Goal: Task Accomplishment & Management: Use online tool/utility

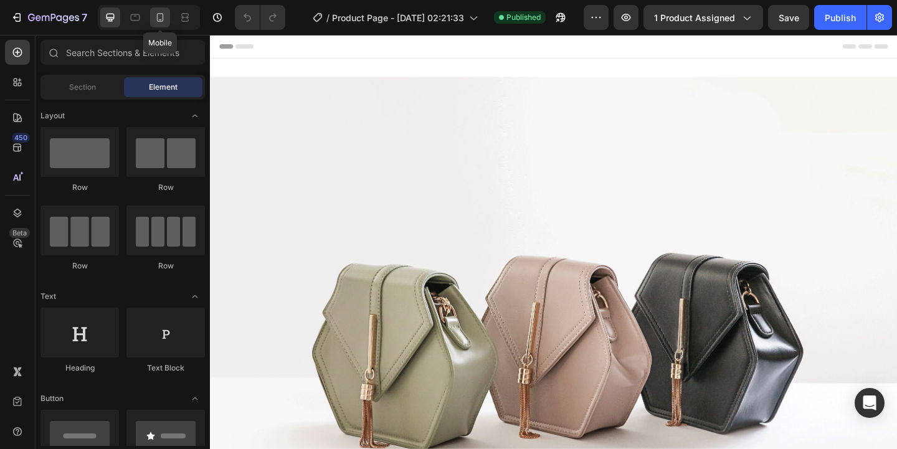
click at [160, 18] on icon at bounding box center [160, 17] width 12 height 12
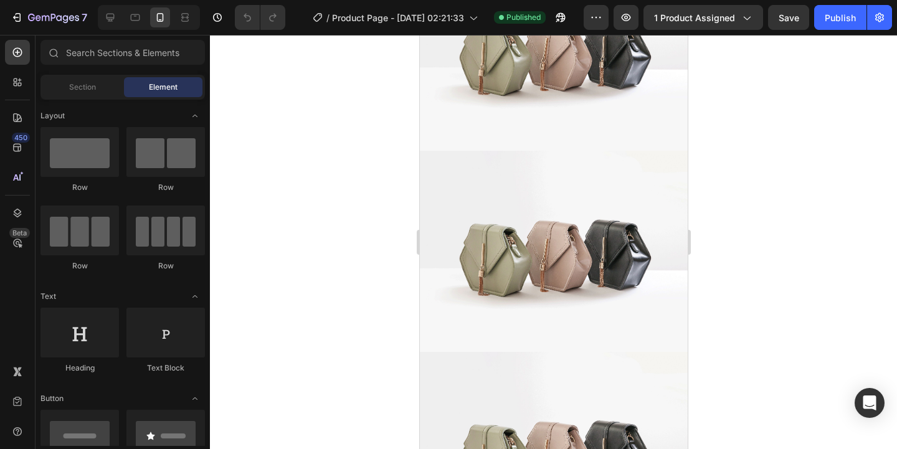
scroll to position [356, 0]
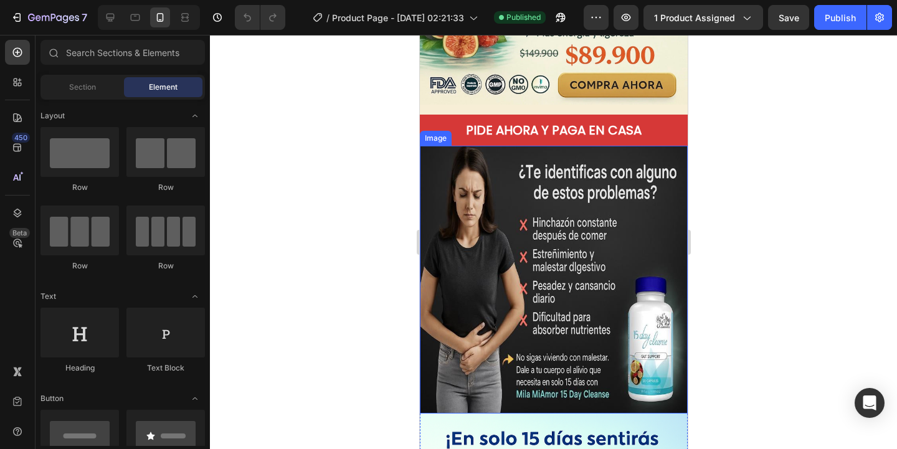
click at [564, 262] on img at bounding box center [553, 280] width 268 height 268
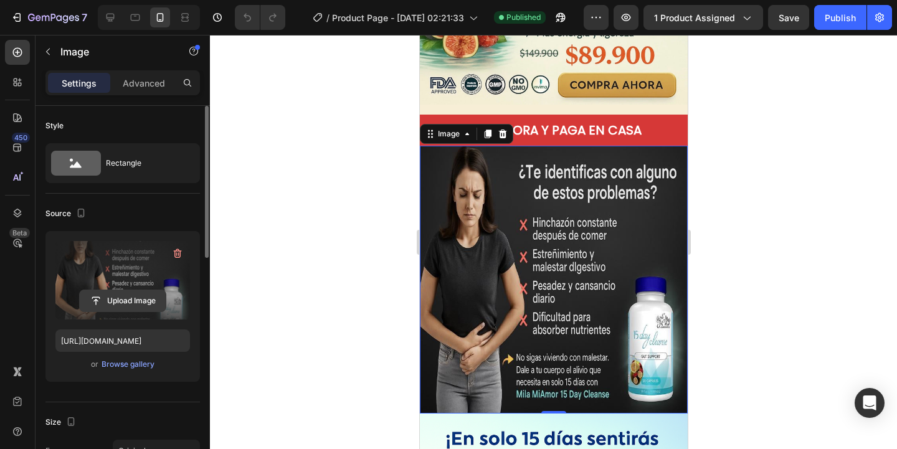
click at [148, 303] on input "file" at bounding box center [123, 300] width 86 height 21
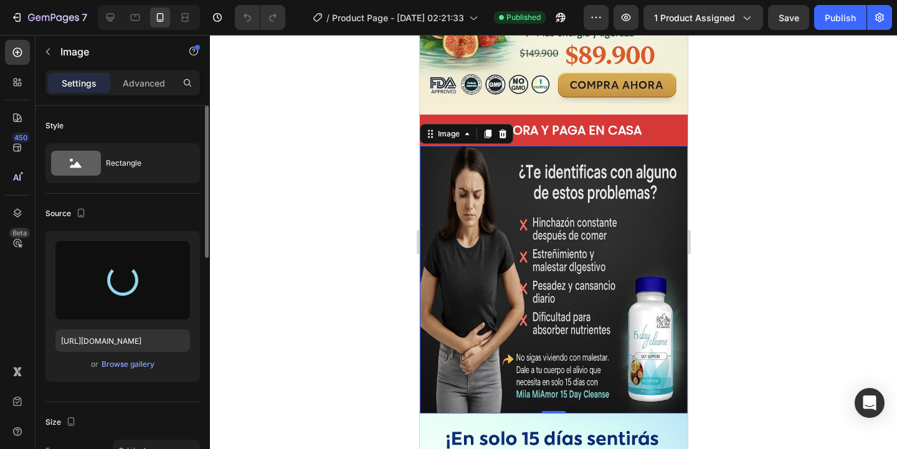
type input "https://cdn.shopify.com/s/files/1/0628/4030/7808/files/gempages_571422787156050…"
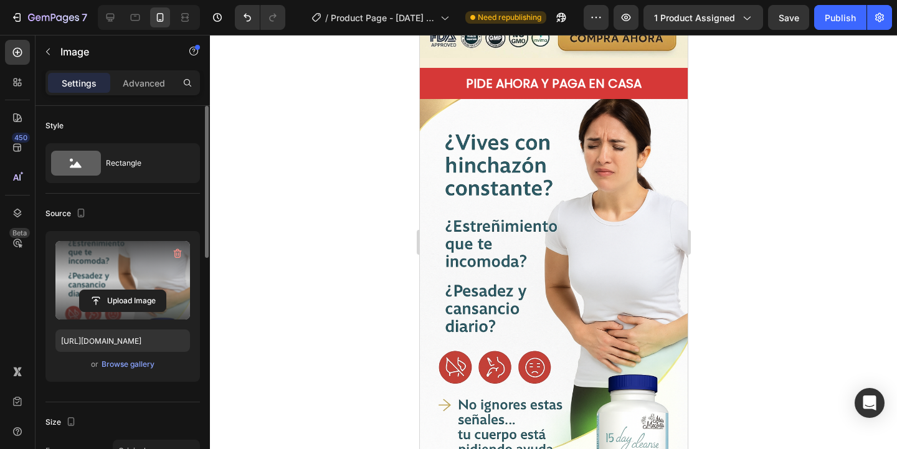
scroll to position [402, 0]
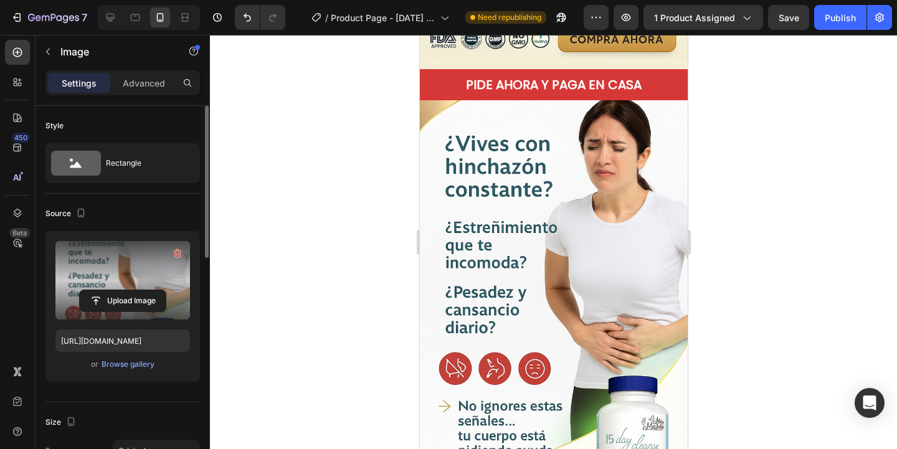
click at [389, 270] on div at bounding box center [553, 242] width 687 height 414
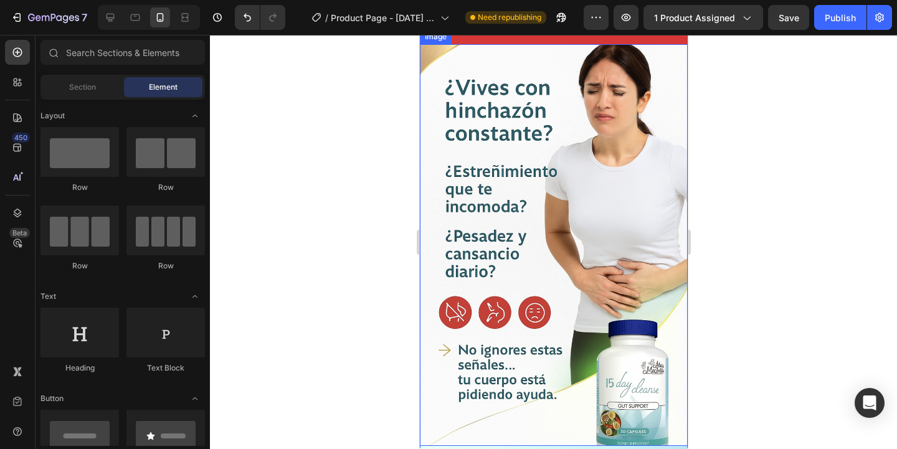
scroll to position [461, 0]
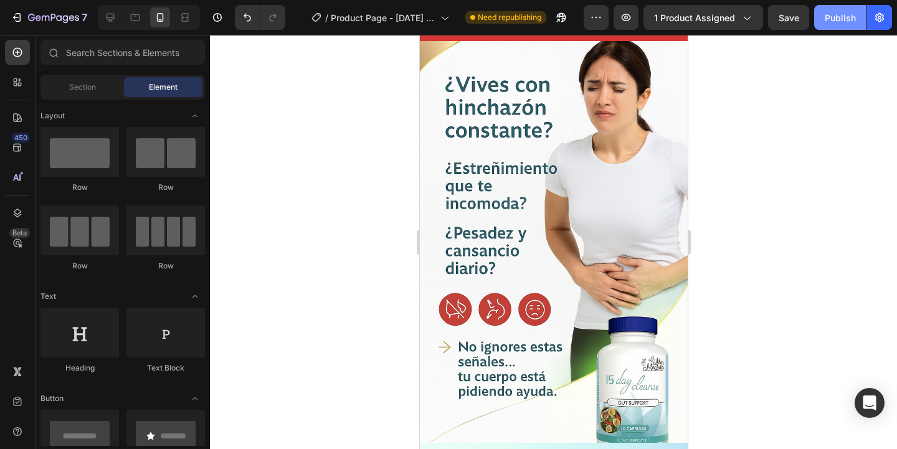
click at [855, 19] on div "Publish" at bounding box center [840, 17] width 31 height 13
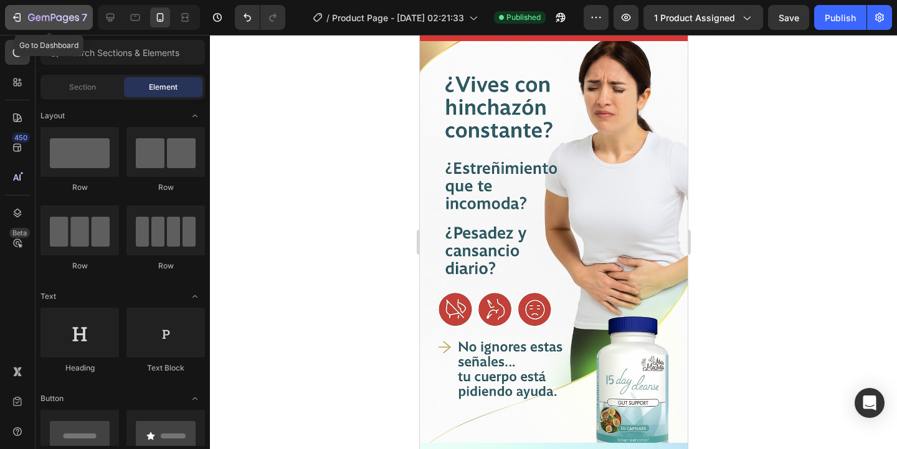
click at [55, 25] on button "7" at bounding box center [49, 17] width 88 height 25
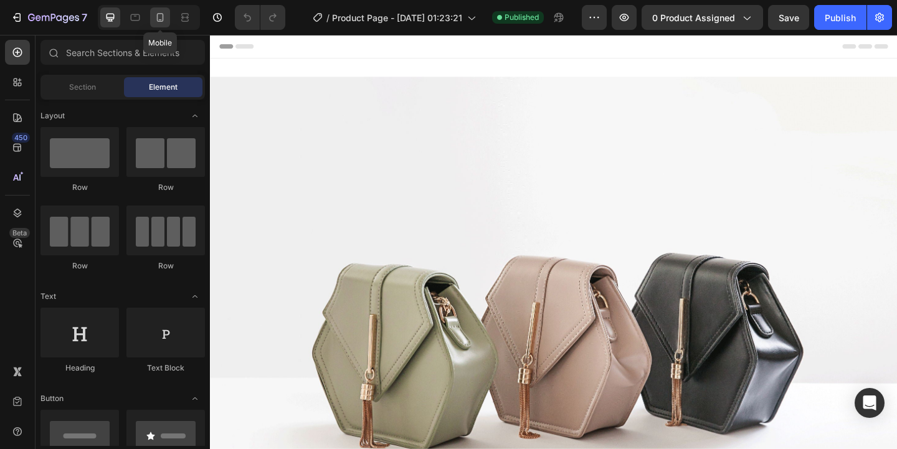
click at [164, 20] on icon at bounding box center [160, 17] width 12 height 12
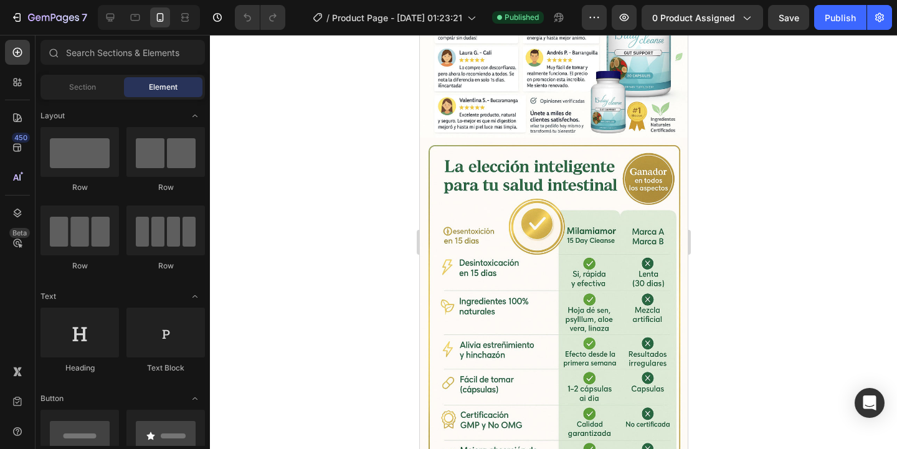
scroll to position [1202, 0]
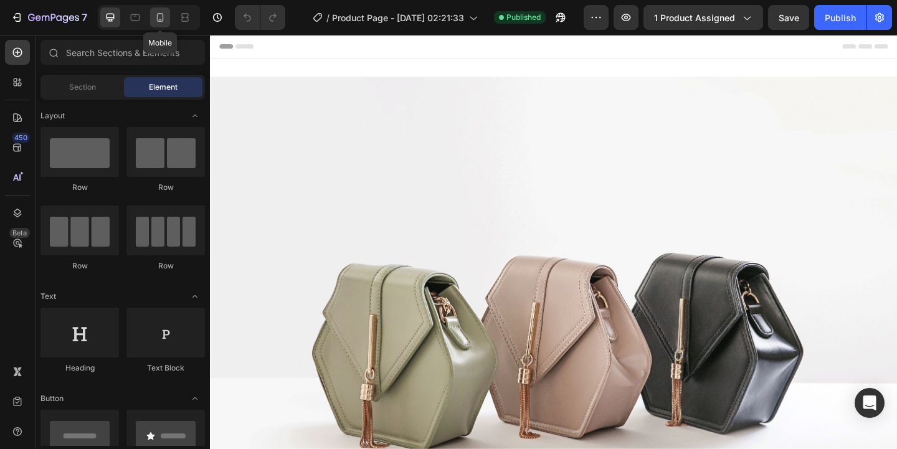
click at [167, 12] on div at bounding box center [160, 17] width 20 height 20
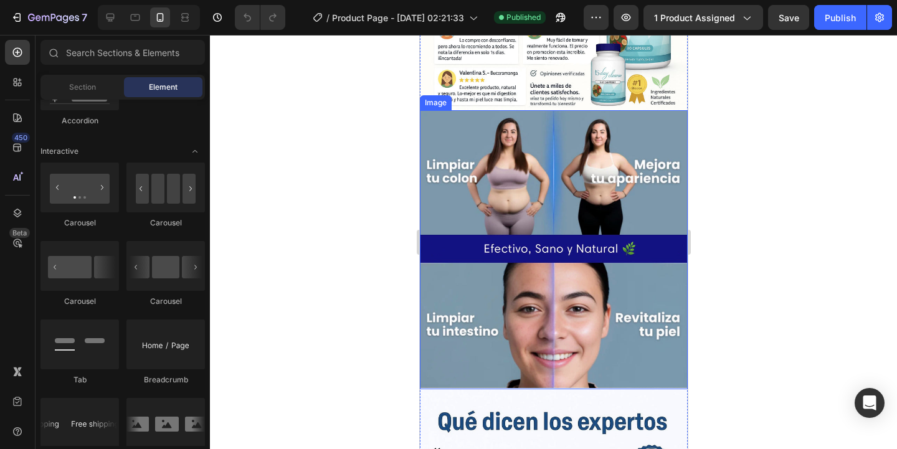
scroll to position [1357, 0]
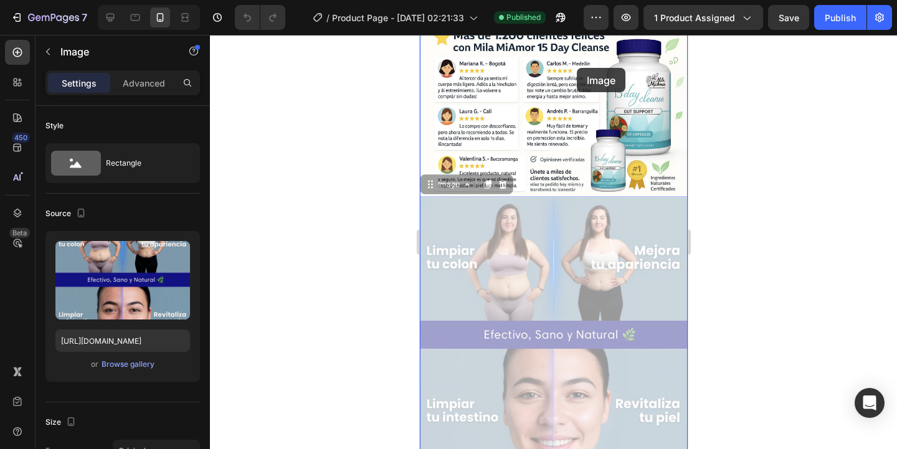
drag, startPoint x: 566, startPoint y: 256, endPoint x: 577, endPoint y: 69, distance: 187.8
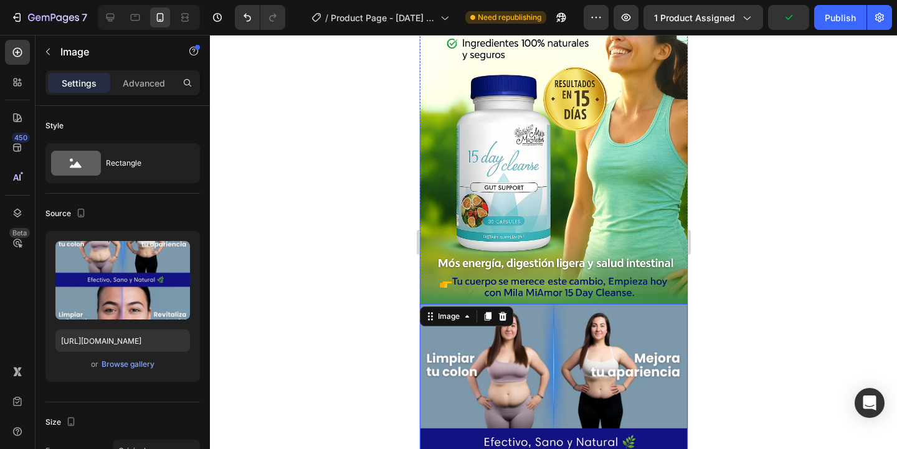
scroll to position [995, 0]
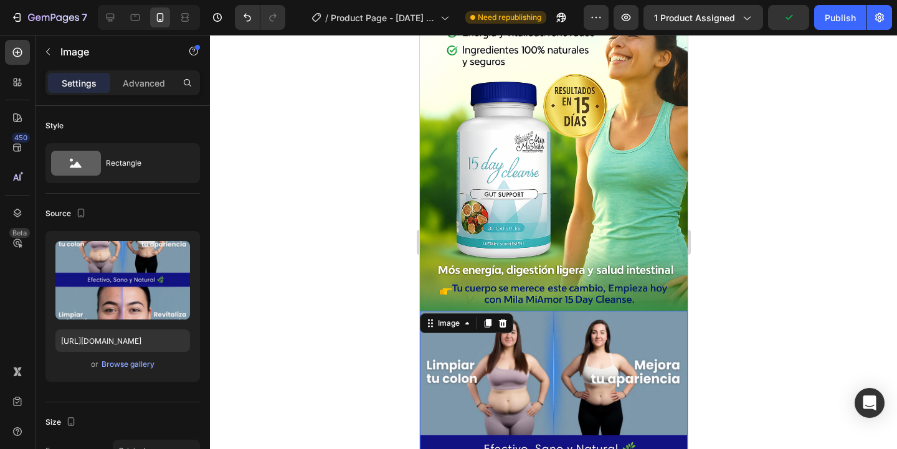
click at [354, 219] on div at bounding box center [553, 242] width 687 height 414
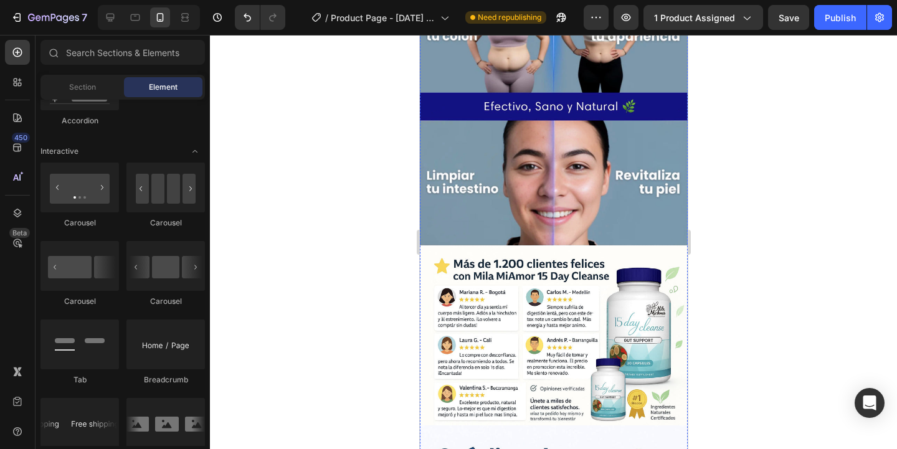
scroll to position [954, 0]
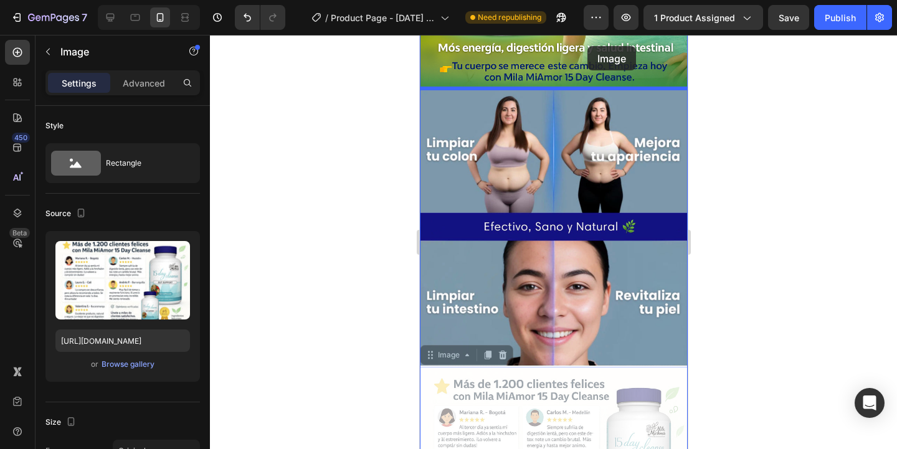
drag, startPoint x: 571, startPoint y: 314, endPoint x: 587, endPoint y: 47, distance: 267.8
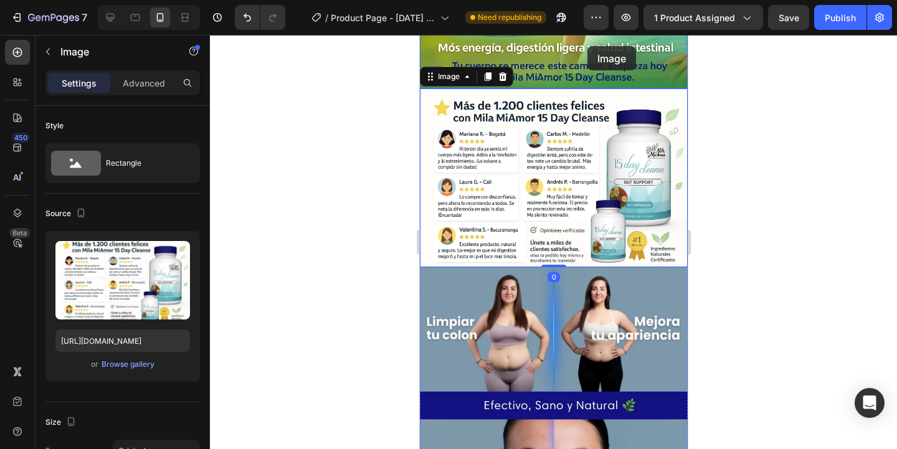
scroll to position [807, 0]
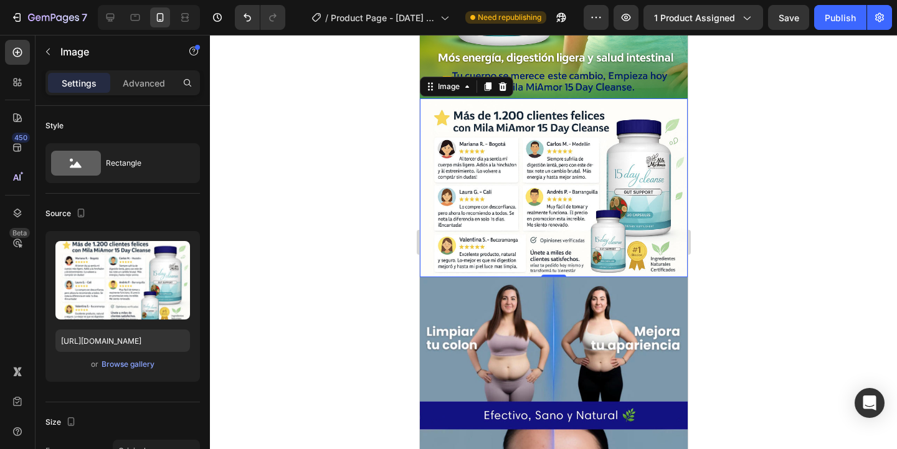
click at [323, 249] on div at bounding box center [553, 242] width 687 height 414
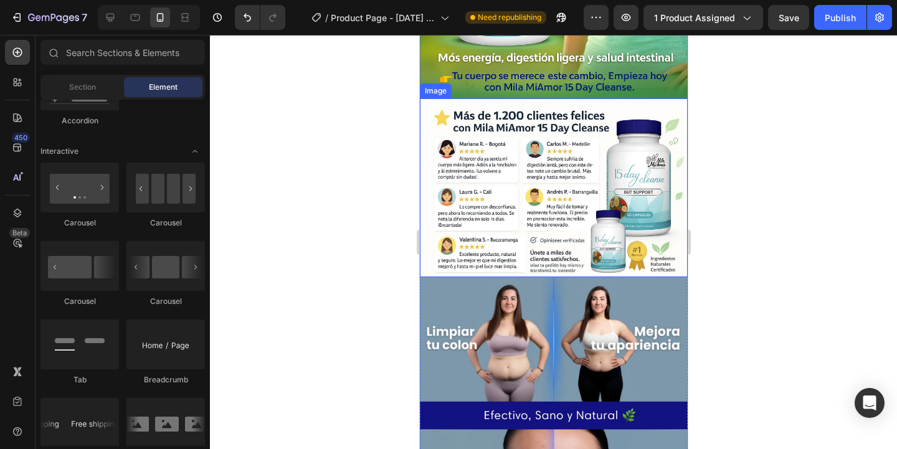
click at [587, 268] on img at bounding box center [553, 187] width 268 height 179
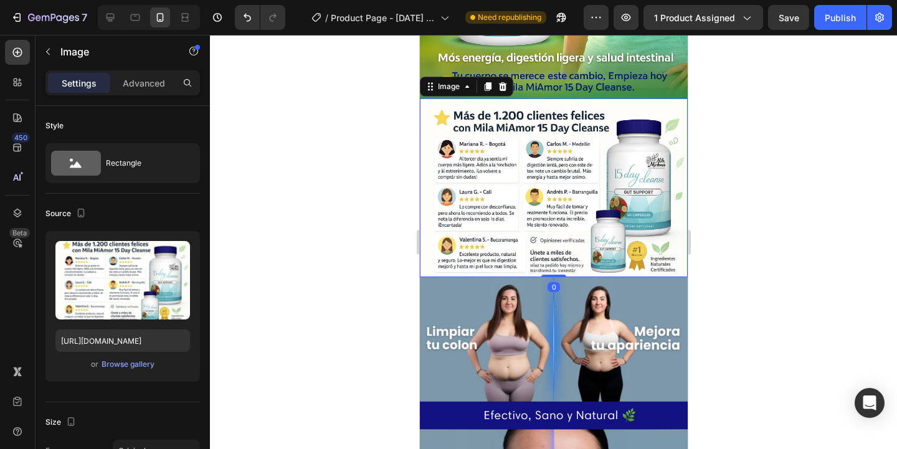
click at [330, 206] on div at bounding box center [553, 242] width 687 height 414
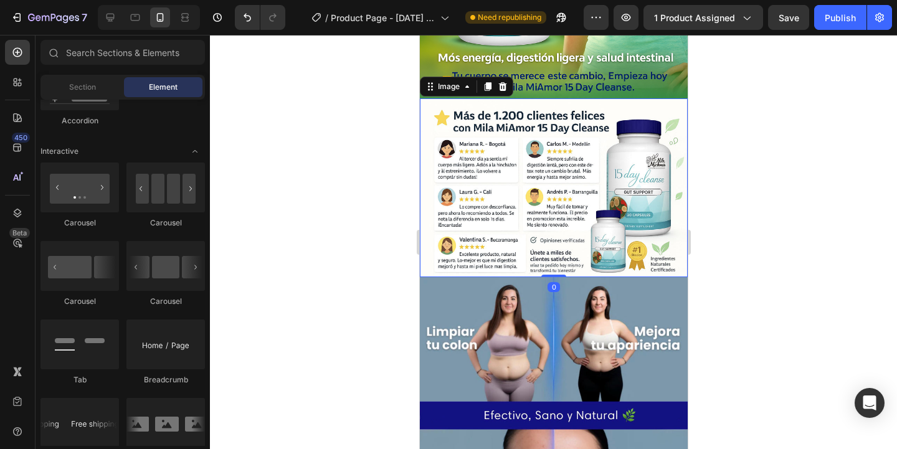
click at [330, 206] on div at bounding box center [553, 242] width 687 height 414
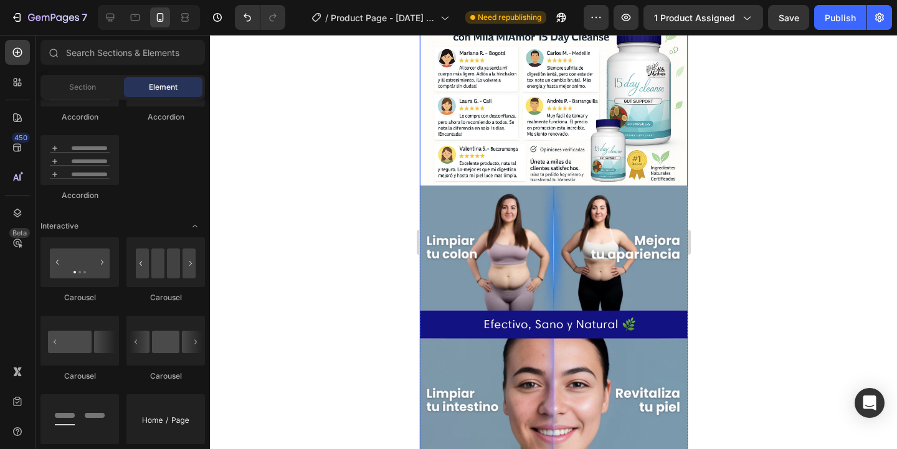
scroll to position [894, 0]
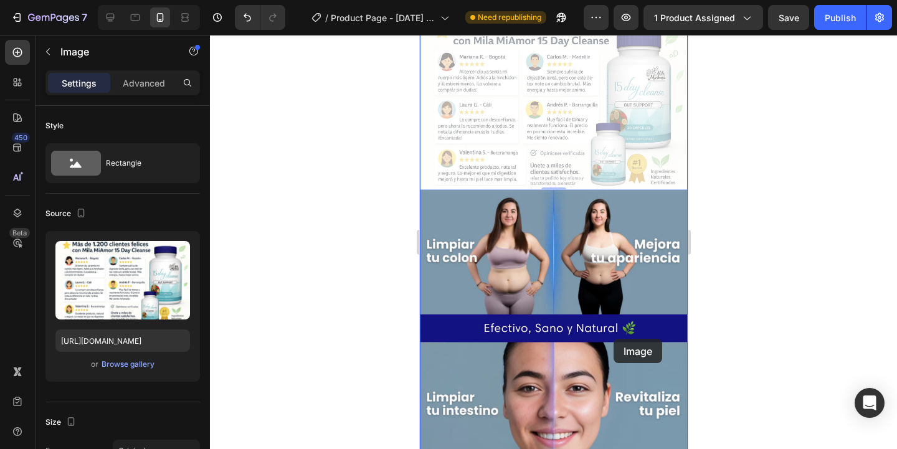
drag, startPoint x: 587, startPoint y: 118, endPoint x: 599, endPoint y: 363, distance: 245.2
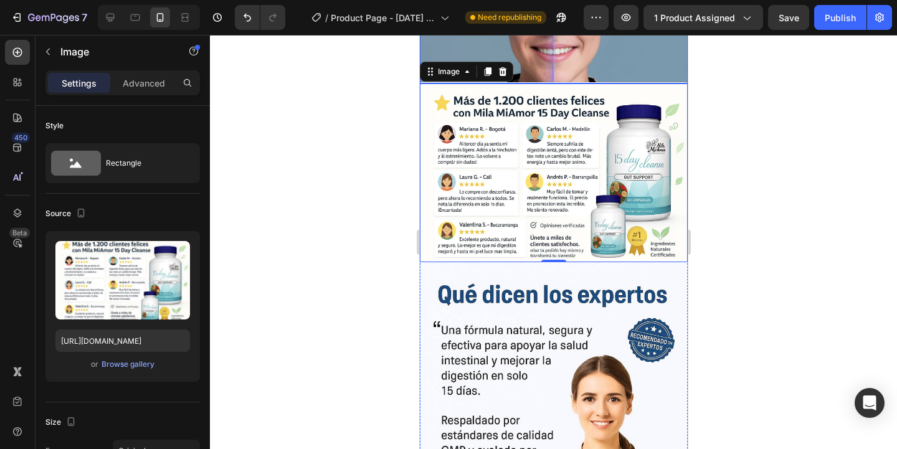
scroll to position [1098, 0]
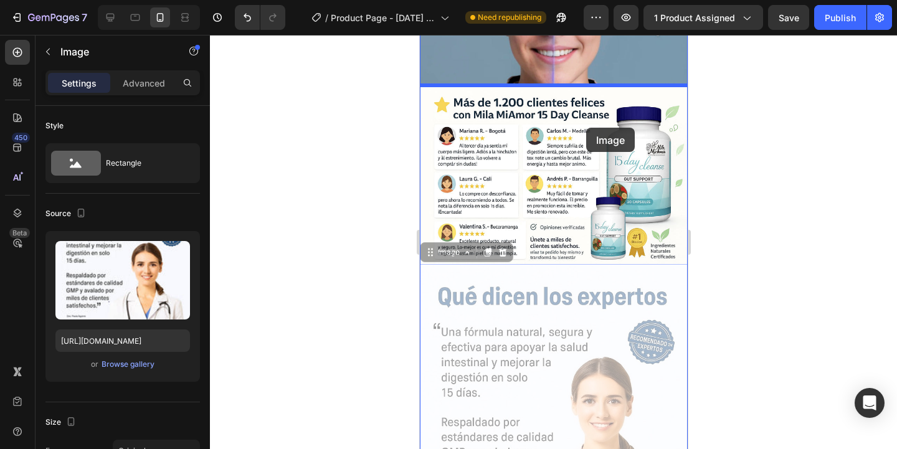
drag, startPoint x: 600, startPoint y: 338, endPoint x: 584, endPoint y: 114, distance: 224.2
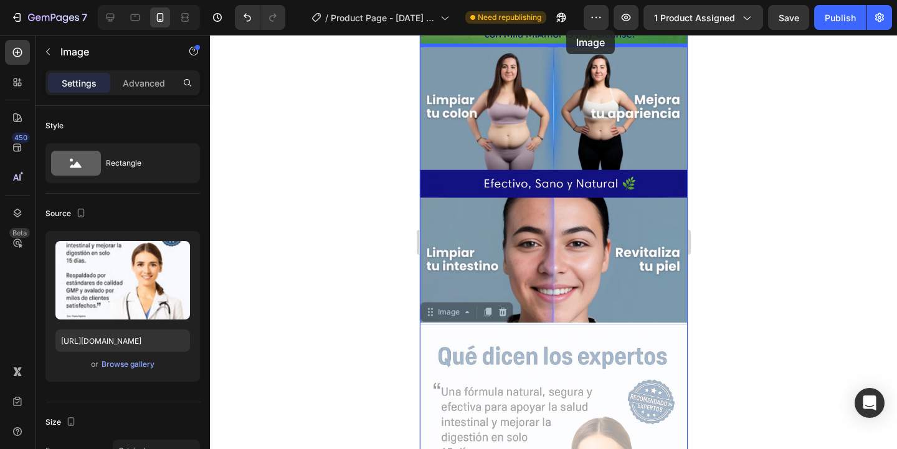
scroll to position [736, 0]
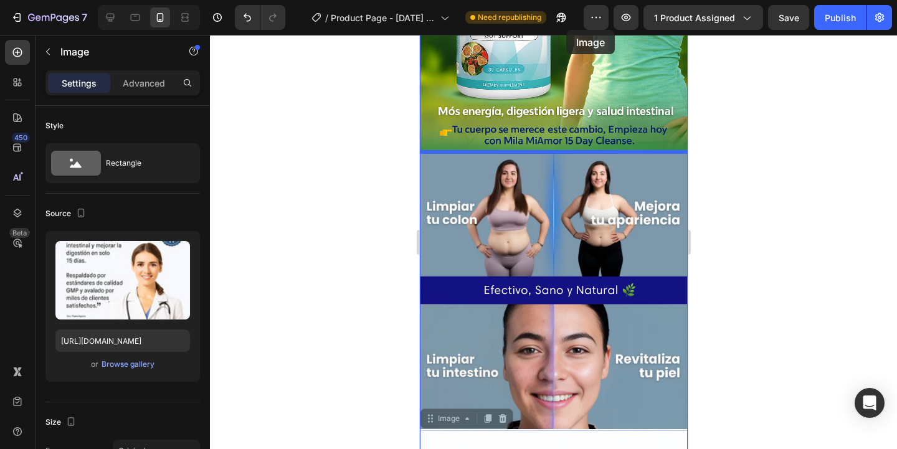
drag, startPoint x: 573, startPoint y: 189, endPoint x: 566, endPoint y: 59, distance: 131.0
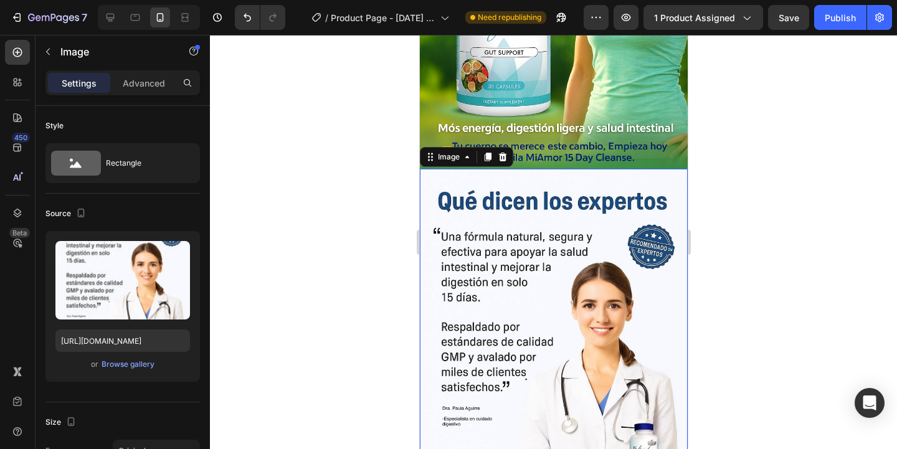
click at [695, 227] on div at bounding box center [553, 242] width 687 height 414
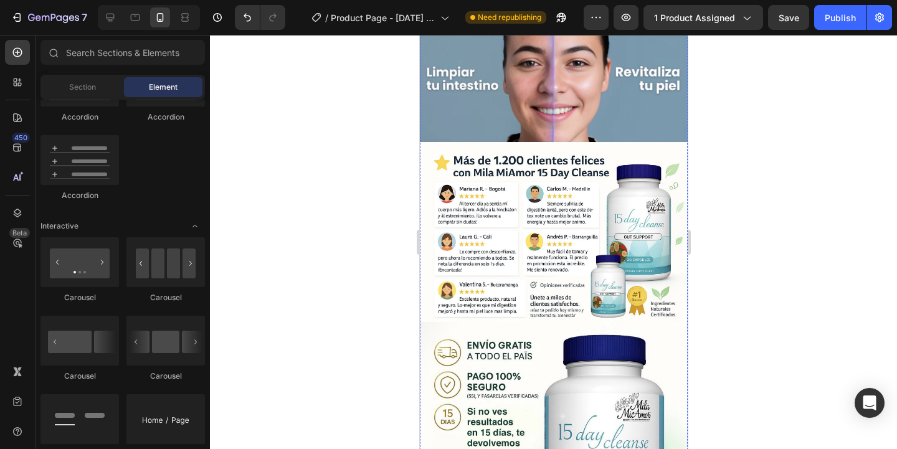
scroll to position [1377, 0]
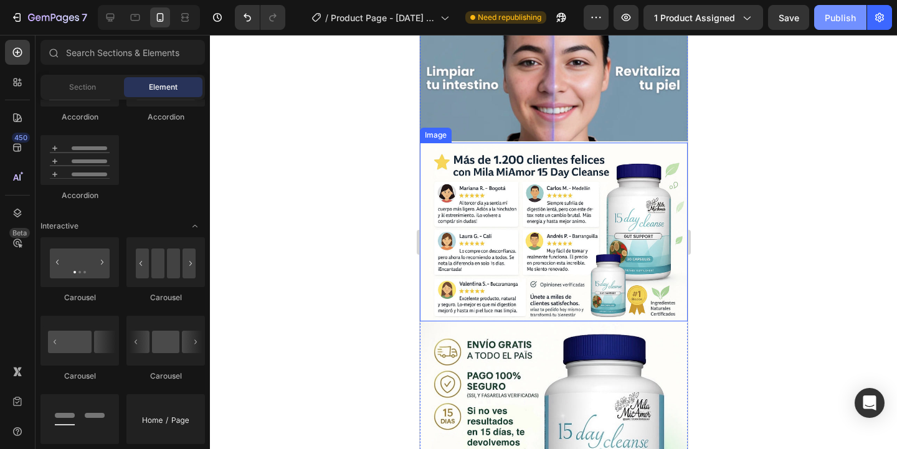
click at [850, 15] on div "Publish" at bounding box center [840, 17] width 31 height 13
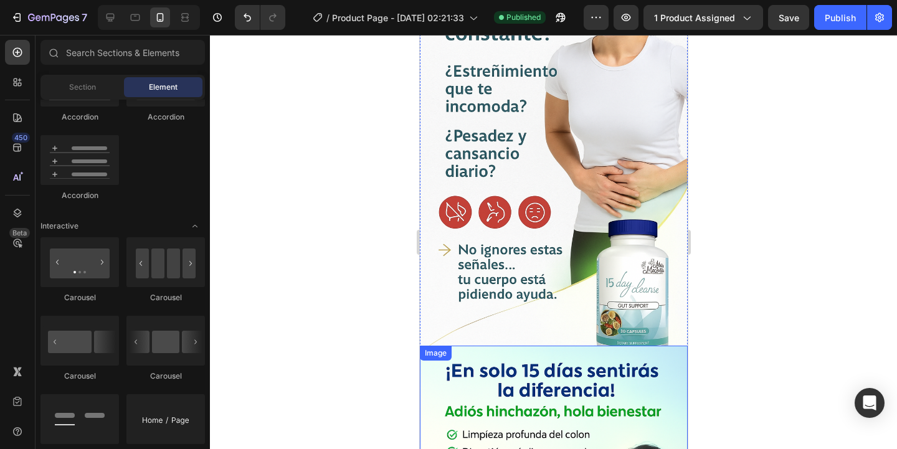
scroll to position [138, 0]
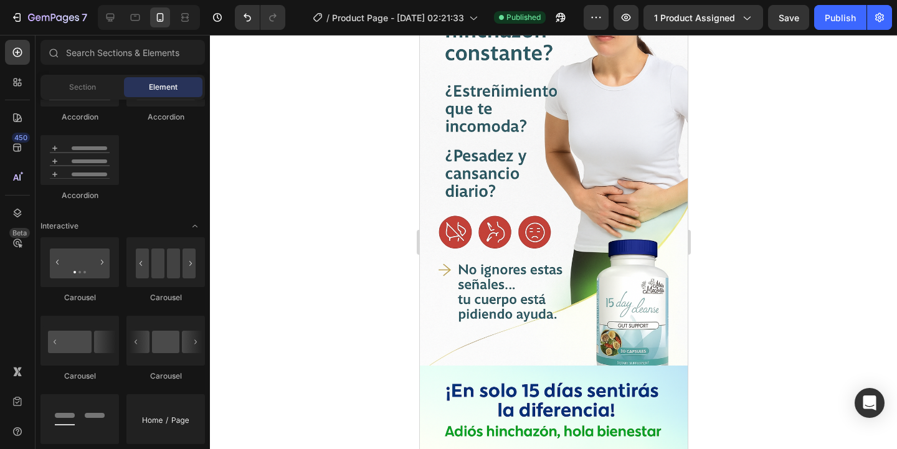
click at [812, 231] on div at bounding box center [553, 242] width 687 height 414
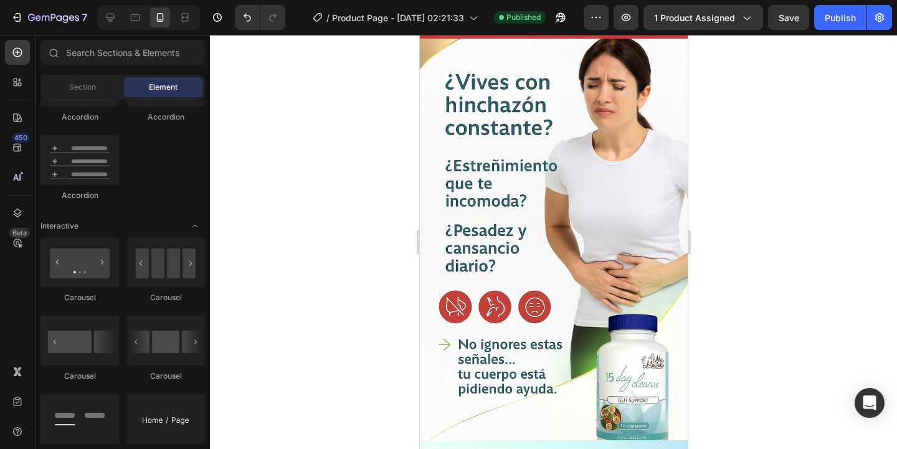
scroll to position [458, 0]
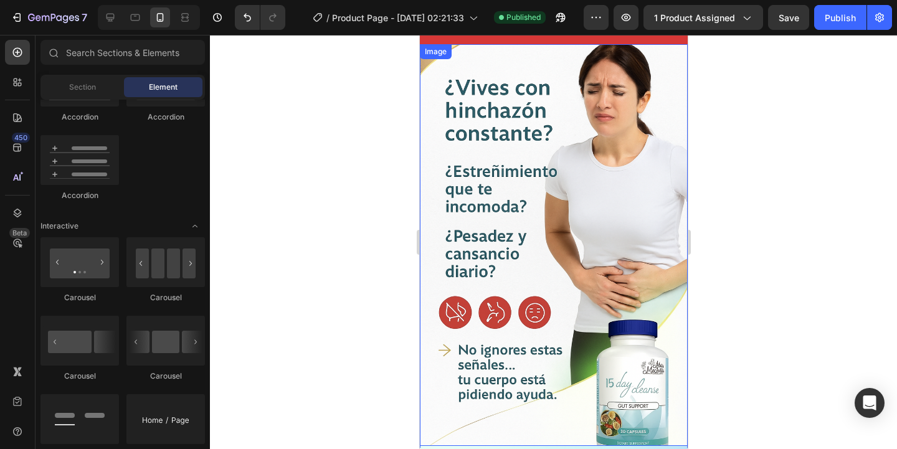
click at [326, 353] on div at bounding box center [553, 242] width 687 height 414
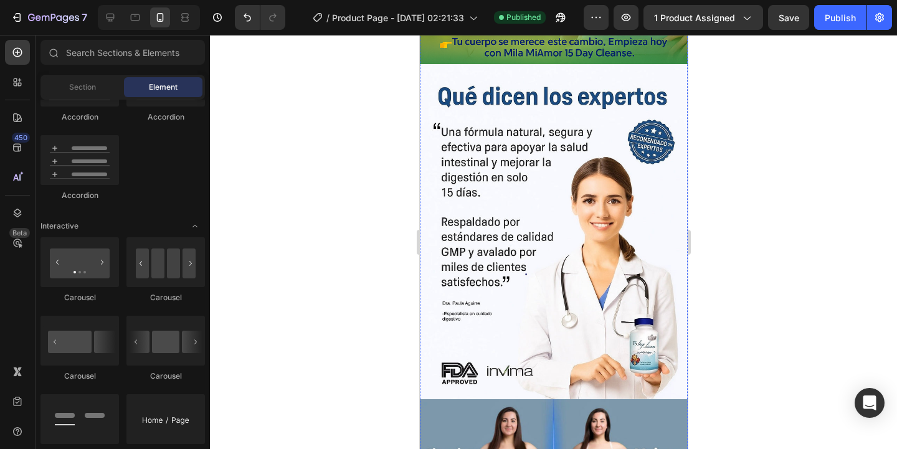
scroll to position [1224, 0]
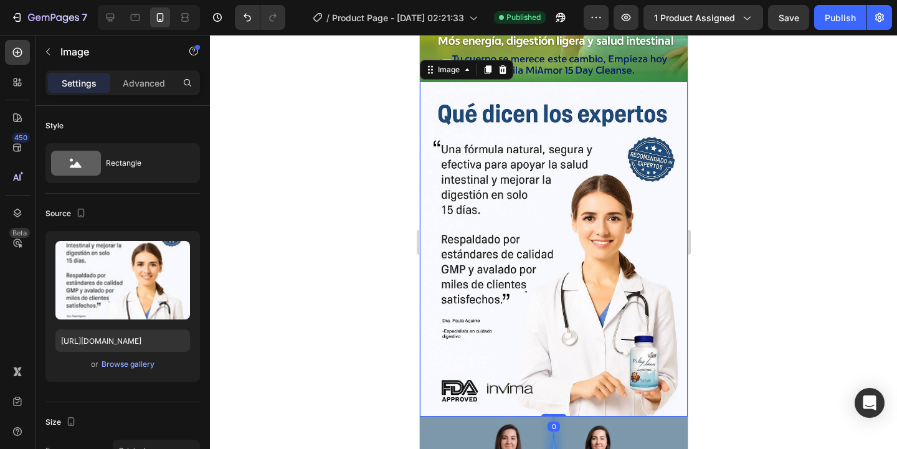
click at [583, 333] on img at bounding box center [553, 250] width 268 height 336
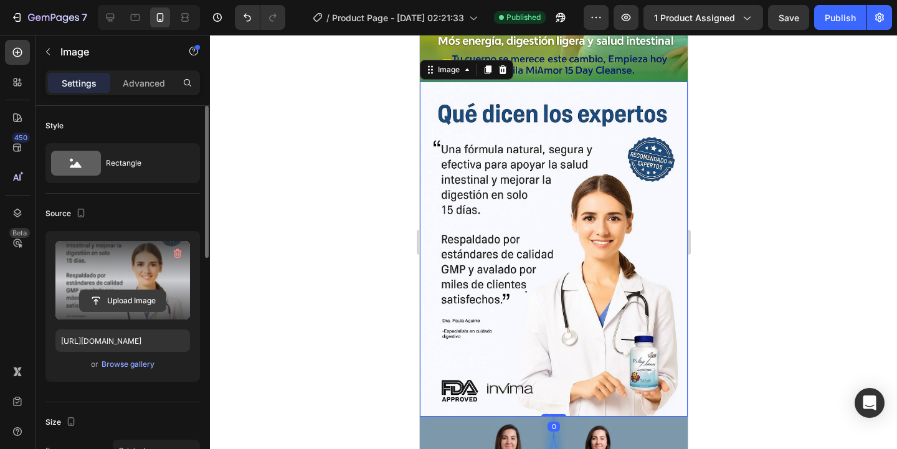
click at [128, 303] on input "file" at bounding box center [123, 300] width 86 height 21
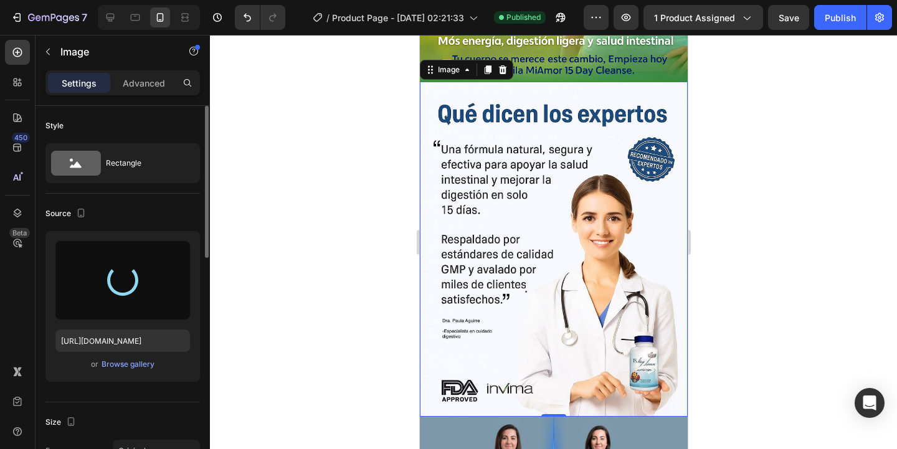
type input "https://cdn.shopify.com/s/files/1/0628/4030/7808/files/gempages_571422787156050…"
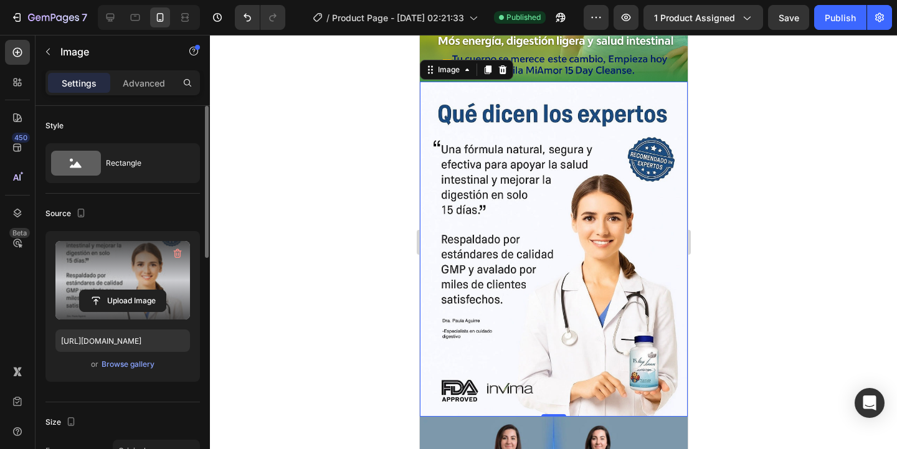
click at [268, 211] on div at bounding box center [553, 242] width 687 height 414
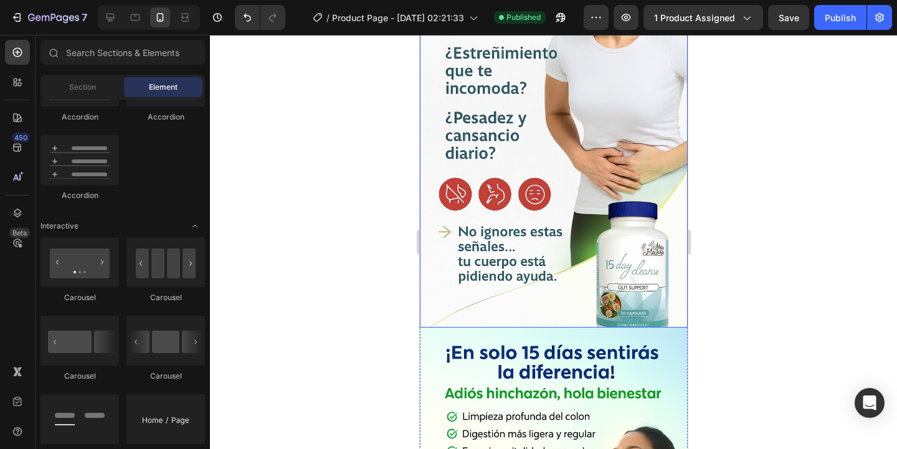
scroll to position [173, 0]
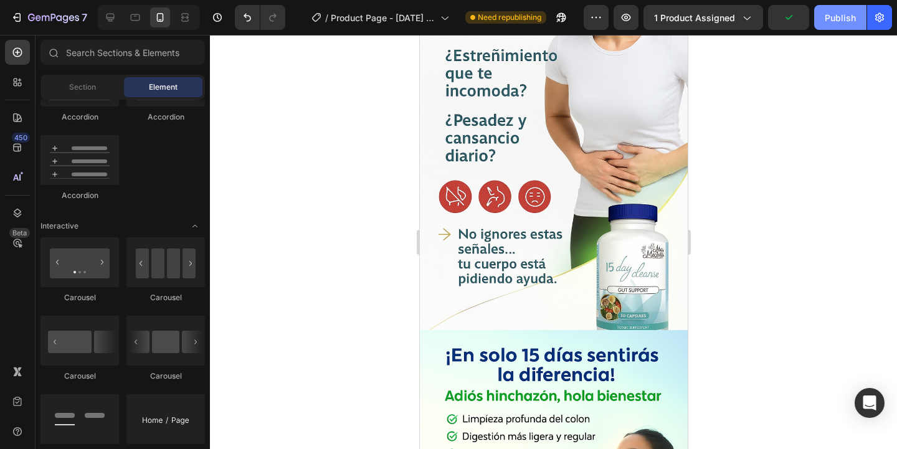
click at [833, 19] on div "Publish" at bounding box center [840, 17] width 31 height 13
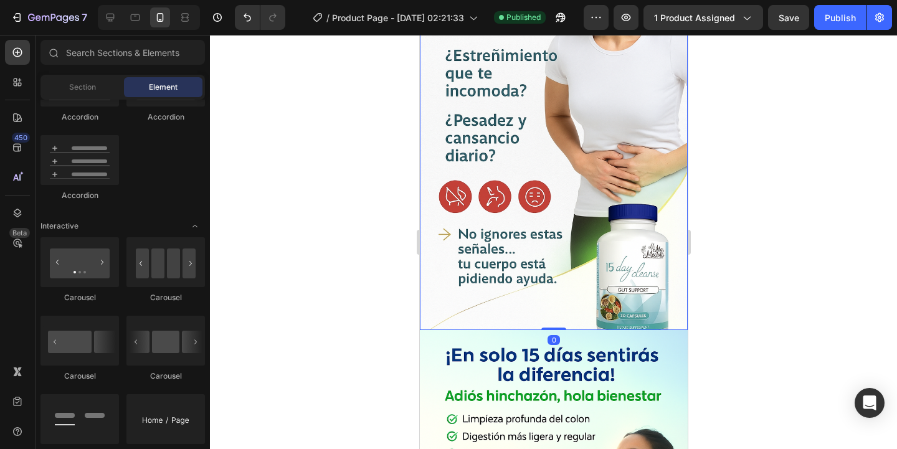
click at [442, 227] on img at bounding box center [553, 129] width 268 height 402
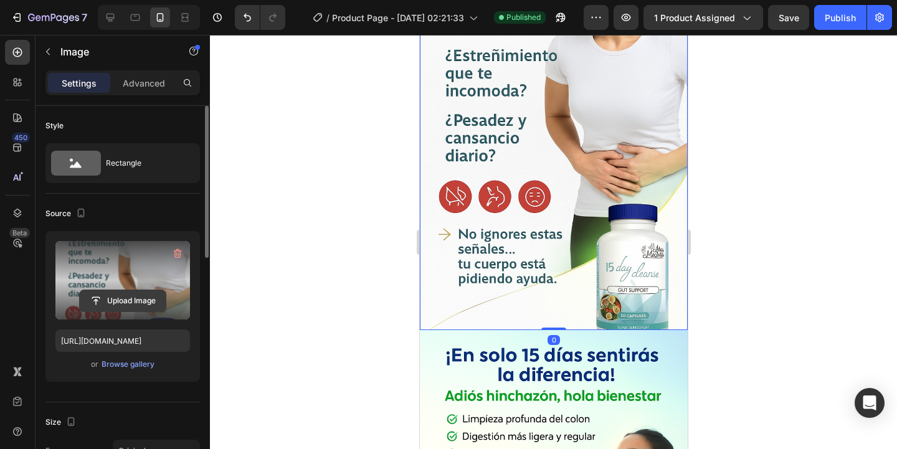
click at [133, 301] on input "file" at bounding box center [123, 300] width 86 height 21
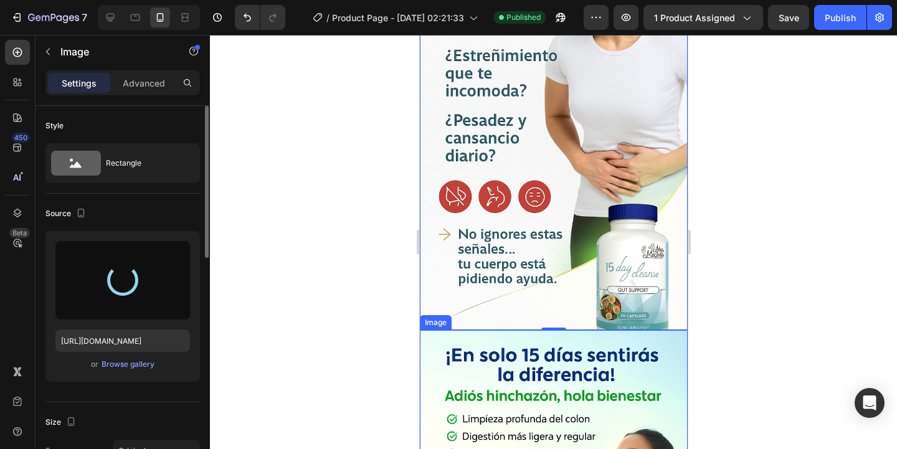
type input "https://cdn.shopify.com/s/files/1/0628/4030/7808/files/gempages_571422787156050…"
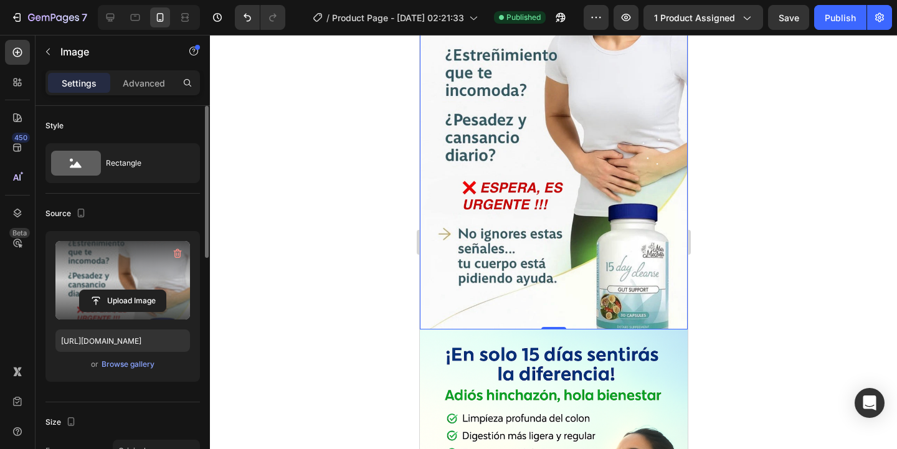
click at [342, 226] on div at bounding box center [553, 242] width 687 height 414
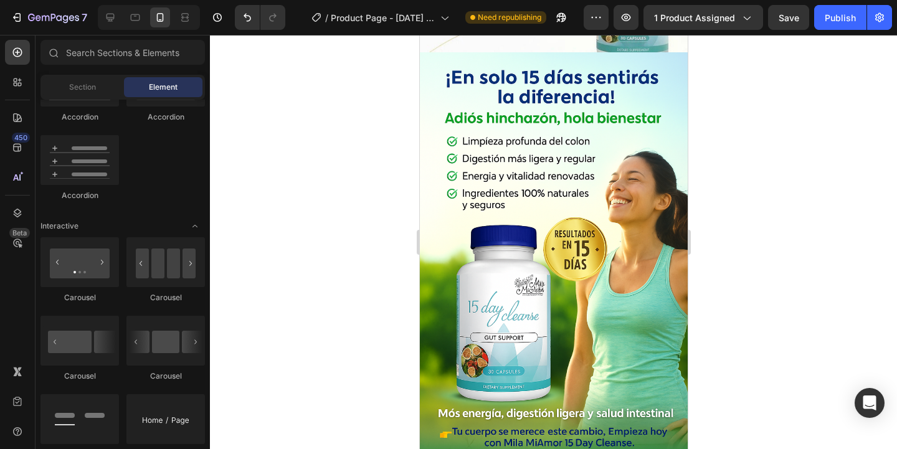
scroll to position [469, 0]
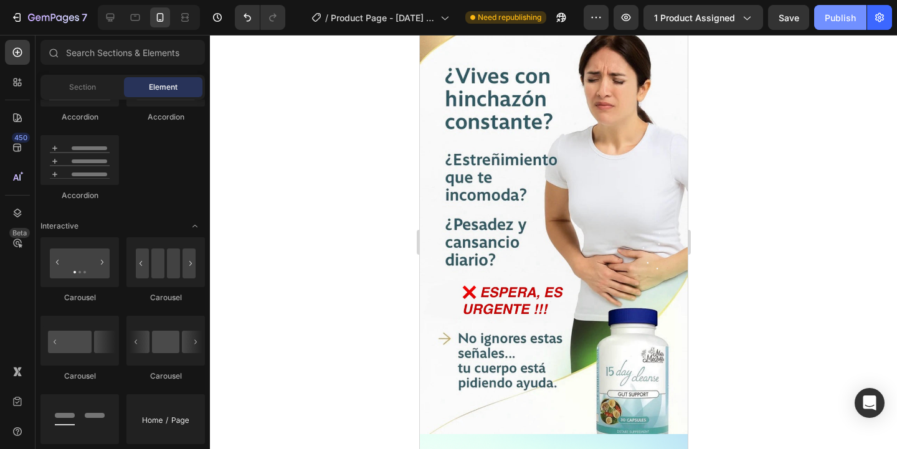
click at [837, 13] on div "Publish" at bounding box center [840, 17] width 31 height 13
click at [849, 103] on div at bounding box center [553, 242] width 687 height 414
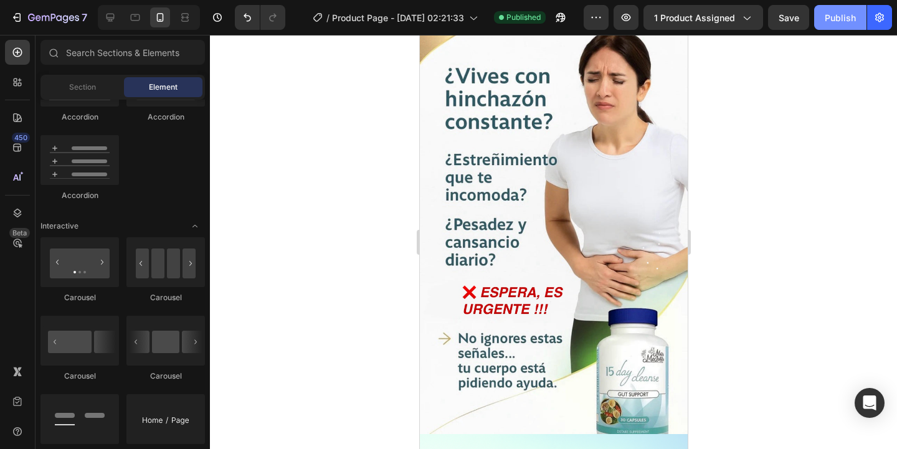
click at [842, 28] on button "Publish" at bounding box center [840, 17] width 52 height 25
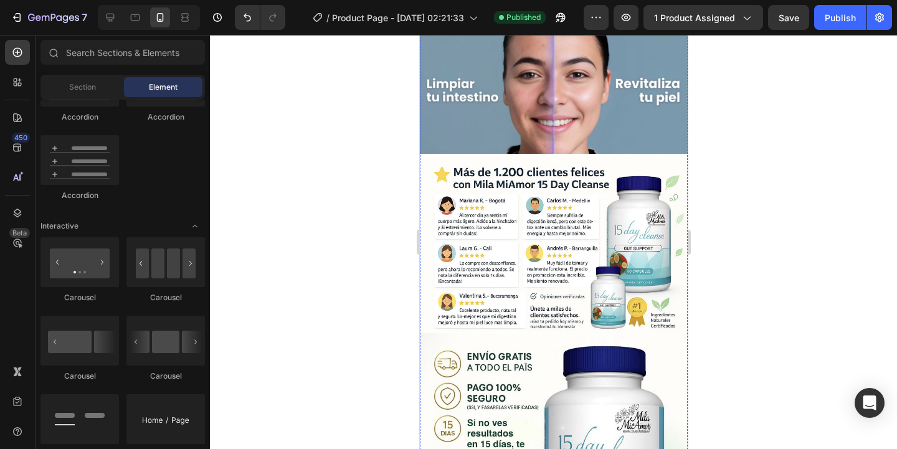
scroll to position [1760, 0]
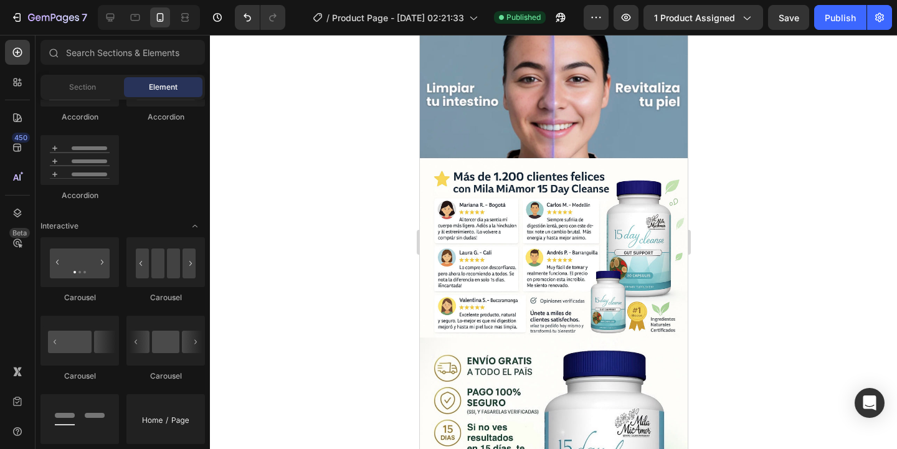
click at [738, 147] on div at bounding box center [553, 242] width 687 height 414
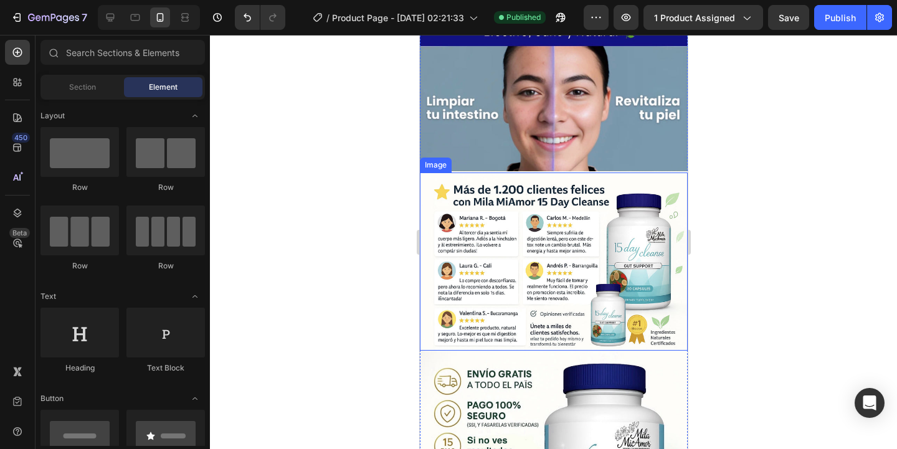
scroll to position [1355, 0]
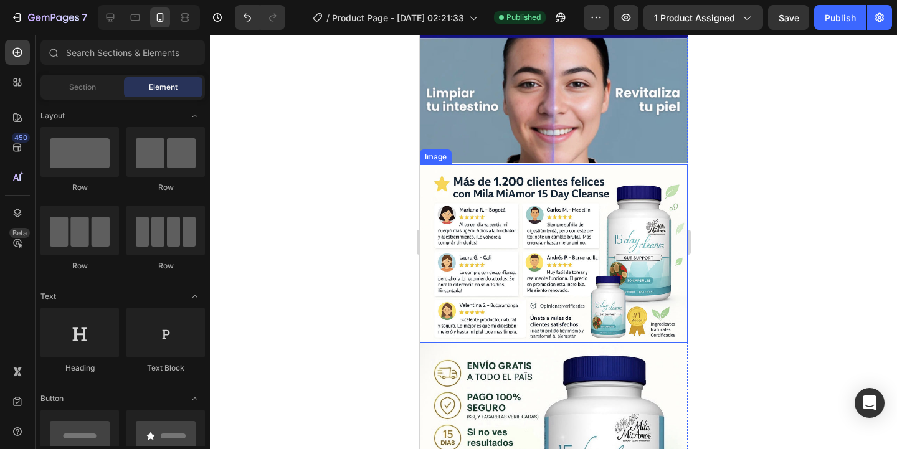
click at [477, 226] on img at bounding box center [553, 253] width 268 height 179
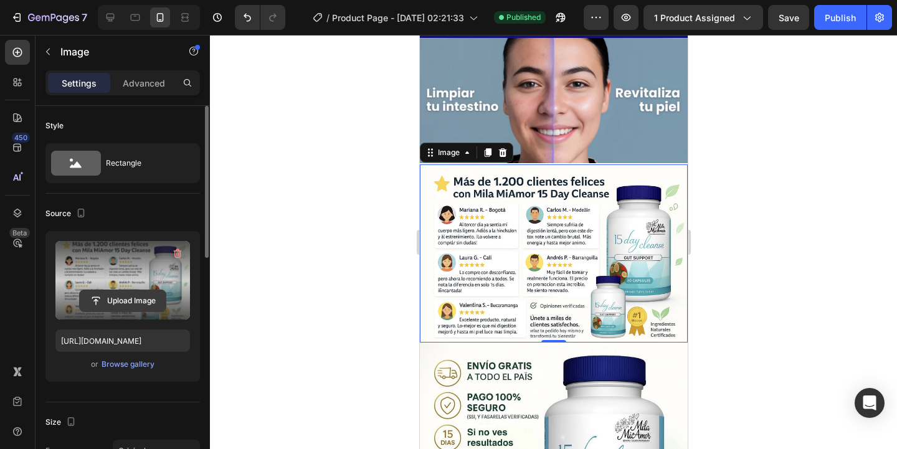
click at [141, 295] on input "file" at bounding box center [123, 300] width 86 height 21
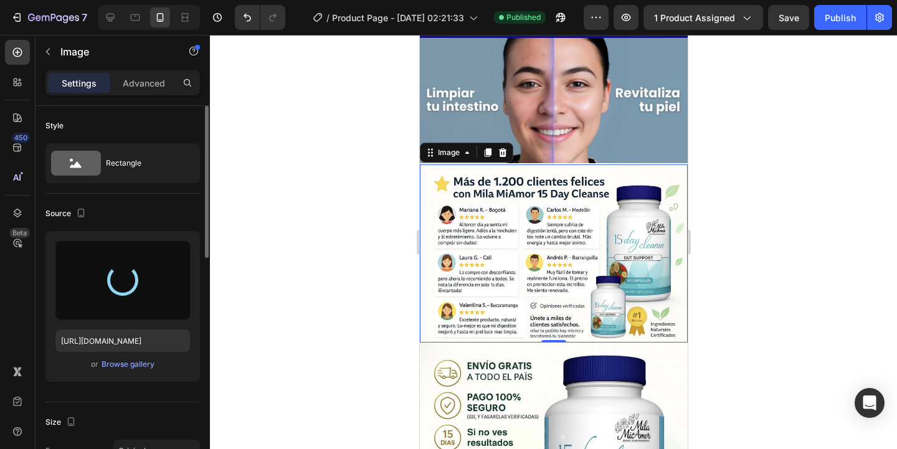
type input "https://cdn.shopify.com/s/files/1/0628/4030/7808/files/gempages_571422787156050…"
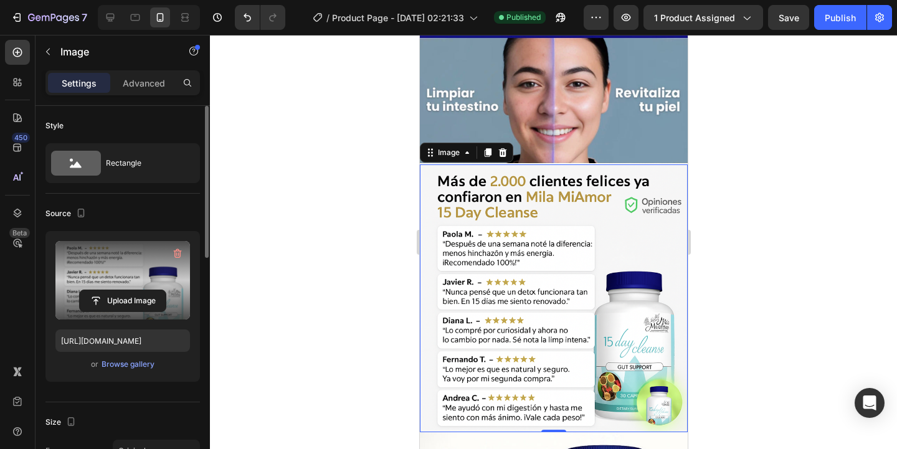
click at [343, 262] on div at bounding box center [553, 242] width 687 height 414
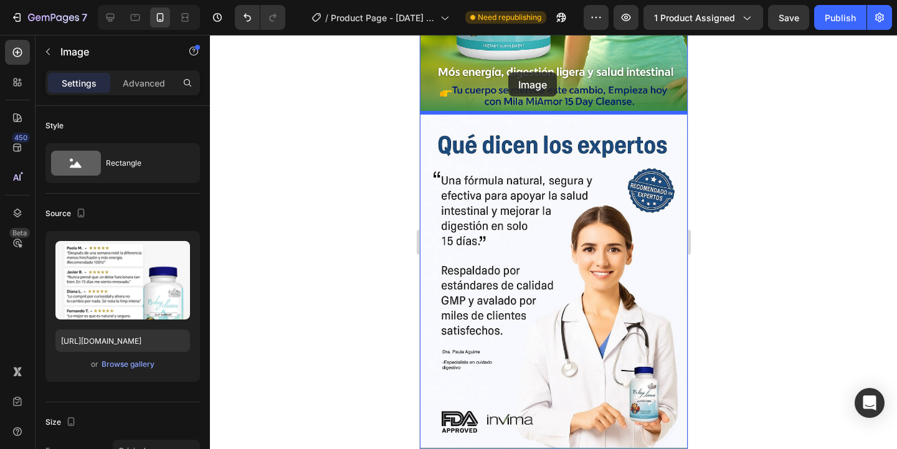
scroll to position [790, 0]
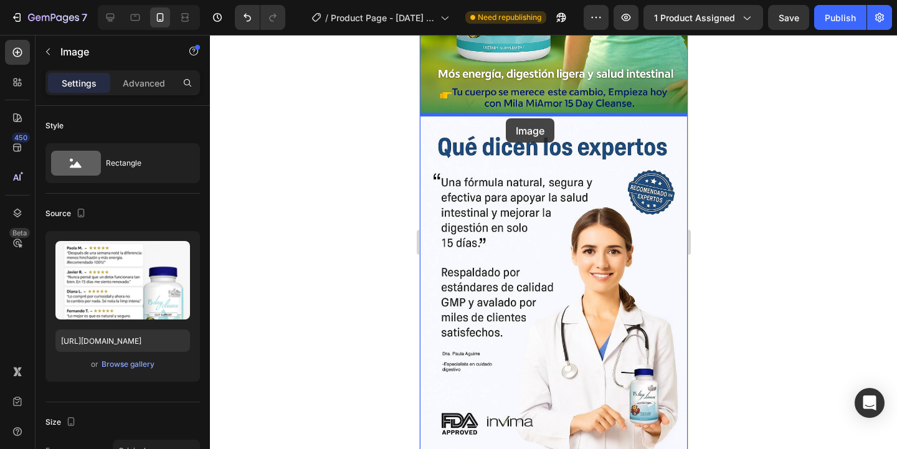
drag, startPoint x: 482, startPoint y: 308, endPoint x: 505, endPoint y: 118, distance: 190.8
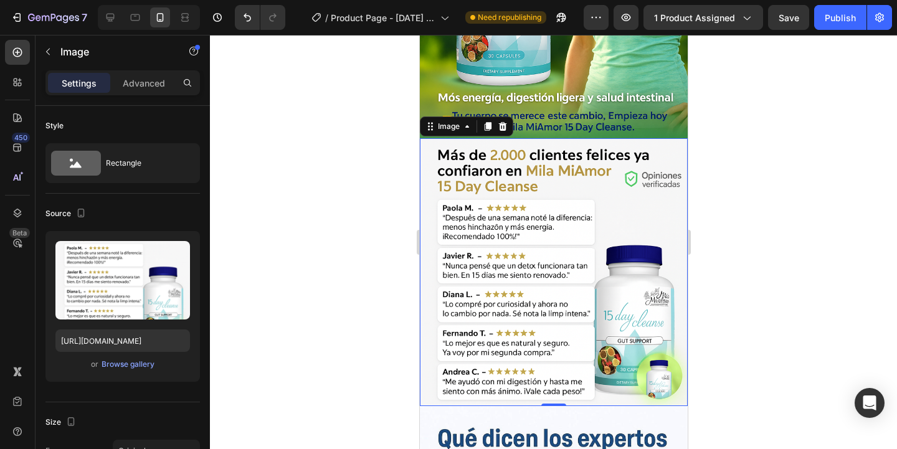
scroll to position [764, 0]
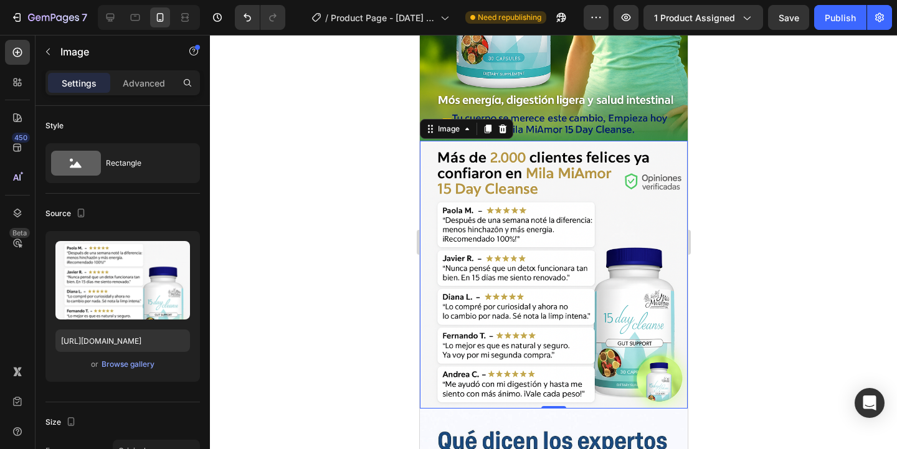
click at [359, 229] on div at bounding box center [553, 242] width 687 height 414
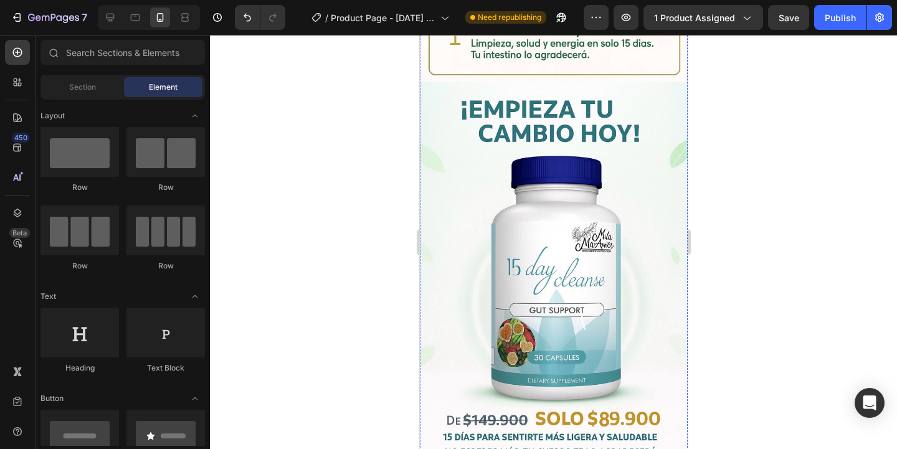
scroll to position [2936, 0]
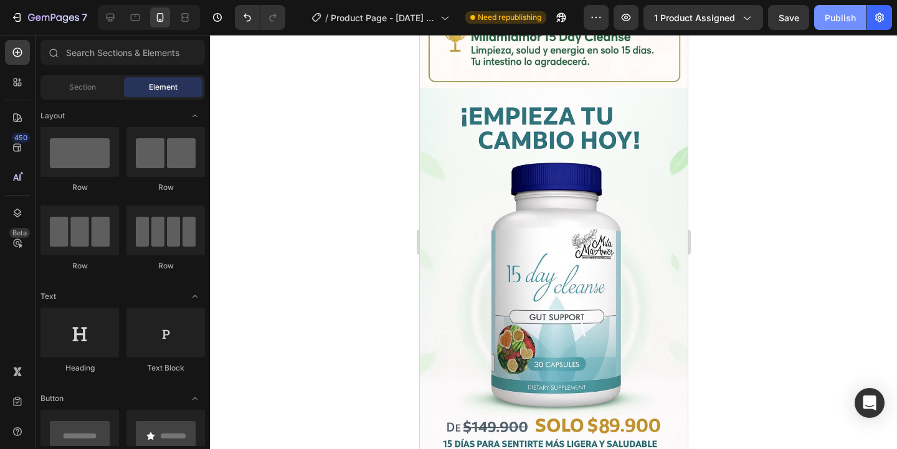
click at [845, 17] on div "Publish" at bounding box center [840, 17] width 31 height 13
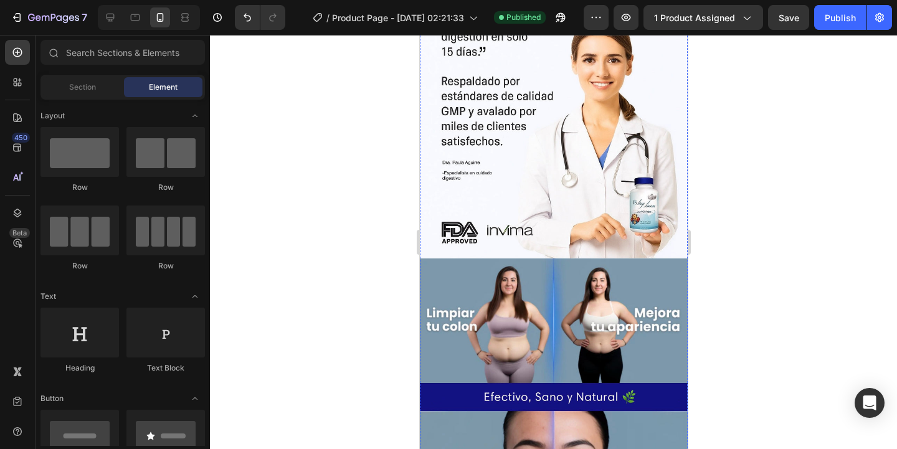
scroll to position [1679, 0]
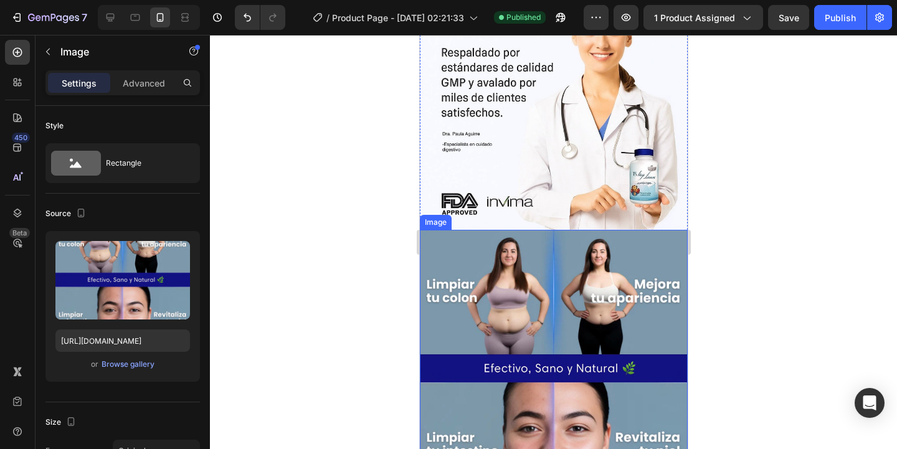
click at [555, 319] on img at bounding box center [553, 369] width 268 height 279
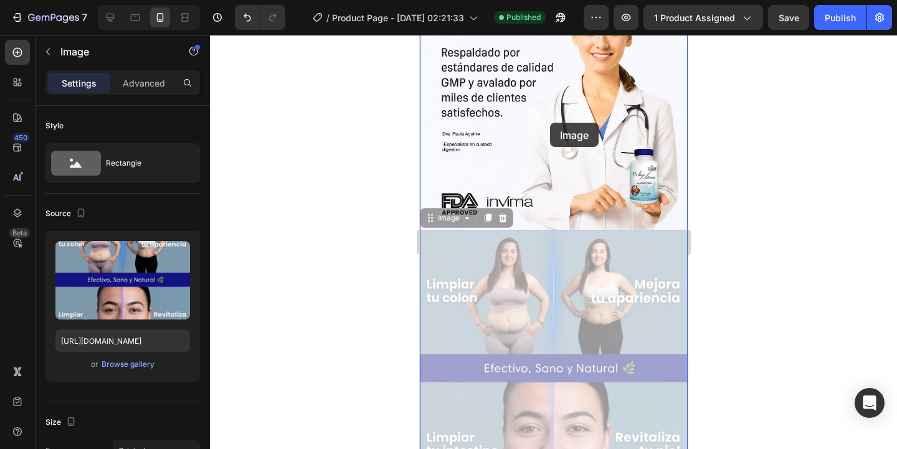
drag, startPoint x: 555, startPoint y: 319, endPoint x: 550, endPoint y: 123, distance: 196.3
click at [550, 123] on div "iPhone 15 Pro Max ( 430 px) iPhone 13 Mini iPhone 13 Pro iPhone 11 Pro Max iPho…" at bounding box center [553, 188] width 268 height 3664
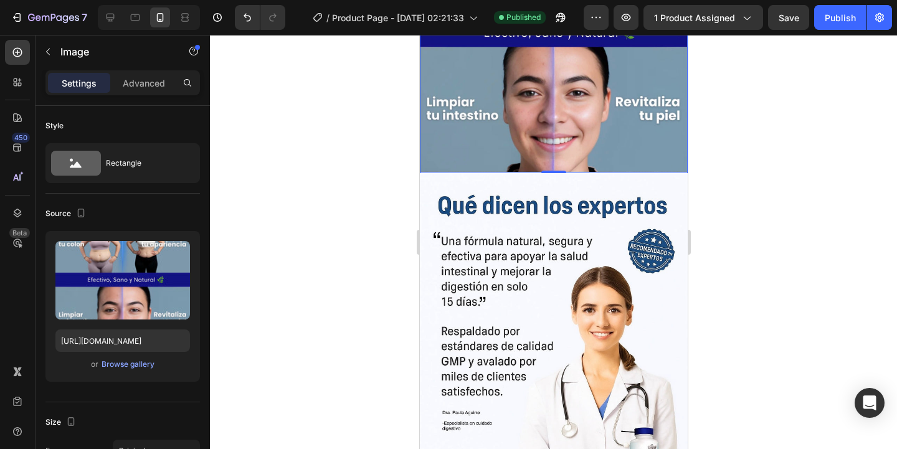
click at [793, 121] on div at bounding box center [553, 242] width 687 height 414
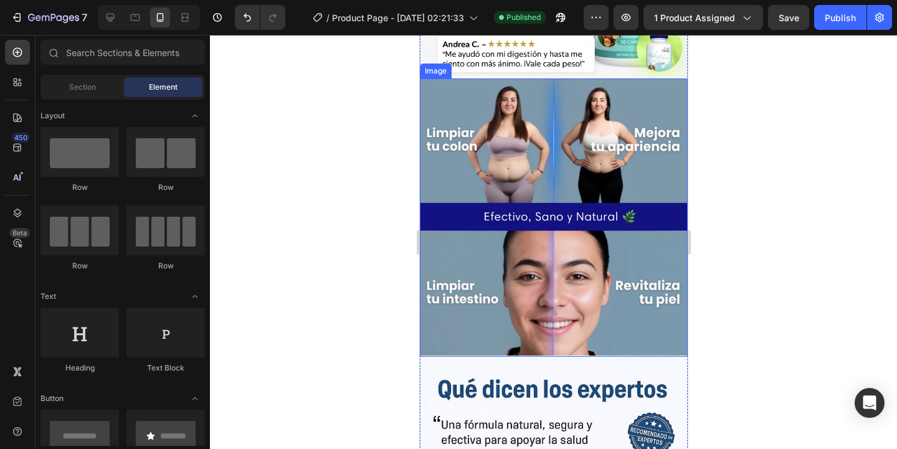
scroll to position [1506, 0]
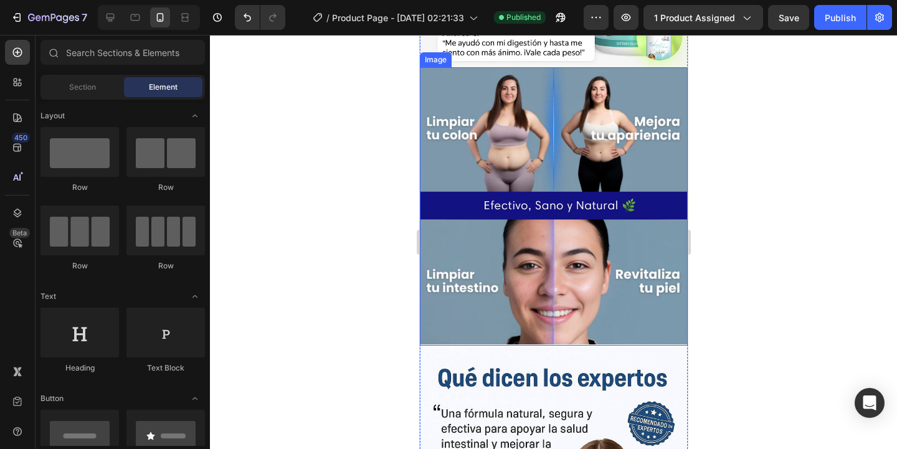
click at [313, 262] on div at bounding box center [553, 242] width 687 height 414
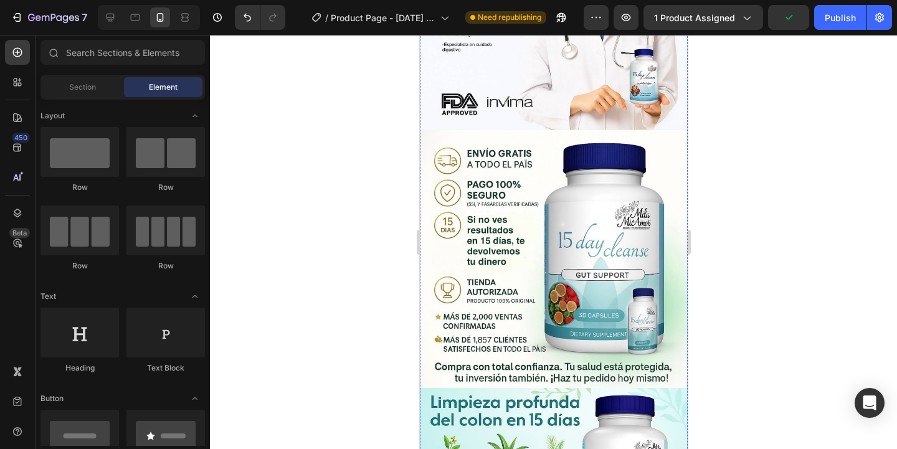
scroll to position [2060, 0]
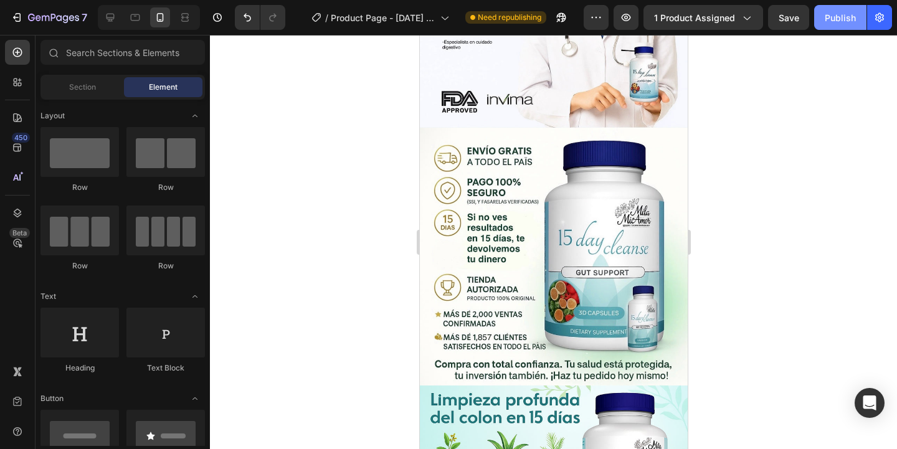
click at [849, 26] on button "Publish" at bounding box center [840, 17] width 52 height 25
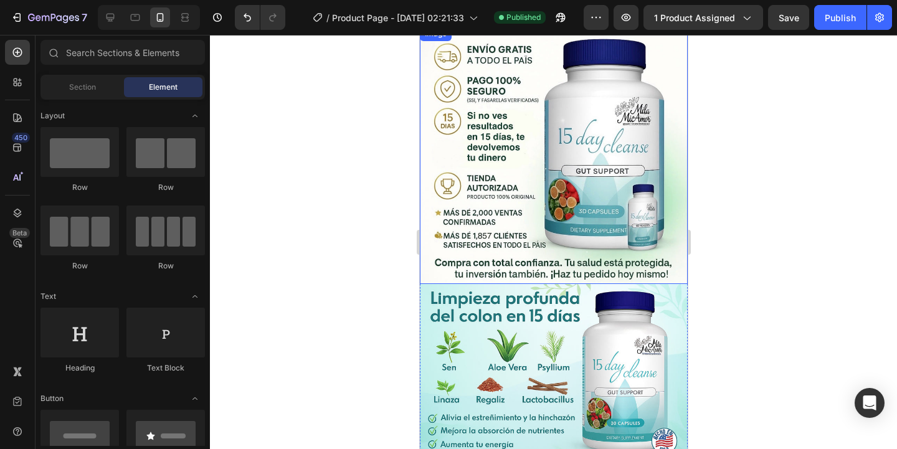
scroll to position [2156, 0]
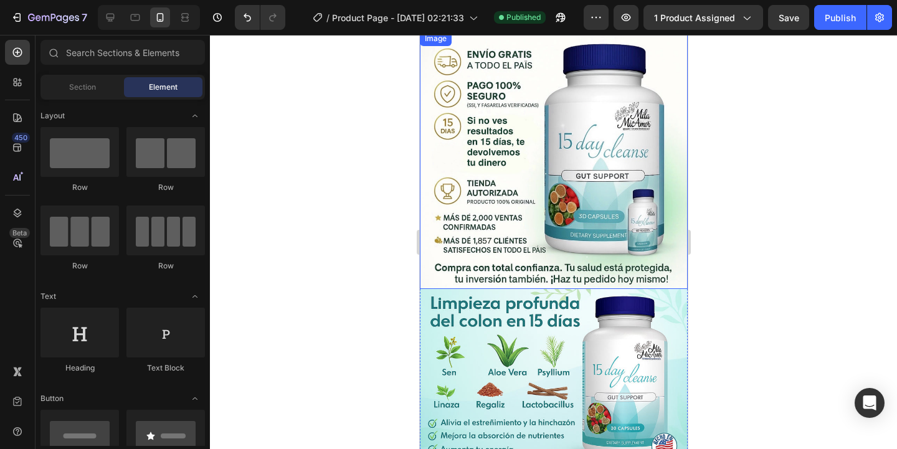
click at [538, 198] on img at bounding box center [553, 160] width 268 height 258
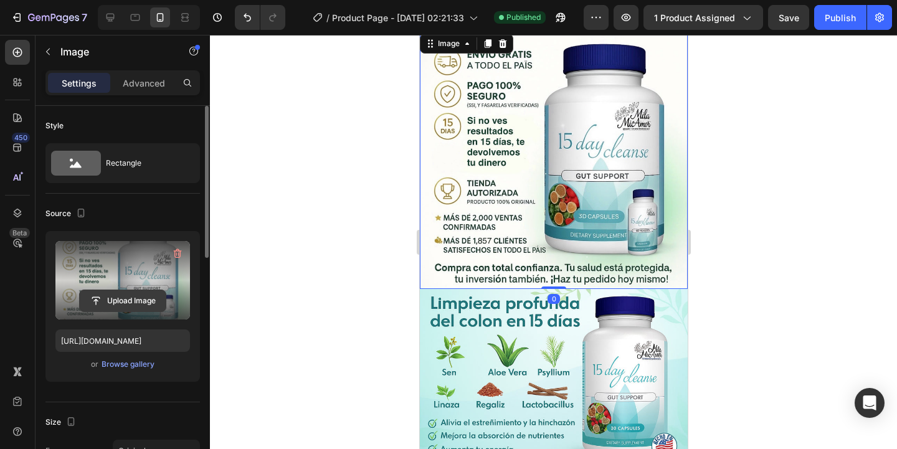
click at [121, 300] on input "file" at bounding box center [123, 300] width 86 height 21
click at [138, 304] on input "file" at bounding box center [123, 300] width 86 height 21
click at [125, 305] on input "file" at bounding box center [123, 300] width 86 height 21
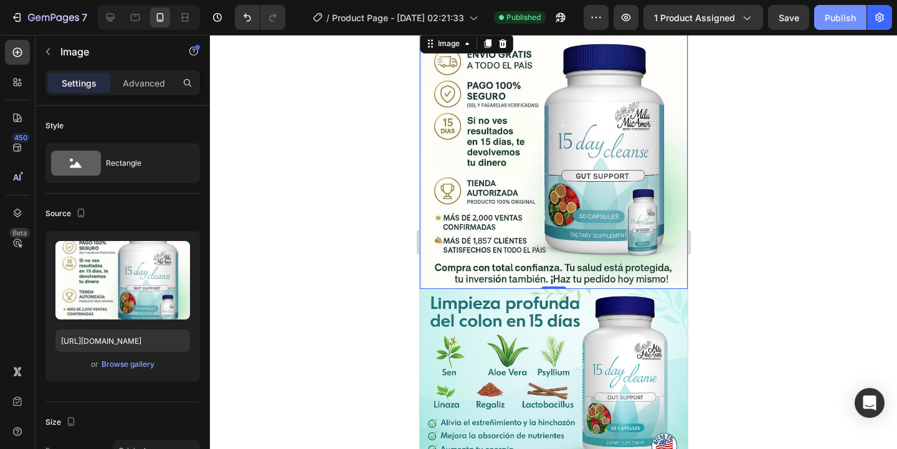
click at [845, 17] on div "Publish" at bounding box center [840, 17] width 31 height 13
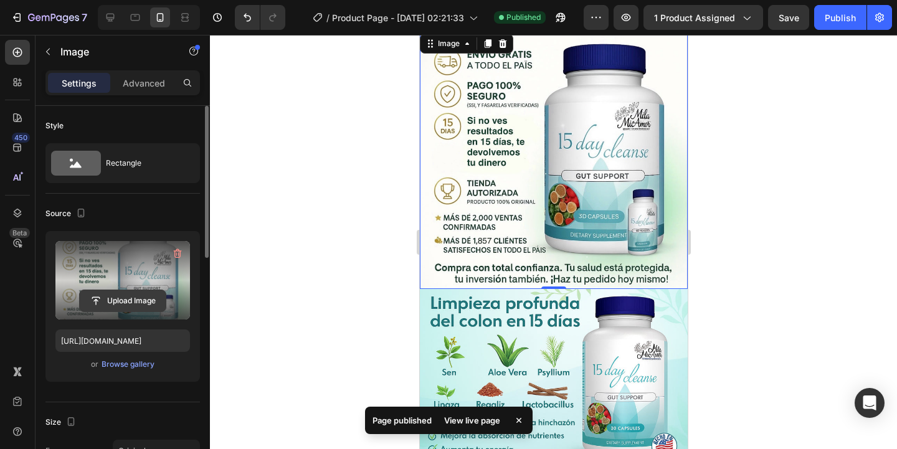
click at [137, 290] on input "file" at bounding box center [123, 300] width 86 height 21
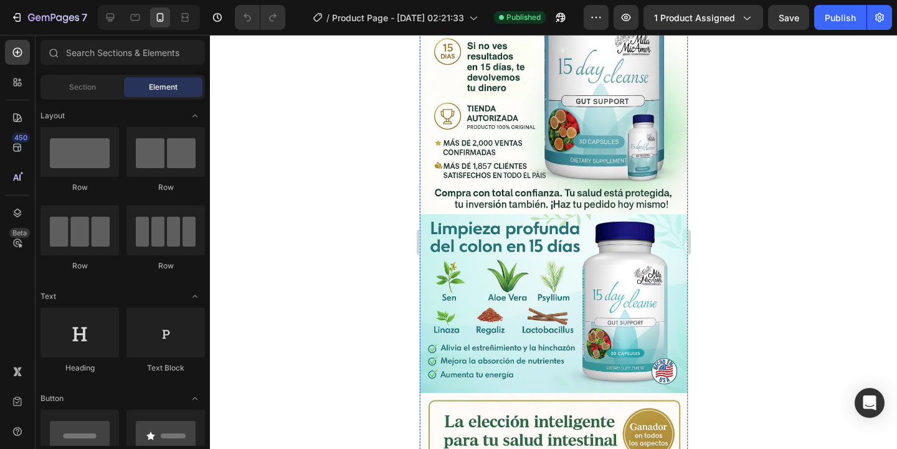
scroll to position [2182, 0]
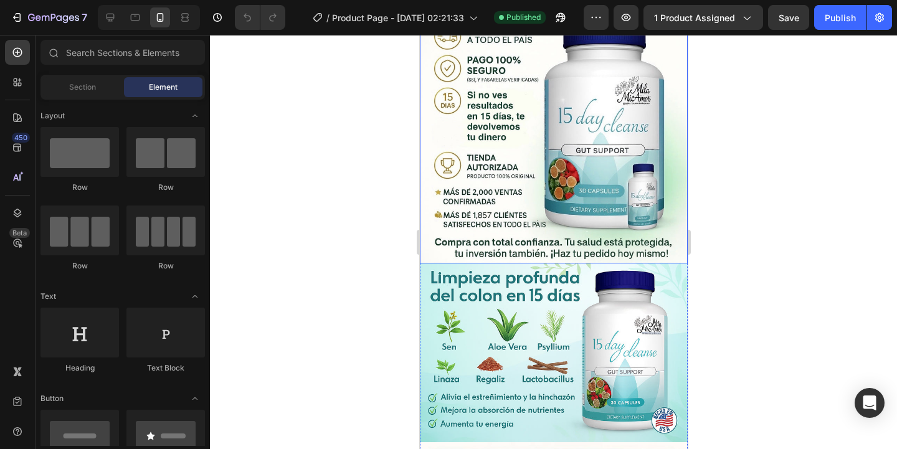
click at [503, 209] on img at bounding box center [553, 135] width 268 height 258
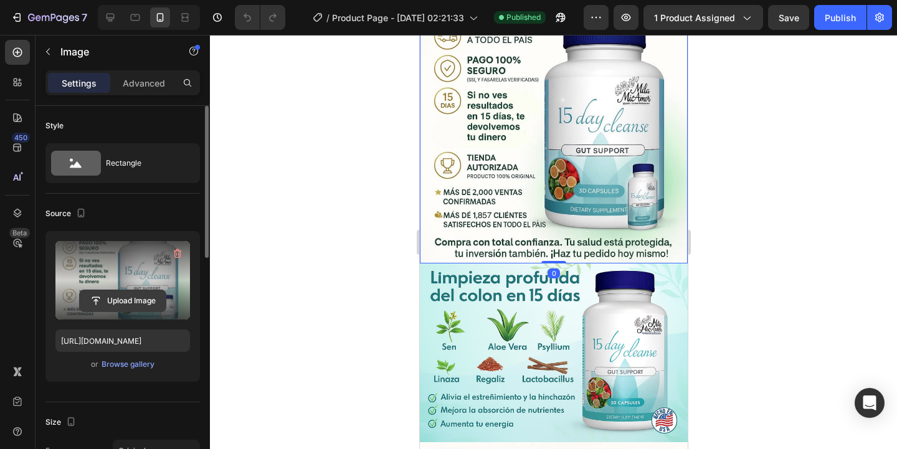
click at [120, 302] on input "file" at bounding box center [123, 300] width 86 height 21
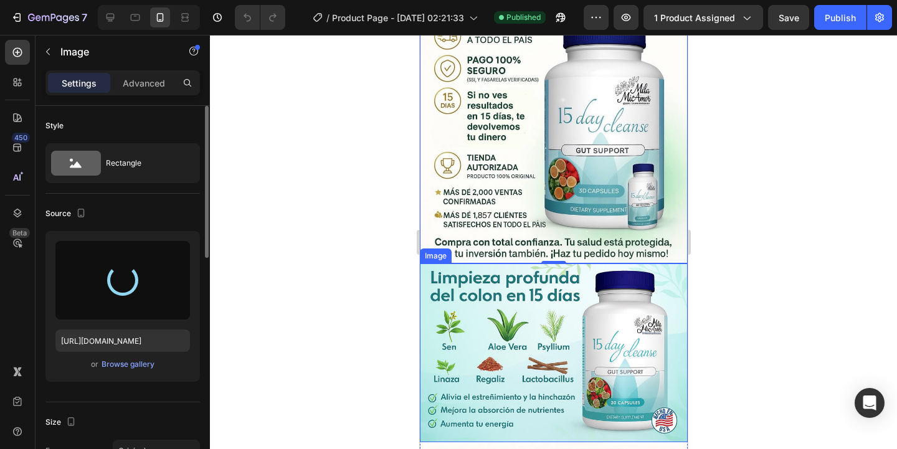
type input "https://cdn.shopify.com/s/files/1/0628/4030/7808/files/gempages_571422787156050…"
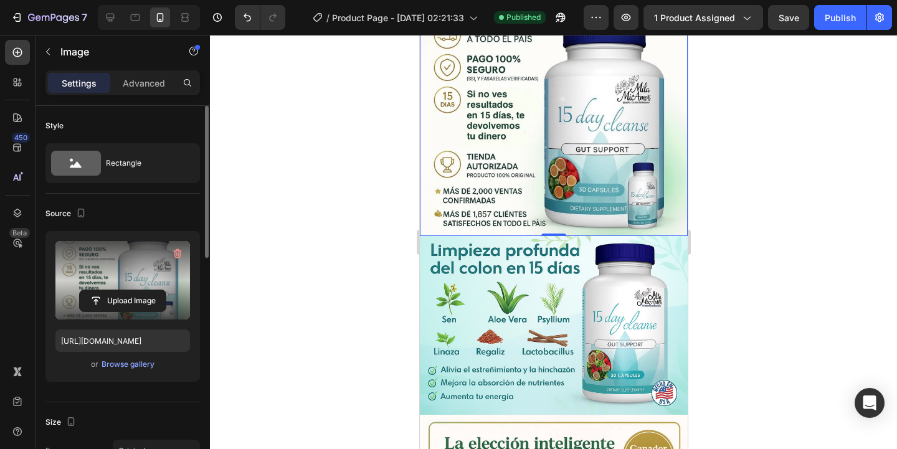
click at [784, 196] on div at bounding box center [553, 242] width 687 height 414
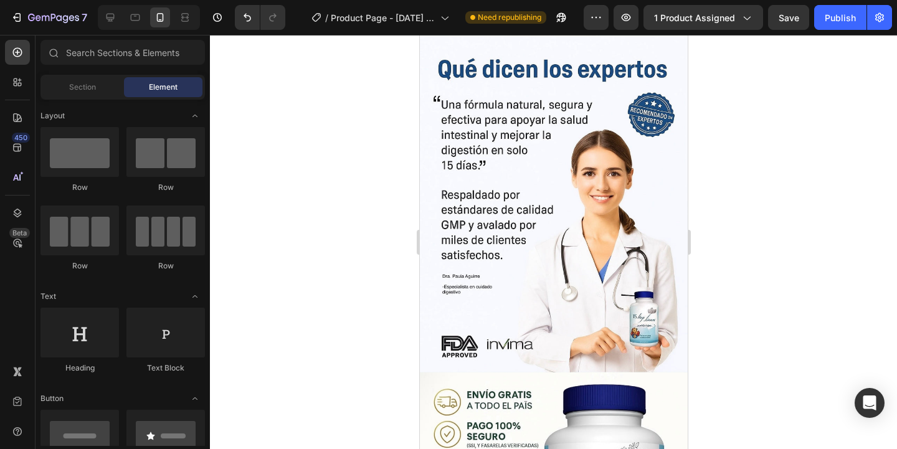
scroll to position [2378, 0]
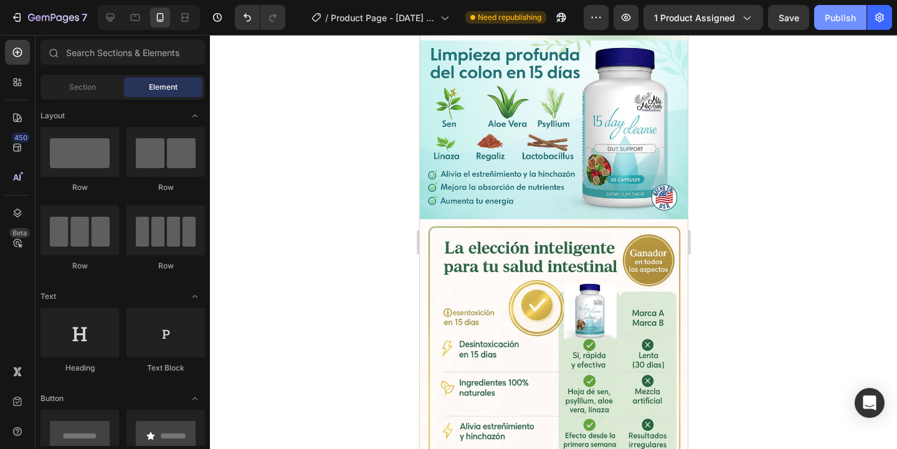
click at [839, 13] on div "Publish" at bounding box center [840, 17] width 31 height 13
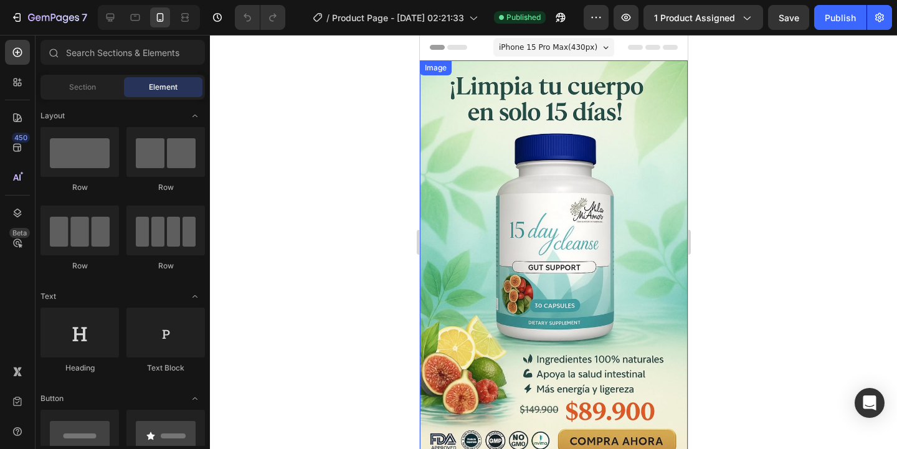
click at [529, 294] on img at bounding box center [553, 260] width 268 height 401
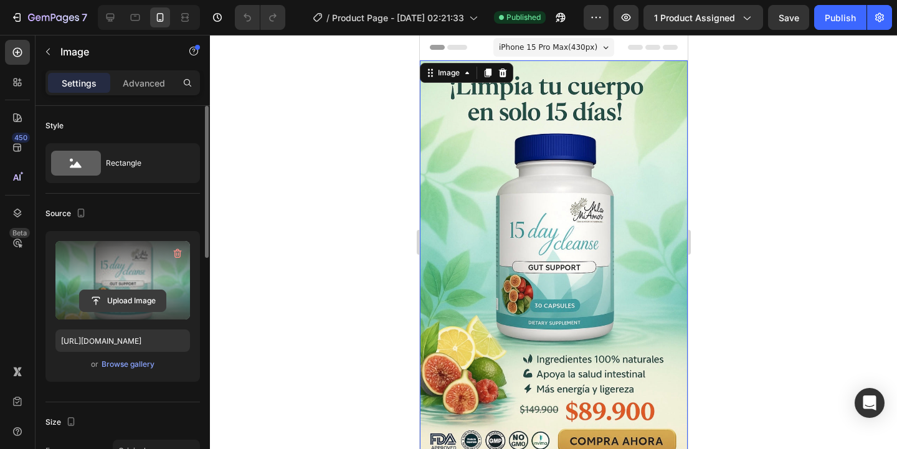
click at [126, 305] on input "file" at bounding box center [123, 300] width 86 height 21
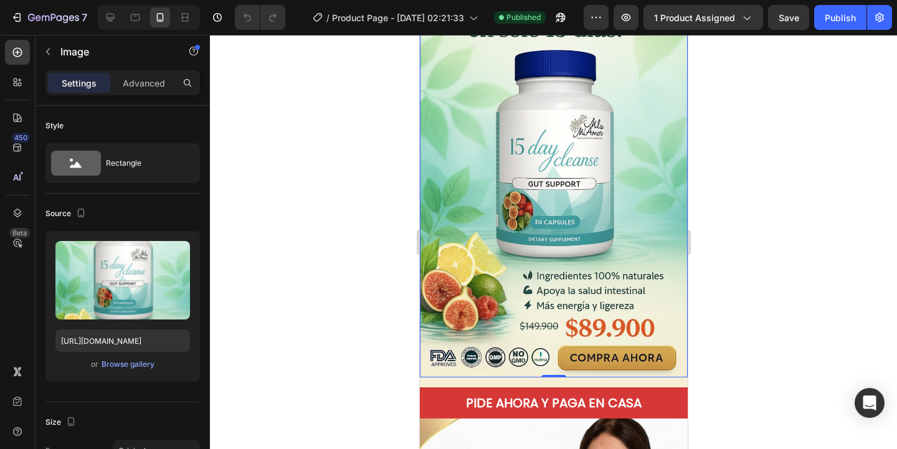
scroll to position [121, 0]
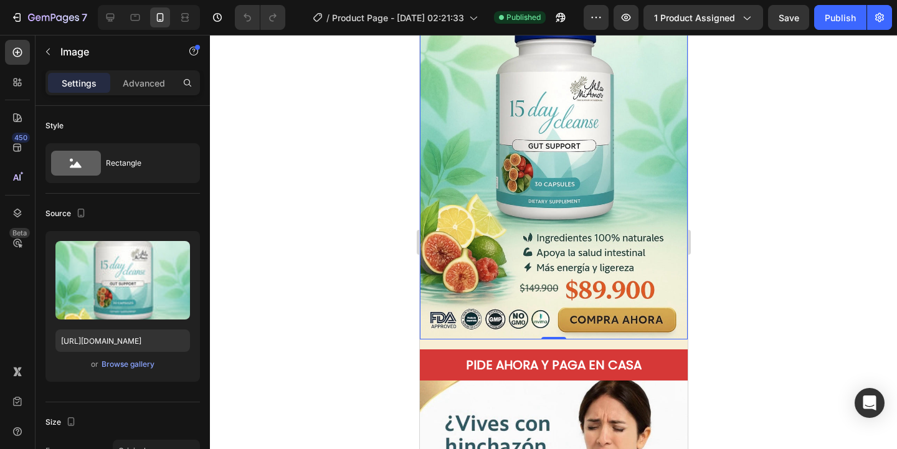
click at [350, 289] on div at bounding box center [553, 242] width 687 height 414
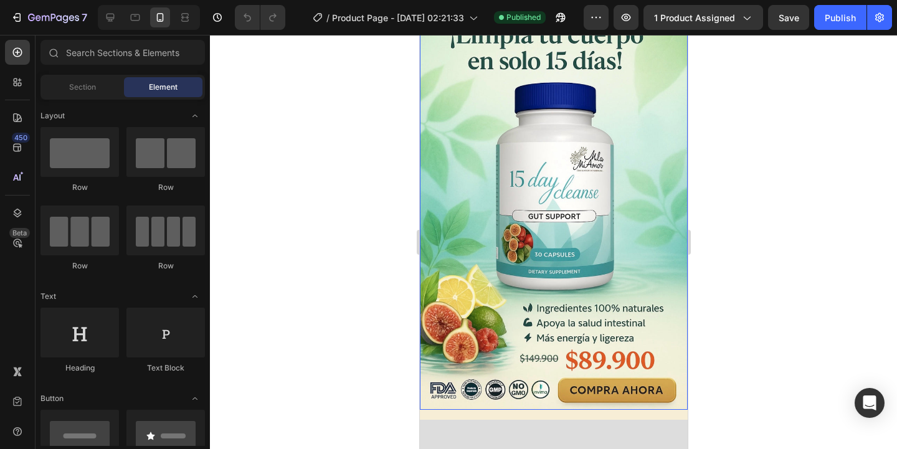
scroll to position [0, 0]
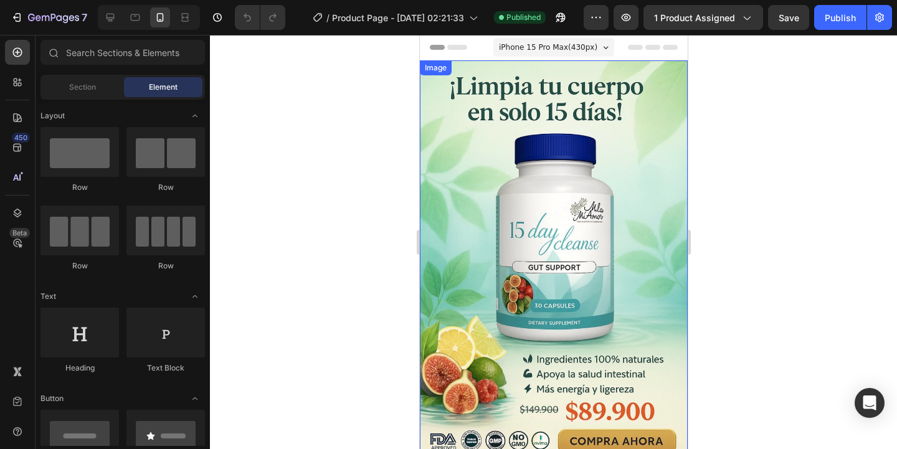
click at [573, 177] on img at bounding box center [553, 260] width 268 height 401
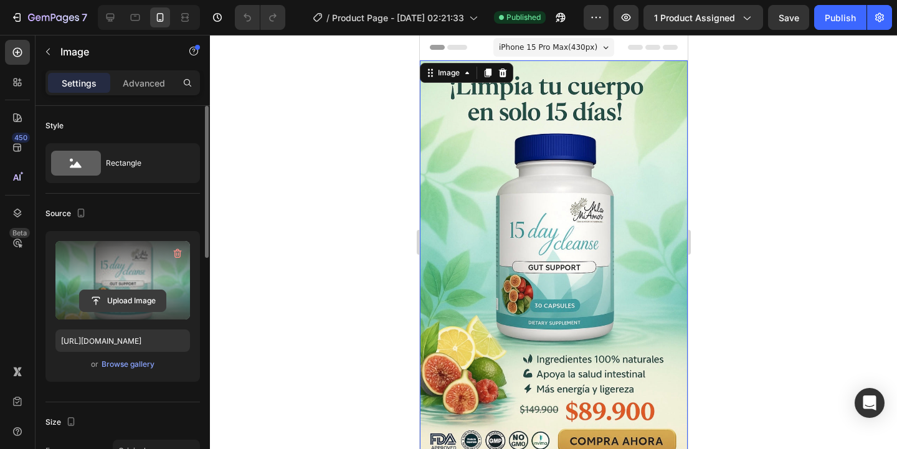
click at [132, 301] on input "file" at bounding box center [123, 300] width 86 height 21
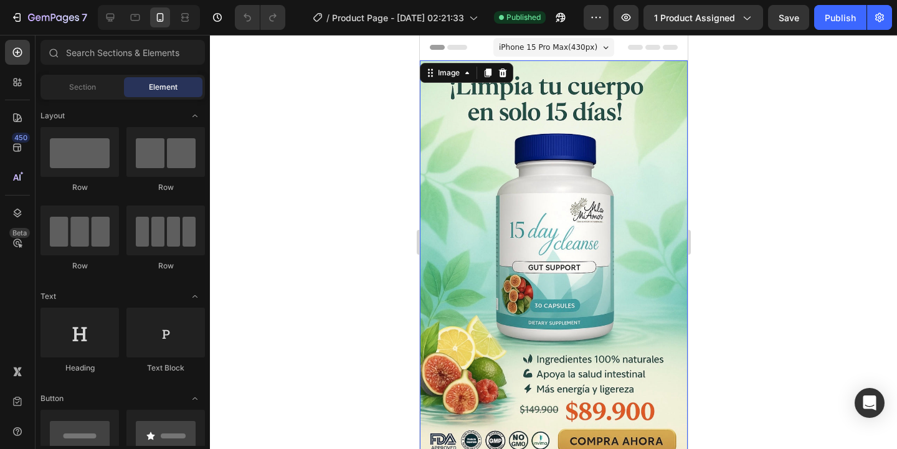
click at [614, 202] on img at bounding box center [553, 260] width 268 height 401
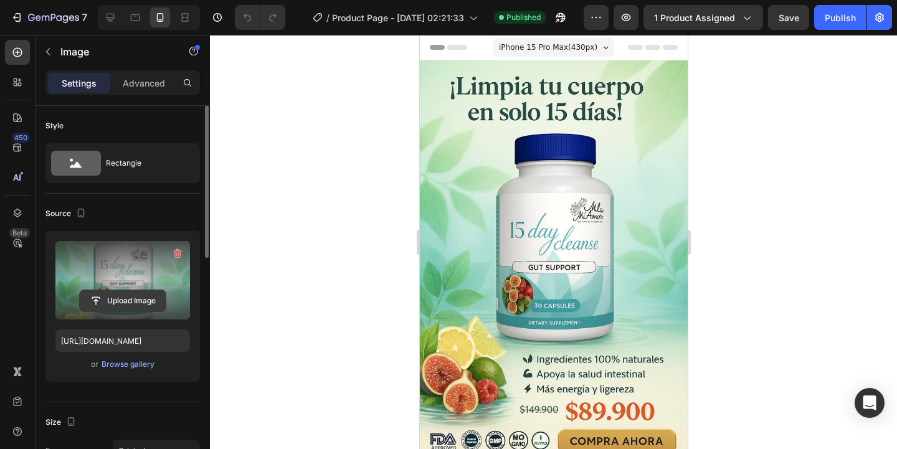
click at [140, 300] on input "file" at bounding box center [123, 300] width 86 height 21
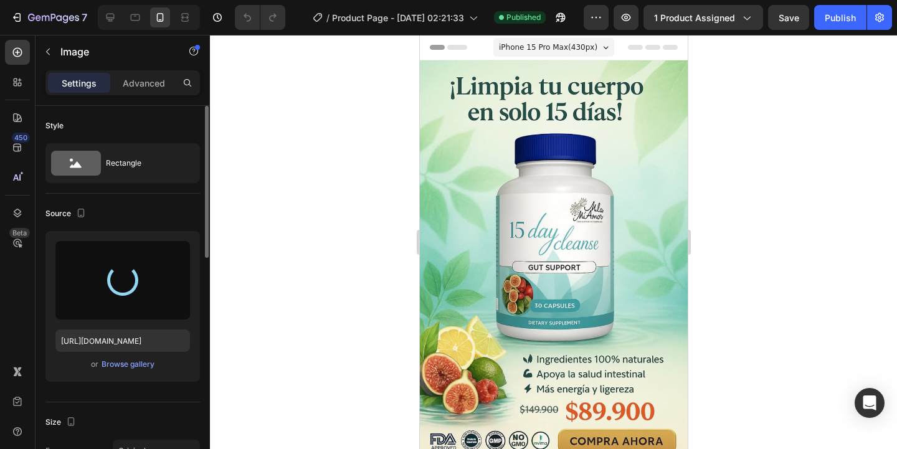
type input "[URL][DOMAIN_NAME]"
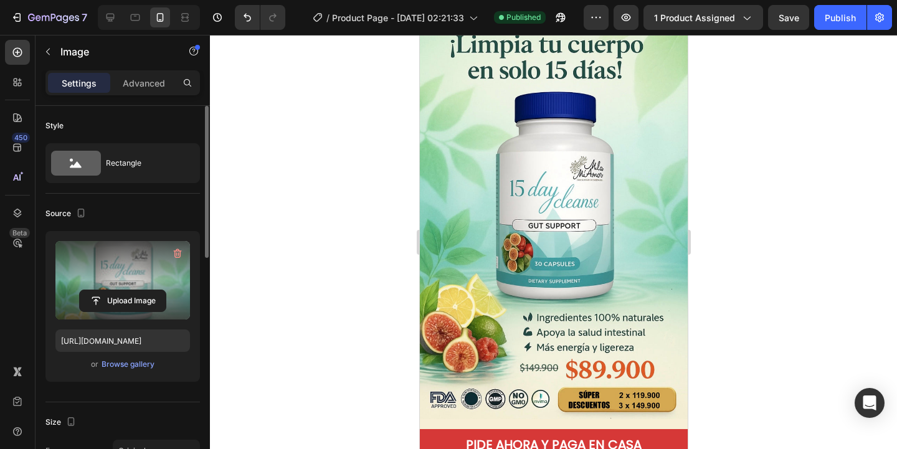
scroll to position [42, 0]
click at [832, 15] on div "Publish" at bounding box center [840, 17] width 31 height 13
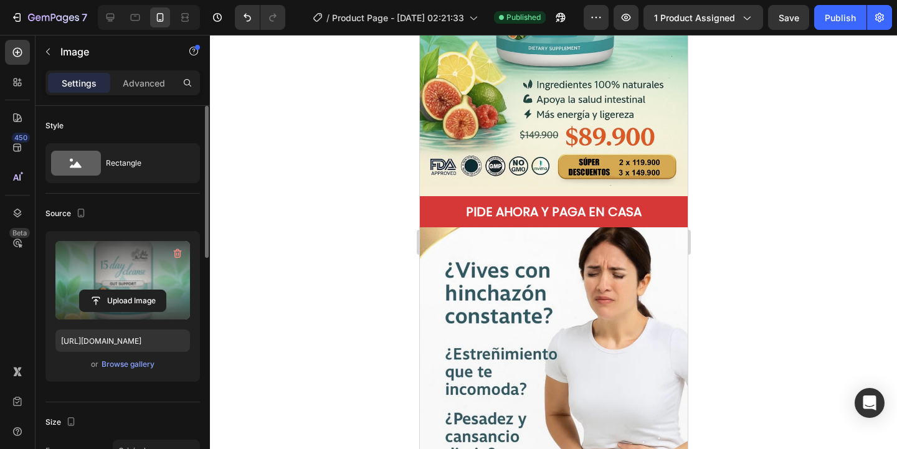
scroll to position [278, 0]
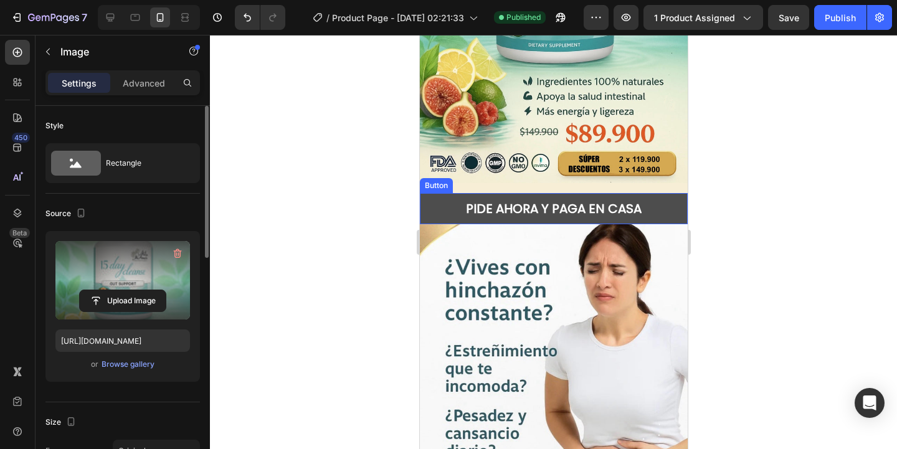
click at [432, 206] on button "PIDE AHORA Y PAGA EN CASA" at bounding box center [553, 208] width 268 height 31
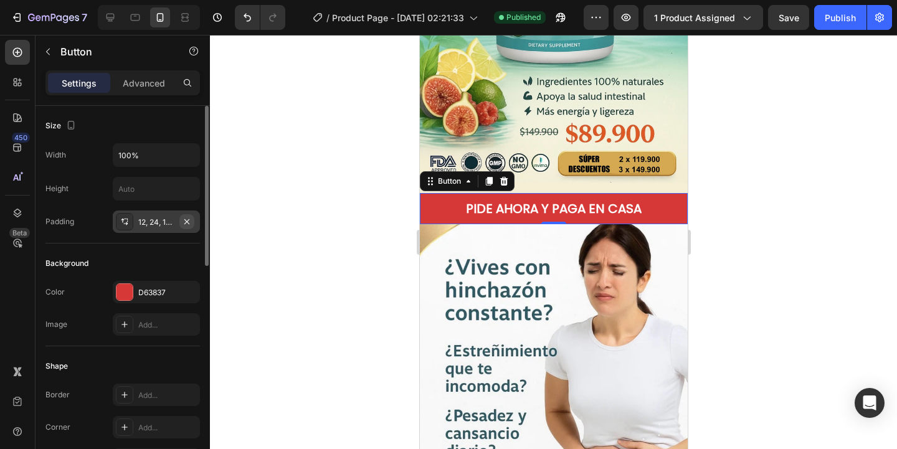
click at [185, 217] on icon "button" at bounding box center [187, 222] width 10 height 10
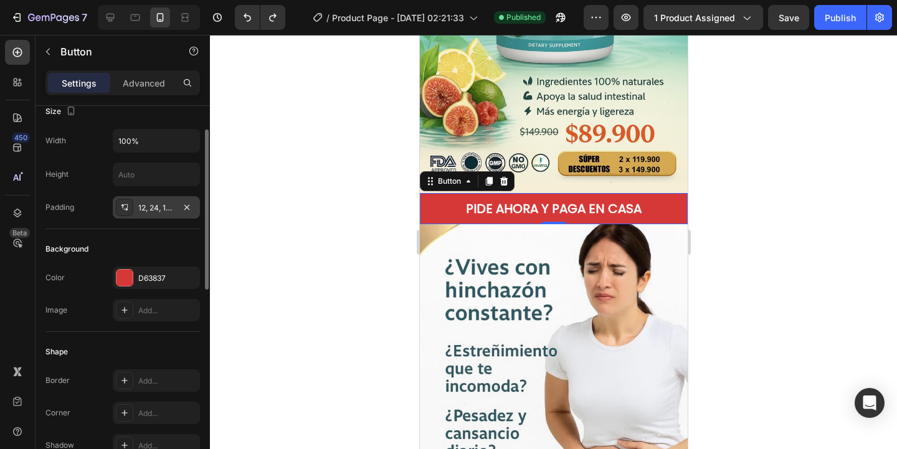
scroll to position [0, 0]
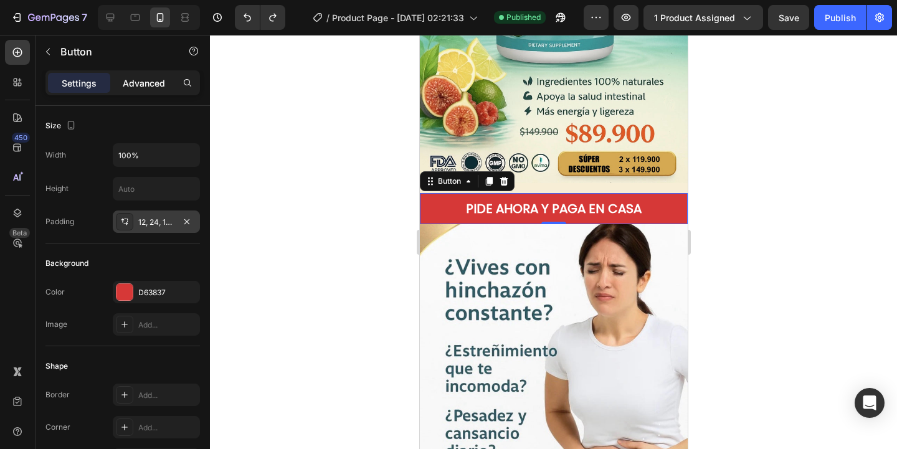
click at [143, 84] on p "Advanced" at bounding box center [144, 83] width 42 height 13
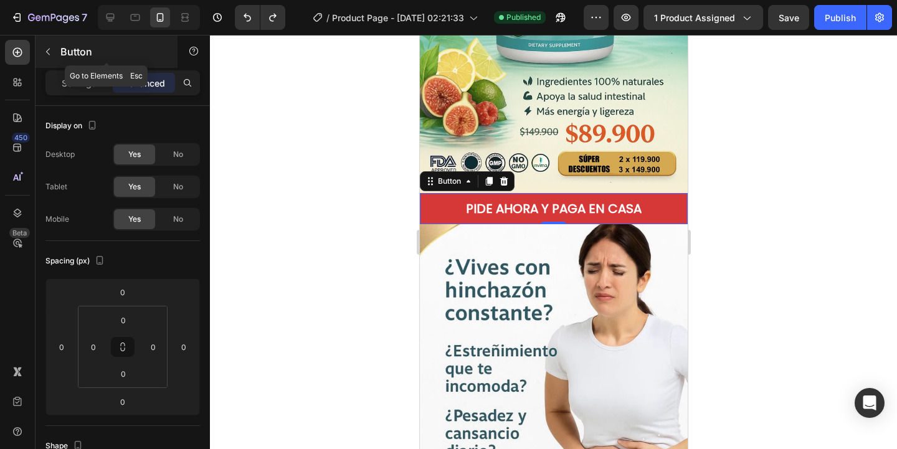
click at [84, 45] on p "Button" at bounding box center [113, 51] width 106 height 15
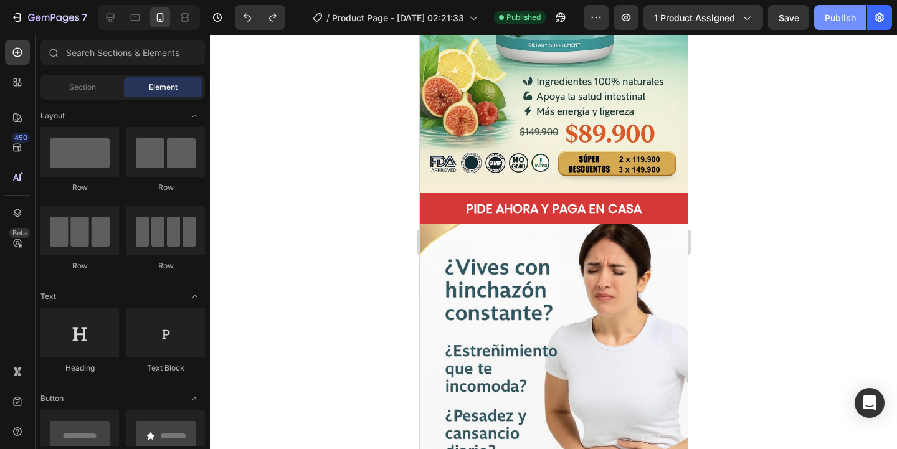
click at [833, 19] on div "Publish" at bounding box center [840, 17] width 31 height 13
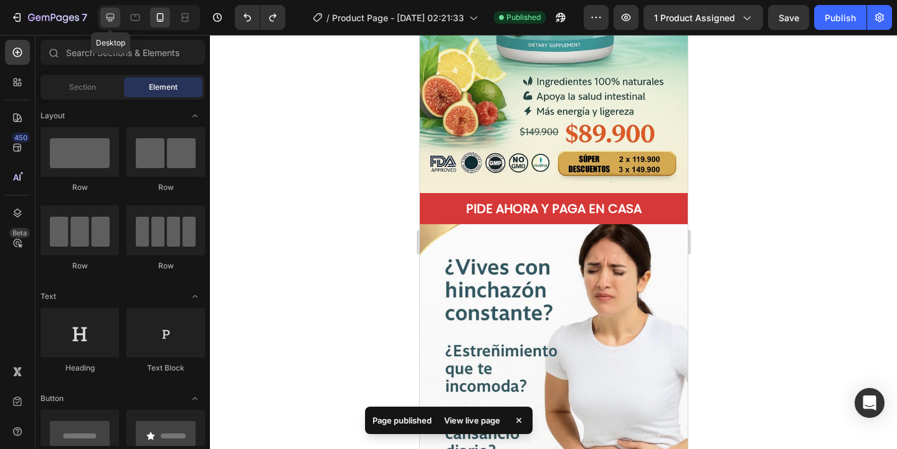
click at [118, 12] on div at bounding box center [110, 17] width 20 height 20
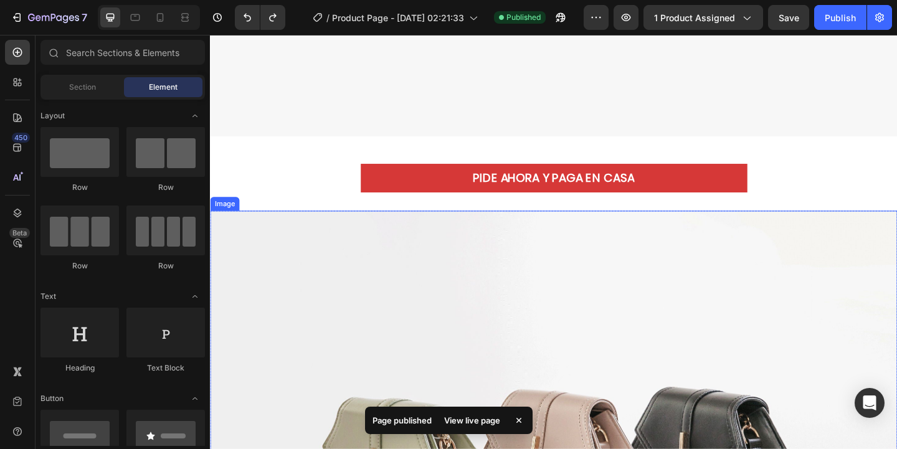
scroll to position [533, 0]
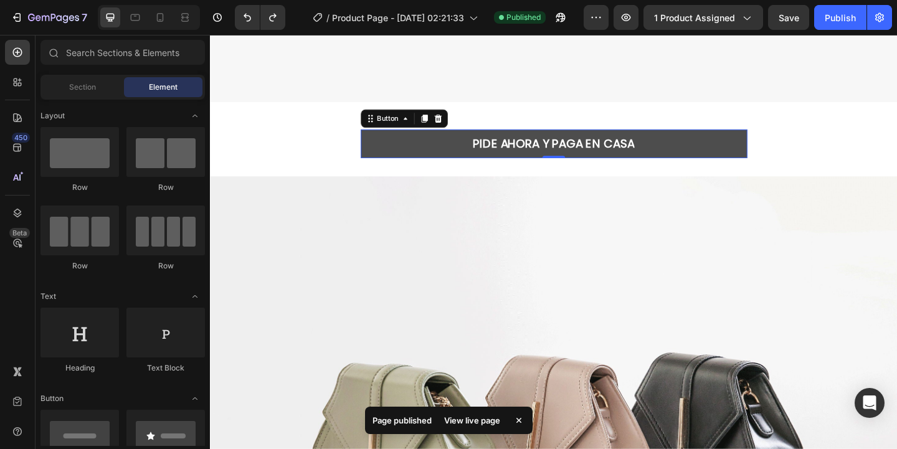
click at [431, 150] on button "PIDE AHORA Y PAGA EN CASA" at bounding box center [584, 153] width 421 height 31
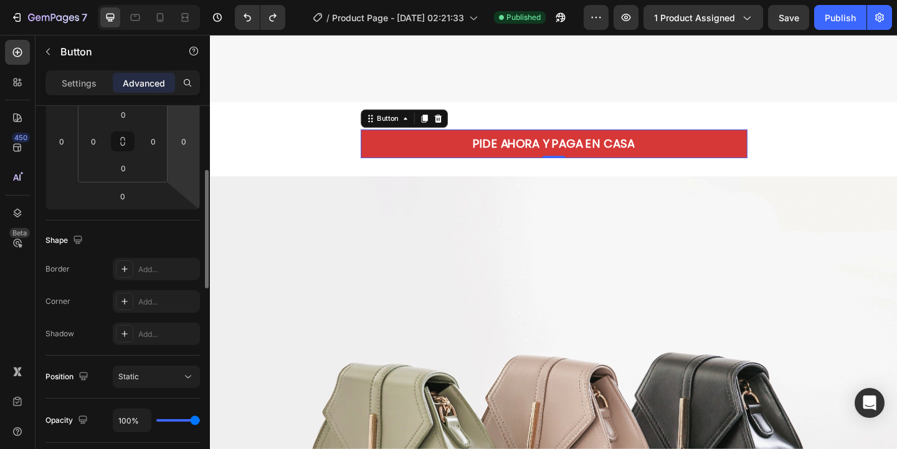
scroll to position [0, 0]
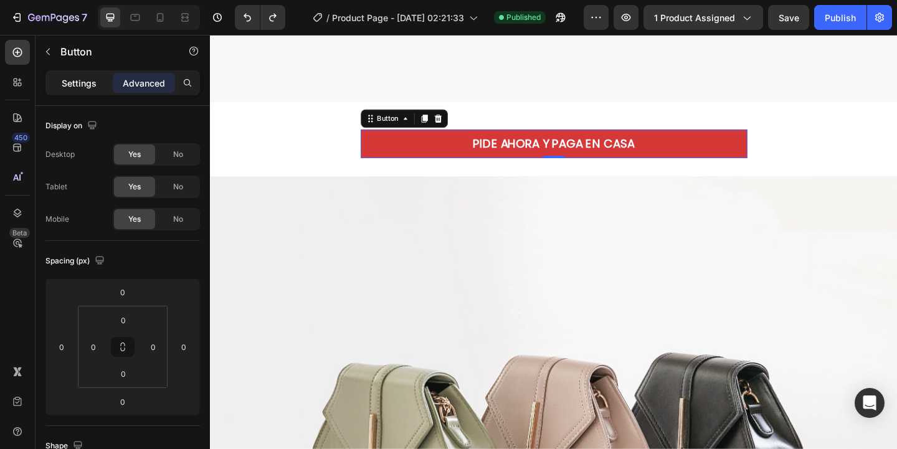
click at [82, 80] on p "Settings" at bounding box center [79, 83] width 35 height 13
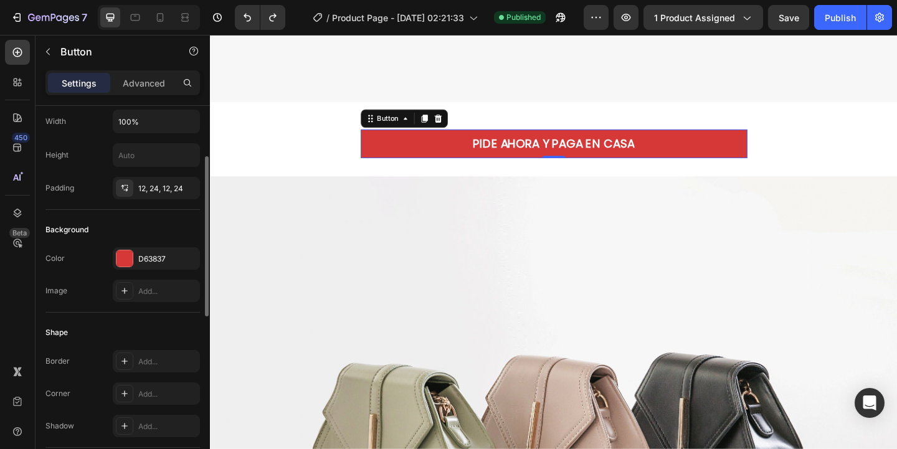
scroll to position [20, 0]
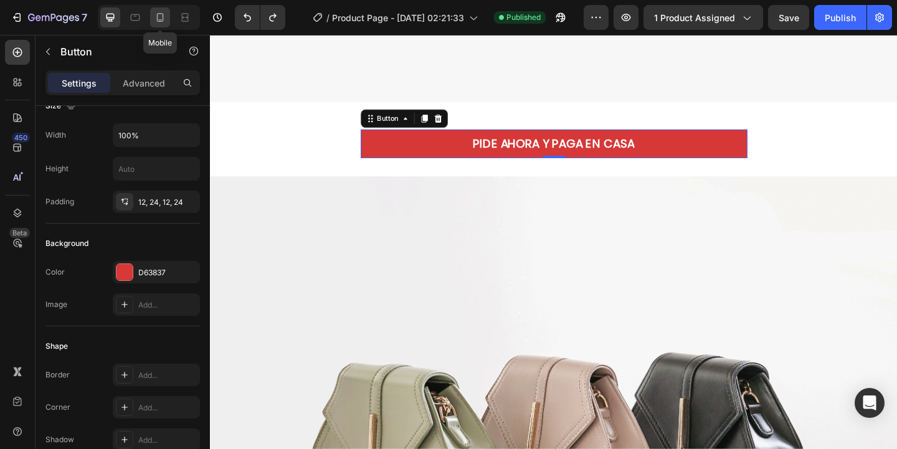
click at [162, 20] on icon at bounding box center [160, 17] width 12 height 12
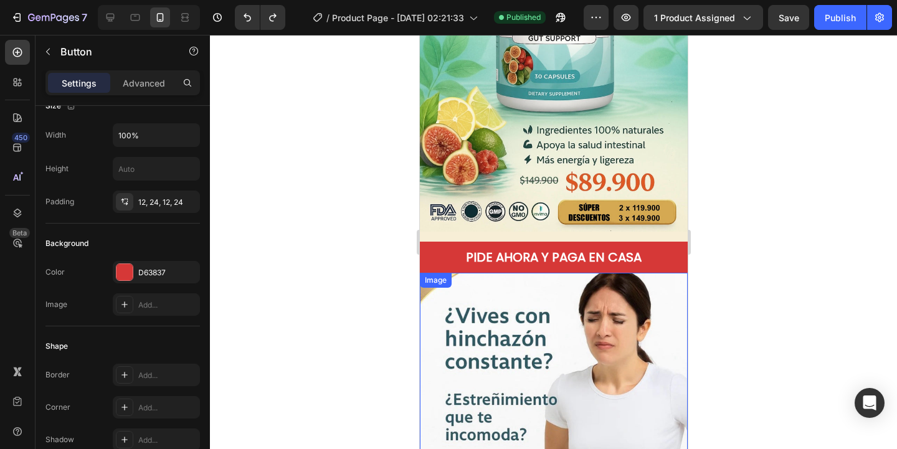
scroll to position [250, 0]
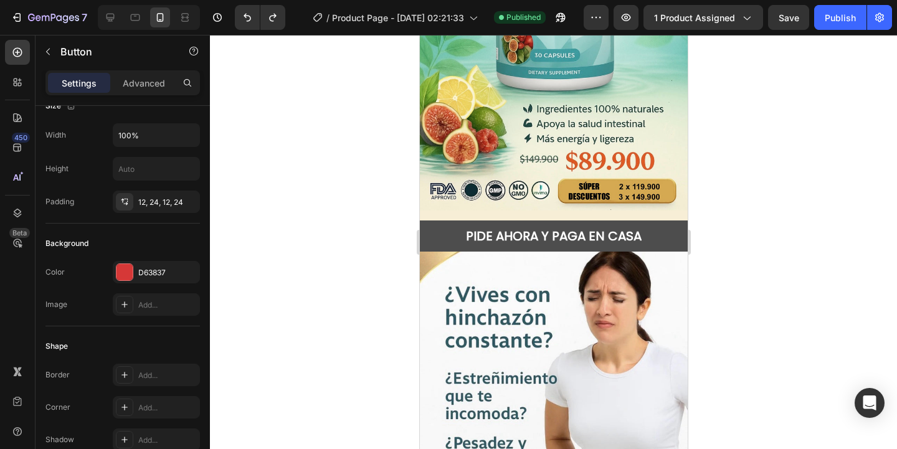
click at [441, 236] on button "PIDE AHORA Y PAGA EN CASA" at bounding box center [553, 236] width 268 height 31
click at [667, 244] on button "PIDE AHORA Y PAGA EN CASA" at bounding box center [553, 236] width 268 height 31
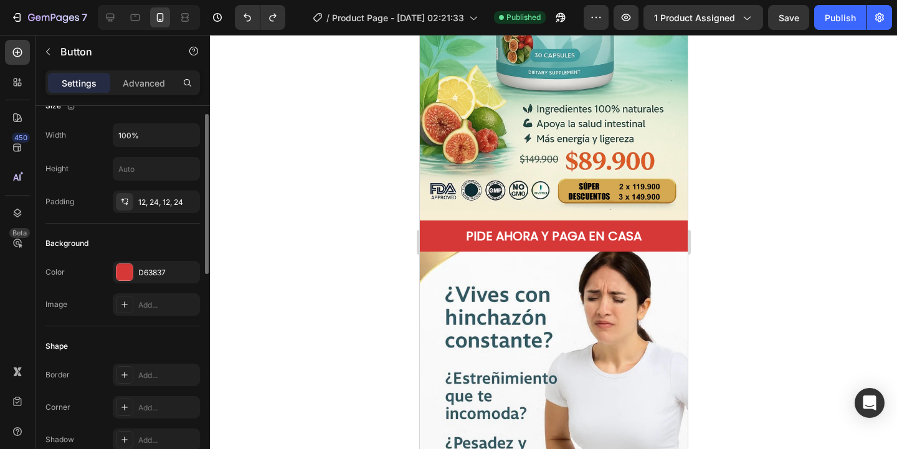
scroll to position [0, 0]
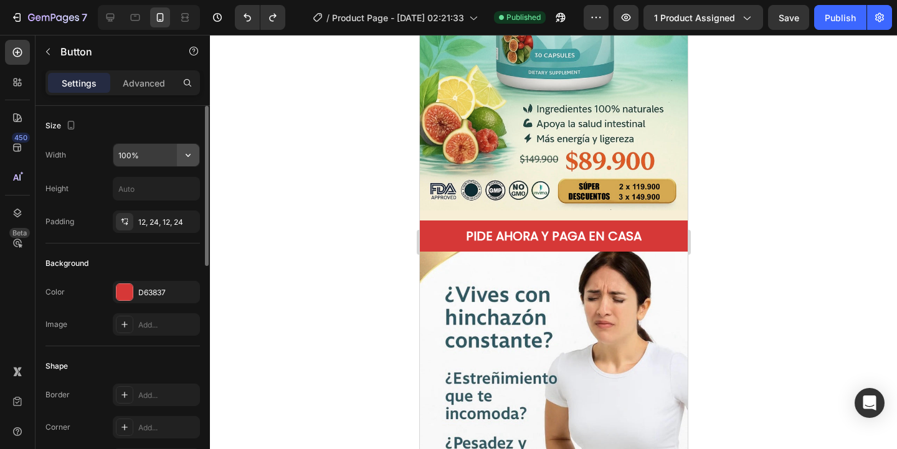
click at [196, 153] on button "button" at bounding box center [188, 155] width 22 height 22
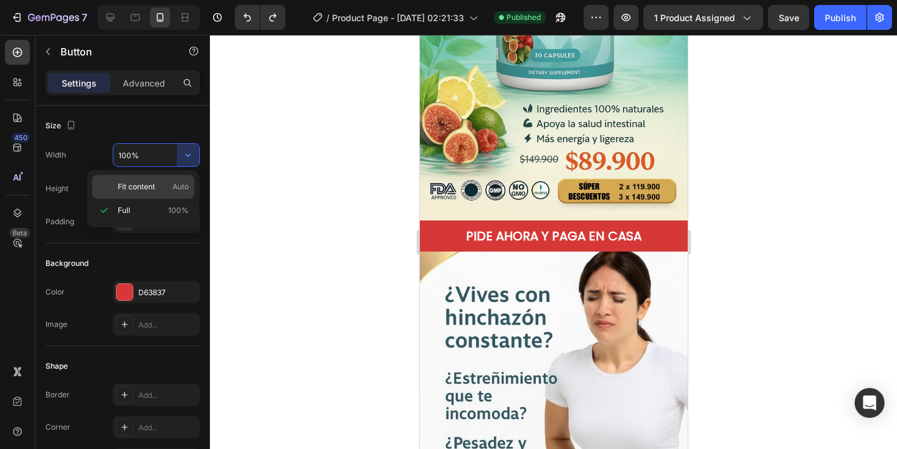
click at [126, 186] on span "Fit content" at bounding box center [136, 186] width 37 height 11
type input "Auto"
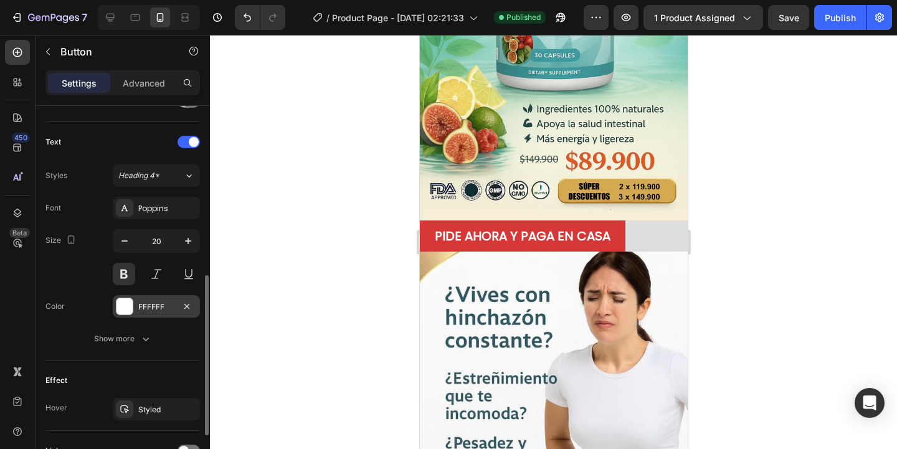
scroll to position [515, 0]
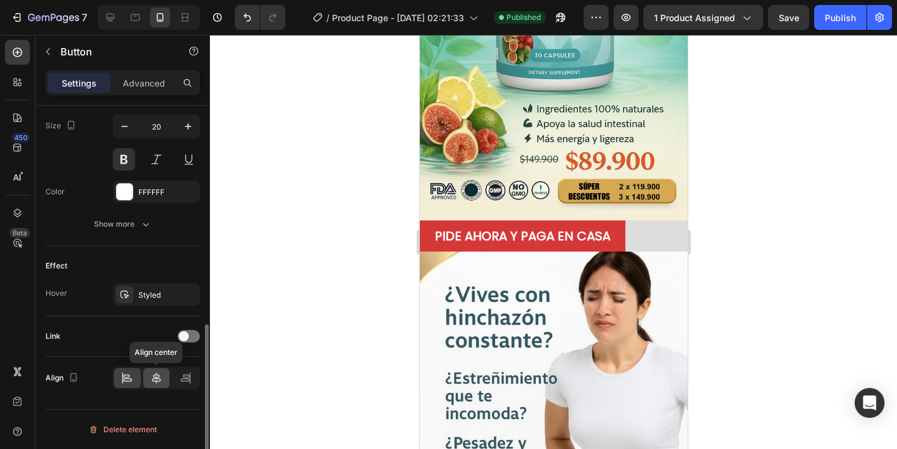
click at [156, 376] on icon at bounding box center [156, 378] width 12 height 12
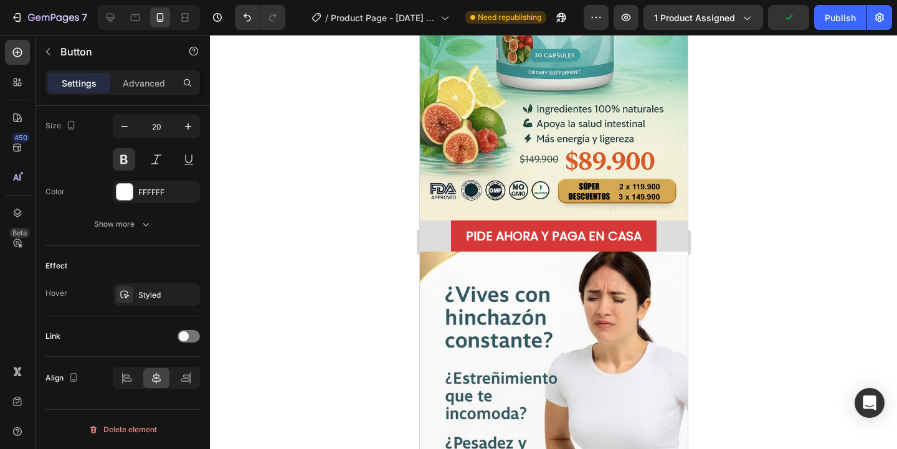
click at [439, 230] on div "PIDE AHORA Y PAGA EN CASA Button" at bounding box center [553, 236] width 268 height 31
click at [430, 240] on div "PIDE AHORA Y PAGA EN CASA Button" at bounding box center [553, 236] width 268 height 31
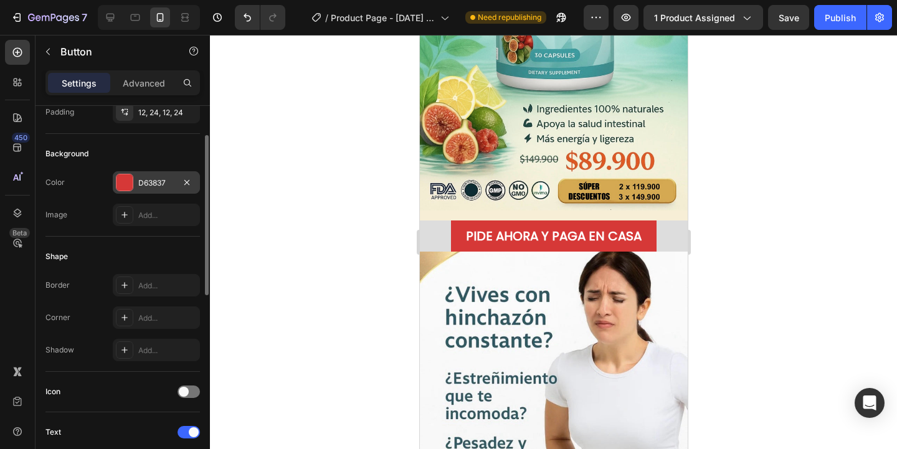
scroll to position [98, 0]
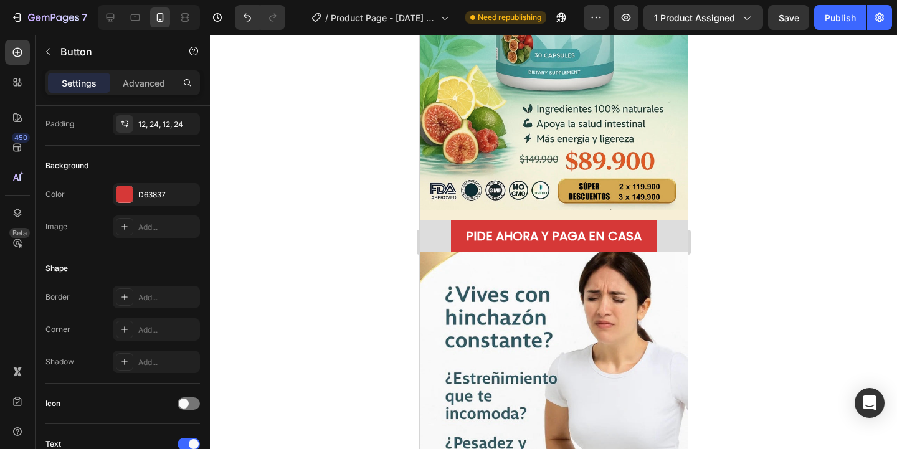
click at [434, 227] on div "PIDE AHORA Y PAGA EN CASA Button" at bounding box center [553, 236] width 268 height 31
click at [57, 47] on button "button" at bounding box center [48, 52] width 20 height 20
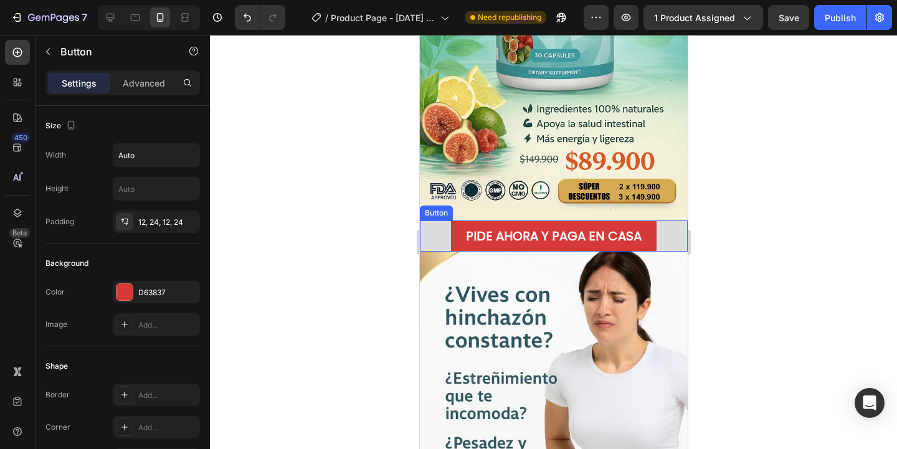
click at [439, 233] on div "PIDE AHORA Y PAGA EN CASA Button" at bounding box center [553, 236] width 268 height 31
click at [455, 206] on div "Button" at bounding box center [449, 208] width 28 height 11
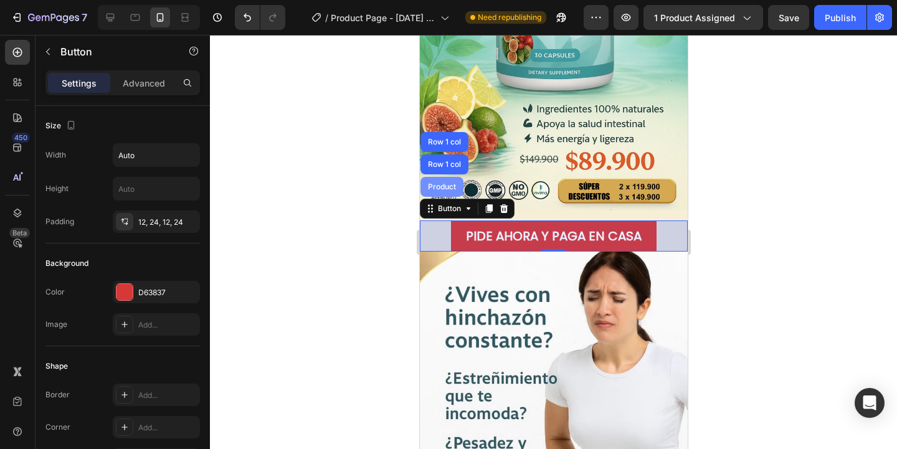
click at [453, 189] on div "Product" at bounding box center [441, 186] width 33 height 7
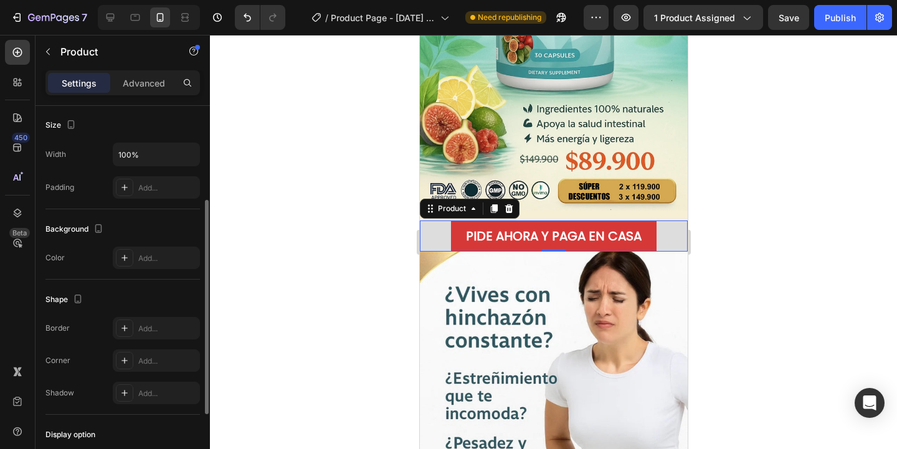
scroll to position [165, 0]
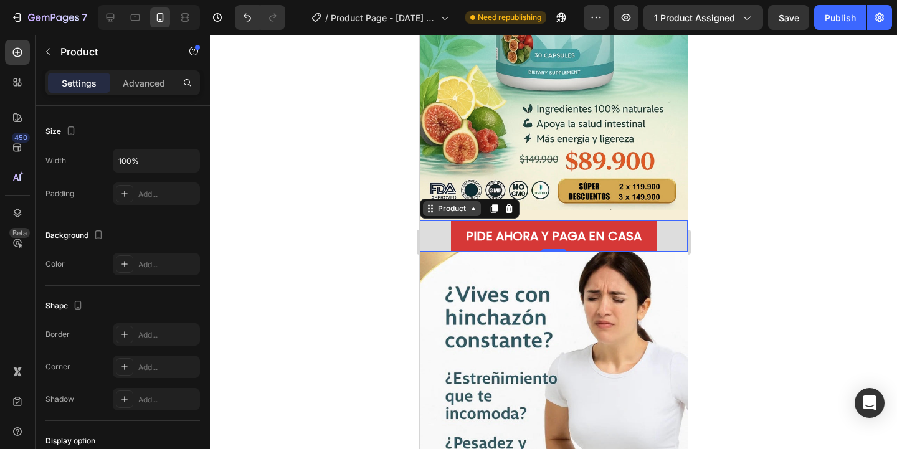
click at [456, 211] on div "Product" at bounding box center [451, 208] width 33 height 11
click at [434, 231] on div "PIDE AHORA Y PAGA EN CASA Button 0" at bounding box center [553, 236] width 268 height 31
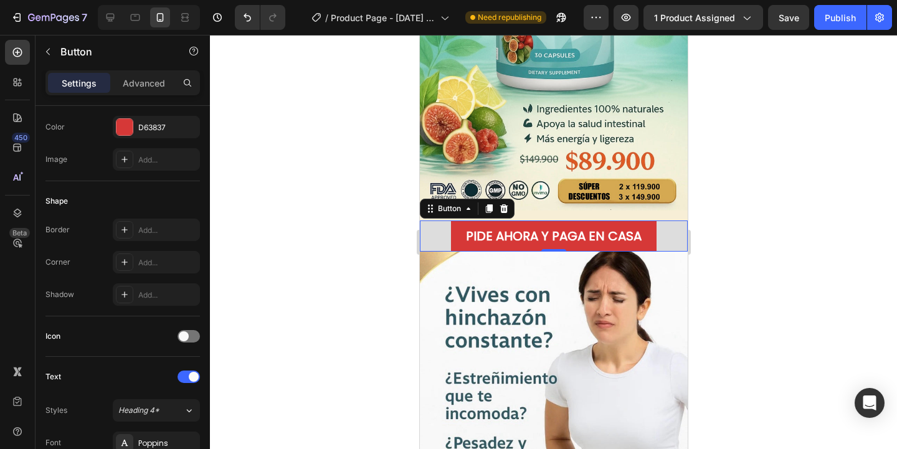
scroll to position [0, 0]
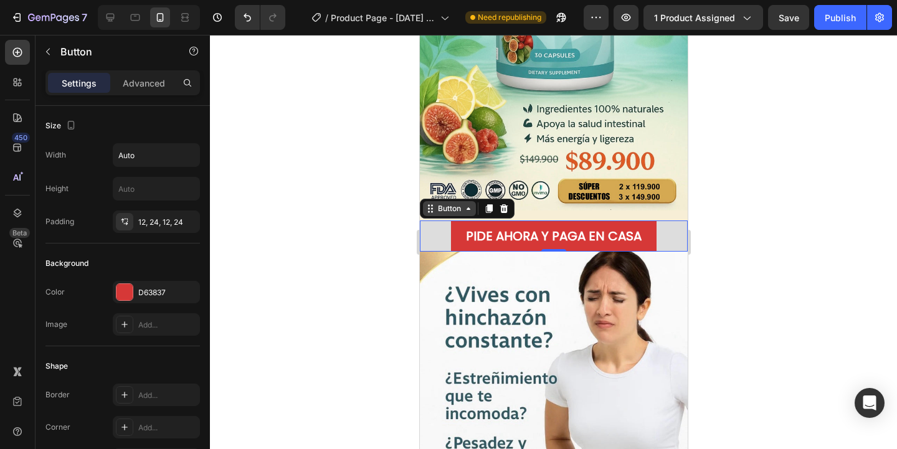
click at [452, 214] on div "Button" at bounding box center [449, 208] width 28 height 11
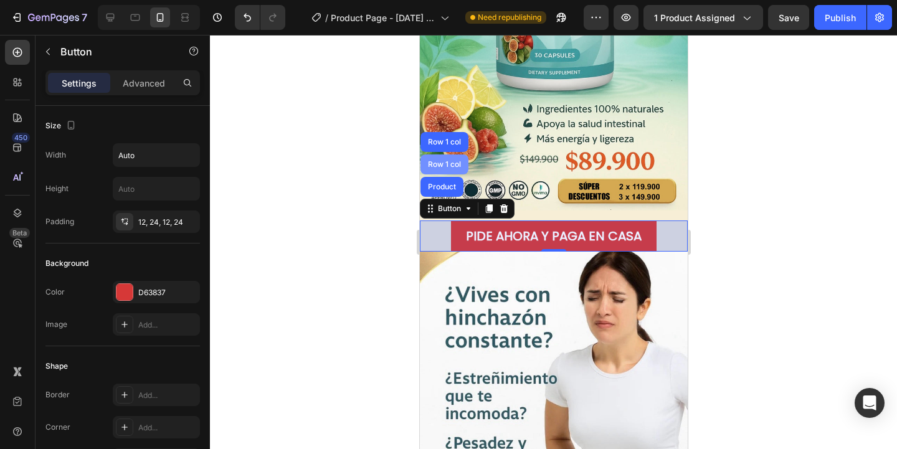
click at [457, 168] on div "Row 1 col" at bounding box center [444, 164] width 38 height 7
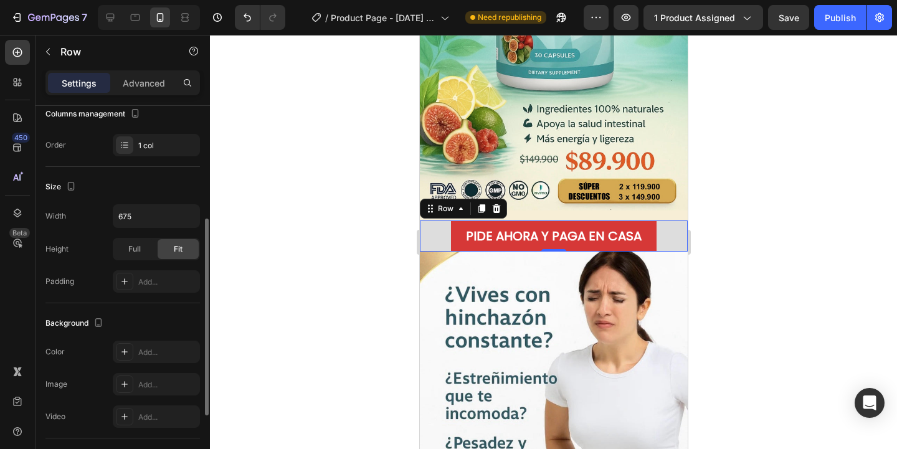
scroll to position [190, 0]
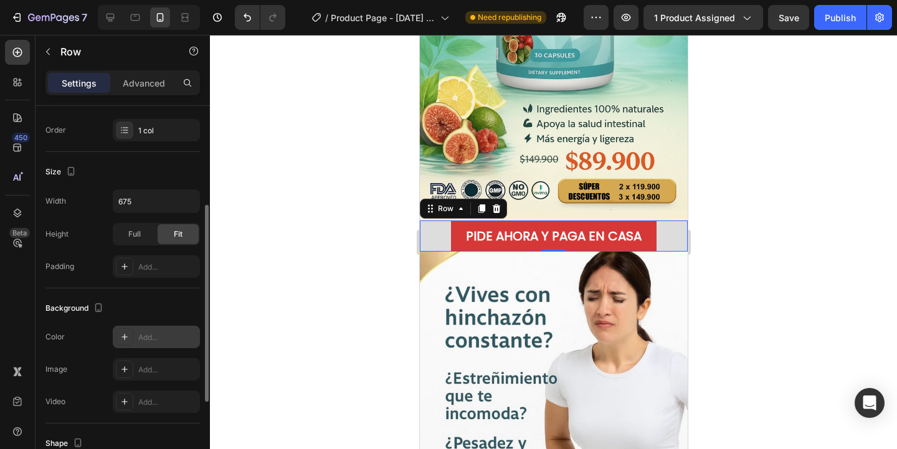
click at [135, 332] on div "Add..." at bounding box center [156, 337] width 87 height 22
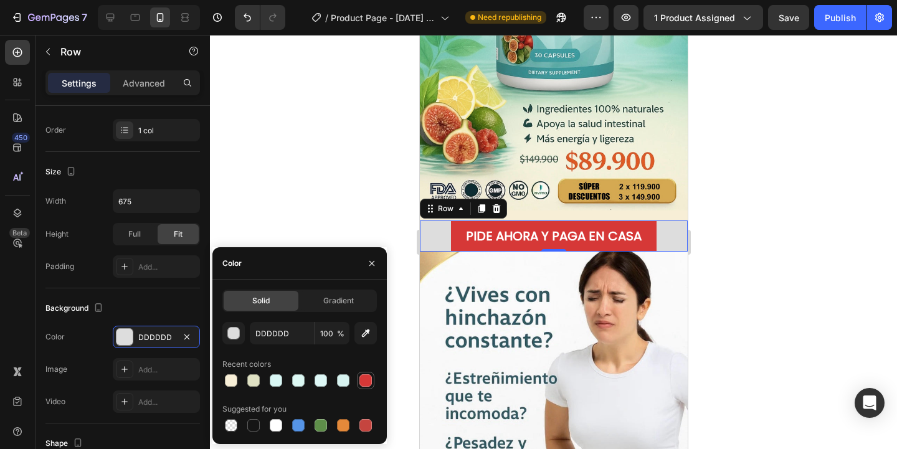
click at [361, 376] on div at bounding box center [366, 380] width 12 height 12
click at [341, 376] on div at bounding box center [343, 380] width 12 height 12
click at [369, 330] on icon "button" at bounding box center [366, 334] width 8 height 8
click at [366, 333] on icon "button" at bounding box center [366, 333] width 12 height 12
type input "F7EED6"
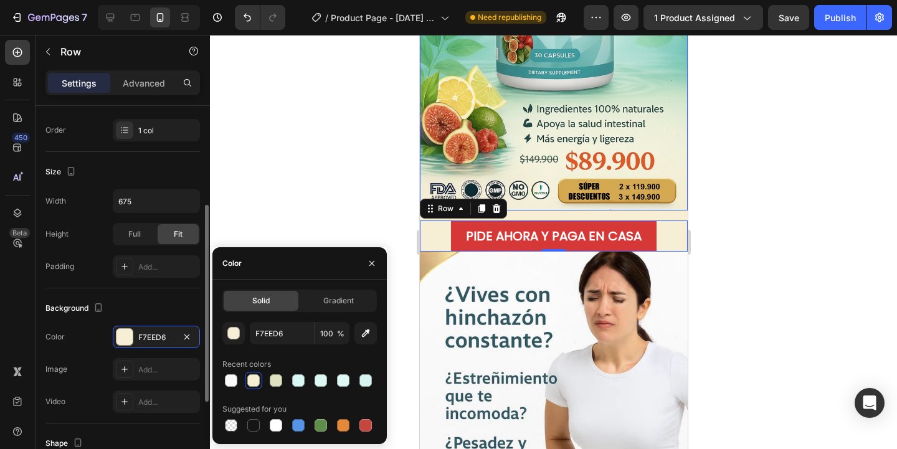
click at [182, 164] on div "Size" at bounding box center [122, 172] width 155 height 20
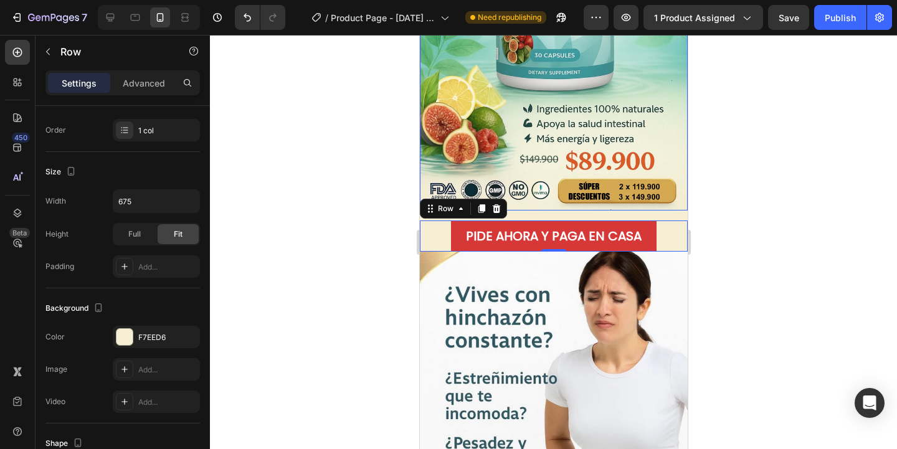
click at [298, 217] on div at bounding box center [553, 242] width 687 height 414
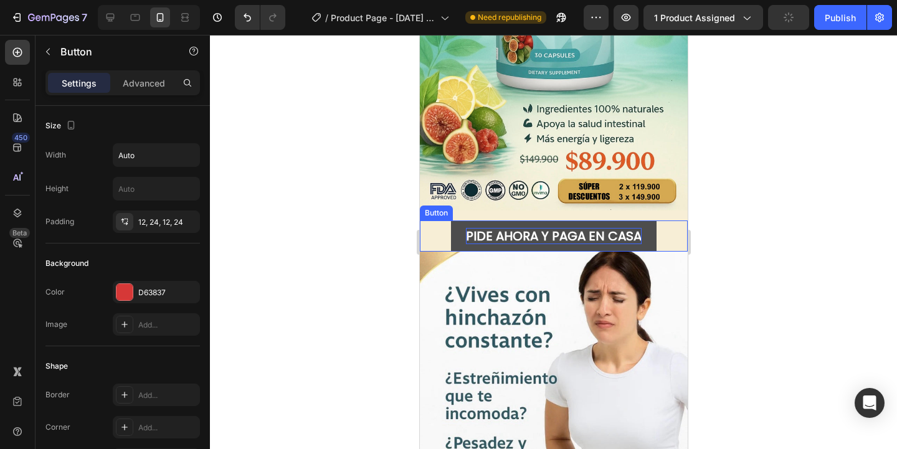
click at [475, 232] on p "PIDE AHORA Y PAGA EN CASA" at bounding box center [553, 236] width 176 height 16
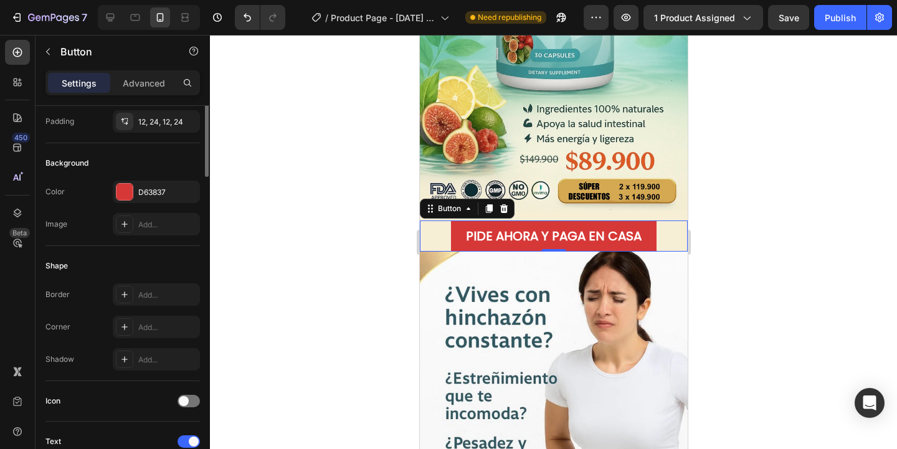
scroll to position [0, 0]
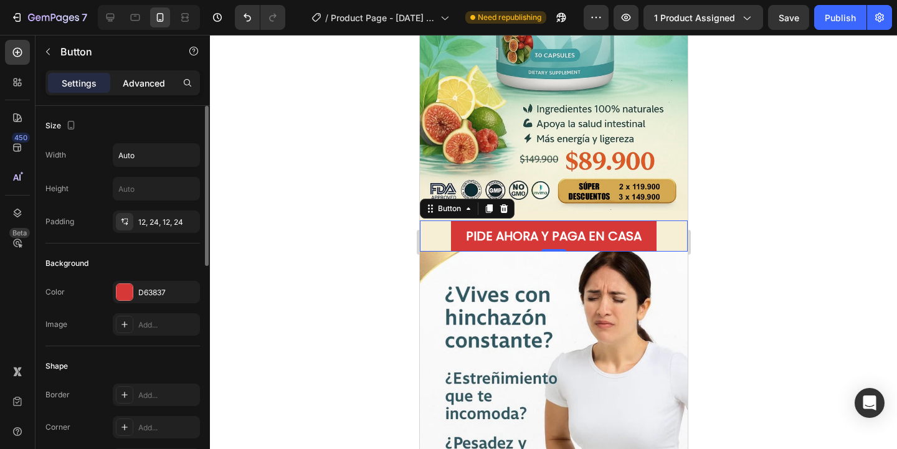
click at [143, 87] on p "Advanced" at bounding box center [144, 83] width 42 height 13
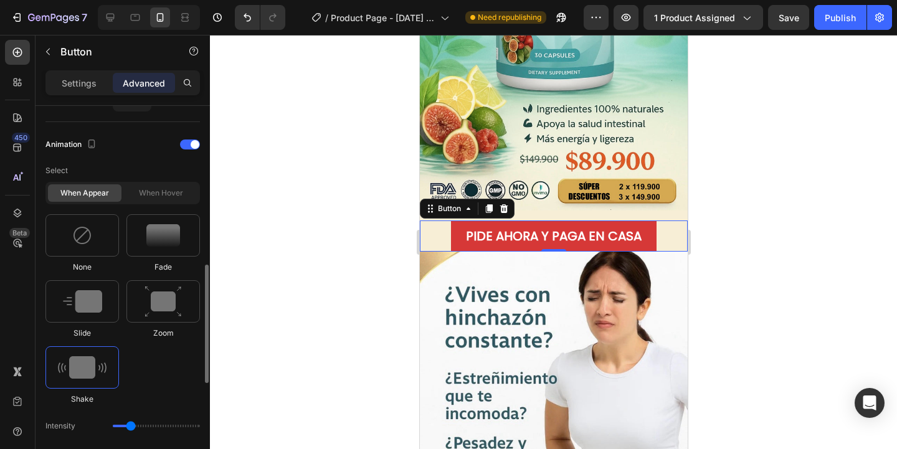
scroll to position [528, 0]
click at [168, 194] on div "When hover" at bounding box center [161, 191] width 74 height 17
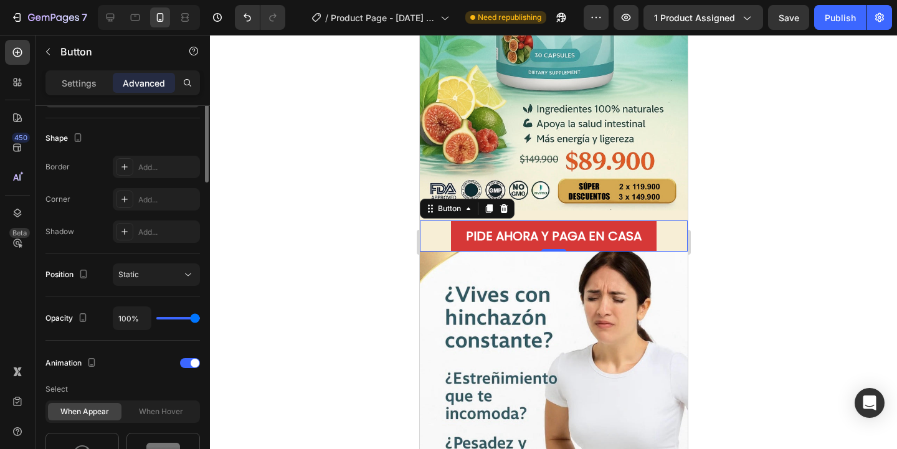
scroll to position [172, 0]
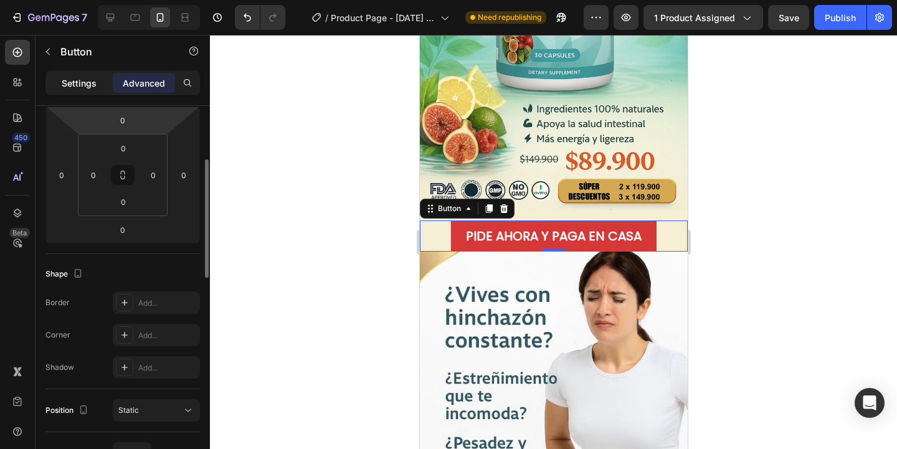
click at [87, 85] on p "Settings" at bounding box center [79, 83] width 35 height 13
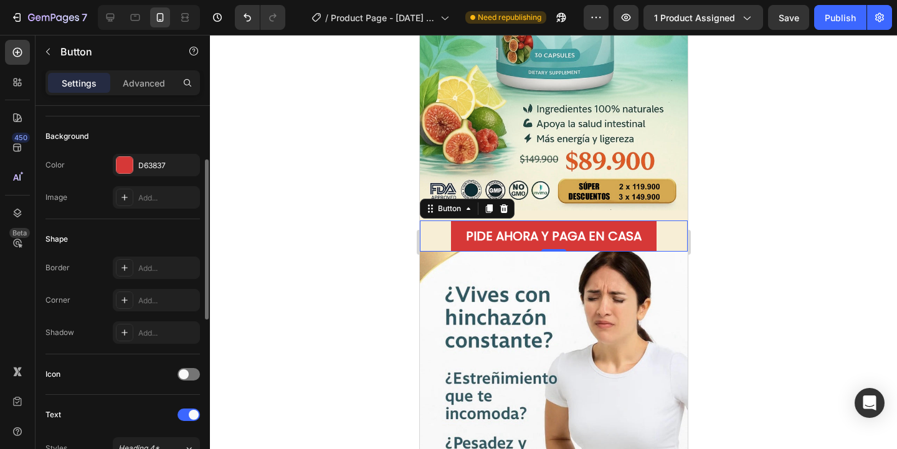
scroll to position [128, 0]
click at [125, 271] on icon at bounding box center [125, 267] width 10 height 10
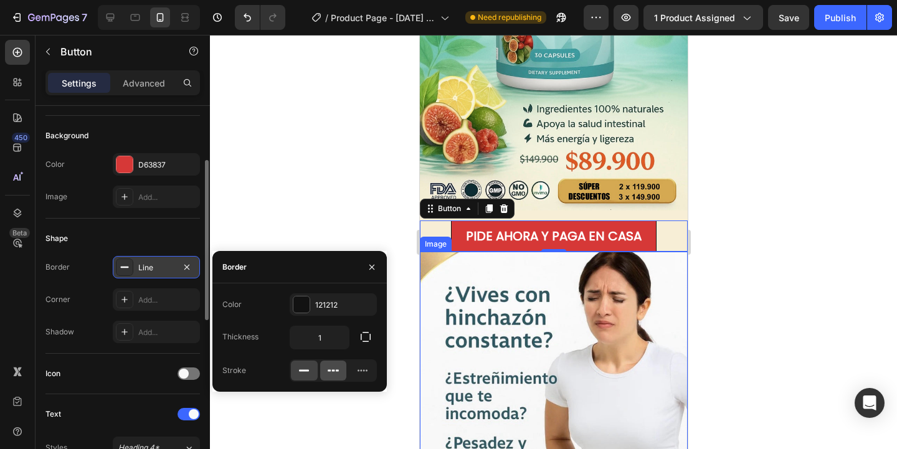
click at [340, 374] on div at bounding box center [333, 371] width 27 height 20
click at [308, 371] on rect at bounding box center [304, 371] width 10 height 2
click at [140, 297] on div "Add..." at bounding box center [167, 300] width 59 height 11
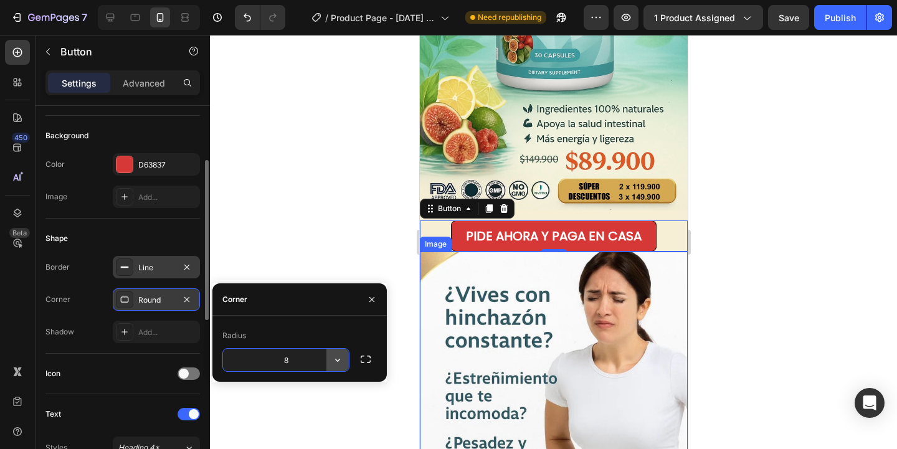
click at [345, 361] on button "button" at bounding box center [337, 360] width 22 height 22
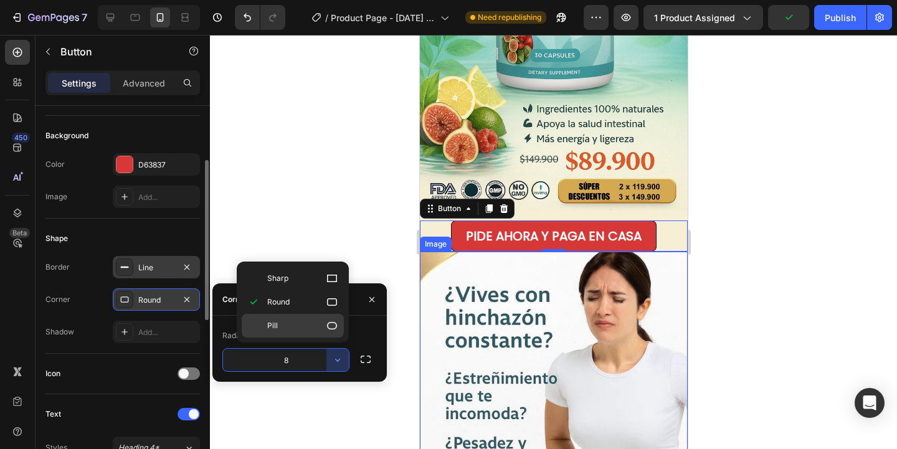
click at [326, 320] on icon at bounding box center [332, 326] width 12 height 12
type input "9999"
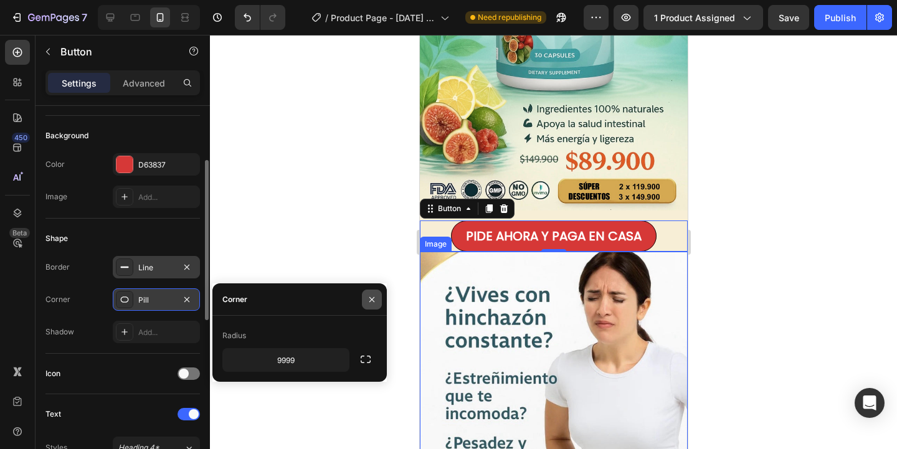
click at [374, 297] on icon "button" at bounding box center [371, 299] width 5 height 5
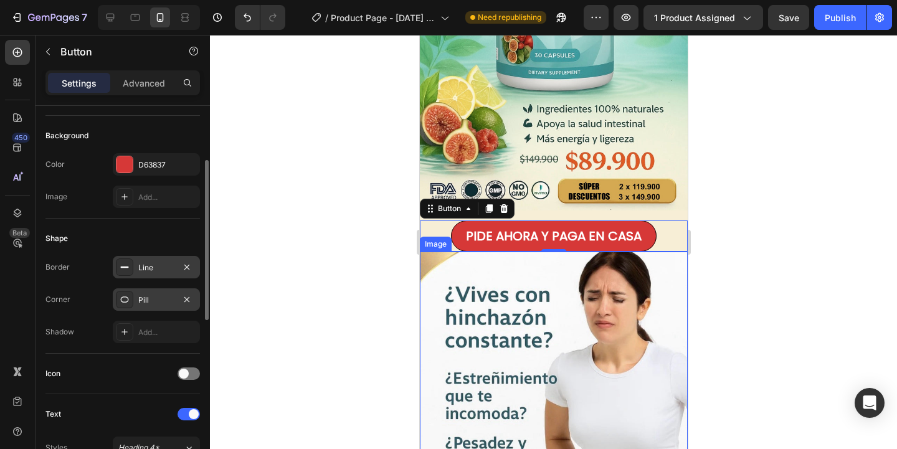
click at [148, 239] on div "Shape" at bounding box center [122, 239] width 155 height 20
click at [310, 260] on div at bounding box center [553, 242] width 687 height 414
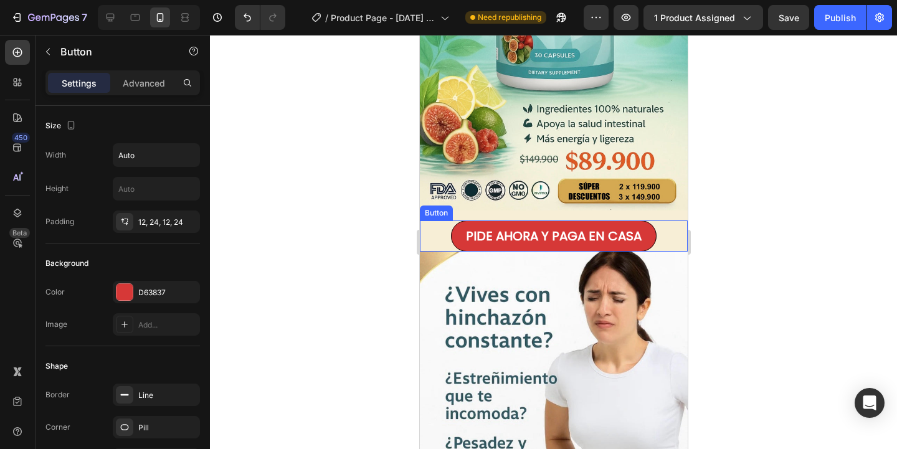
click at [444, 242] on div "PIDE AHORA Y PAGA EN CASA Button" at bounding box center [553, 236] width 268 height 31
click at [448, 214] on div "Button" at bounding box center [449, 208] width 28 height 11
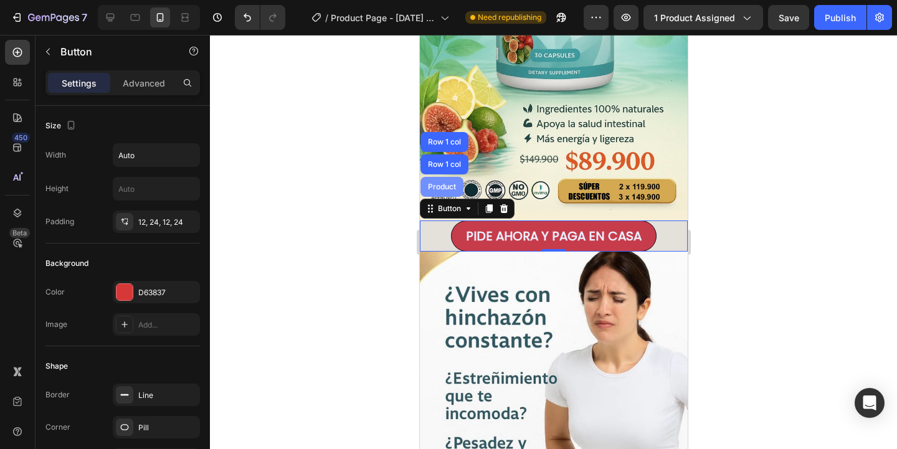
click at [445, 185] on div "Product" at bounding box center [441, 186] width 33 height 7
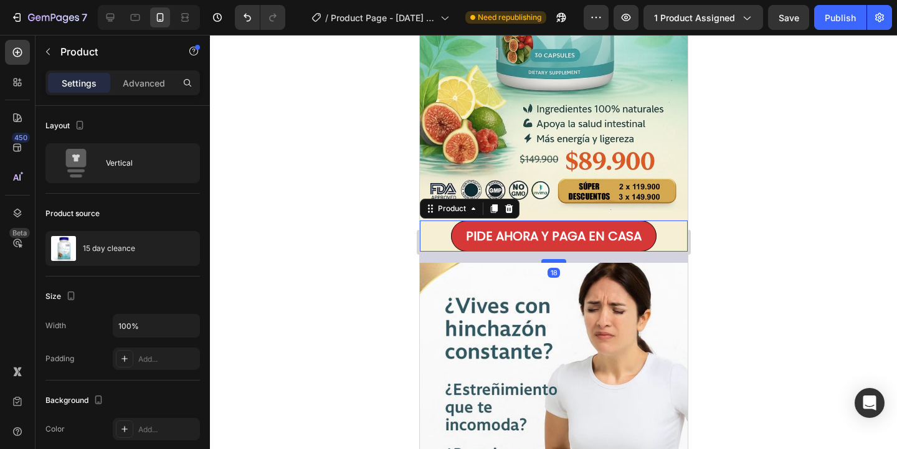
drag, startPoint x: 550, startPoint y: 250, endPoint x: 551, endPoint y: 262, distance: 11.2
click at [551, 262] on div at bounding box center [553, 261] width 25 height 4
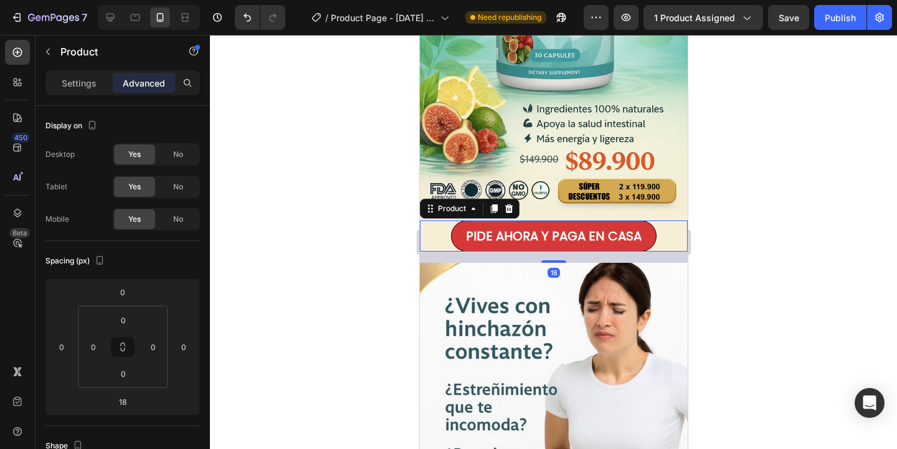
click at [381, 291] on div at bounding box center [553, 242] width 687 height 414
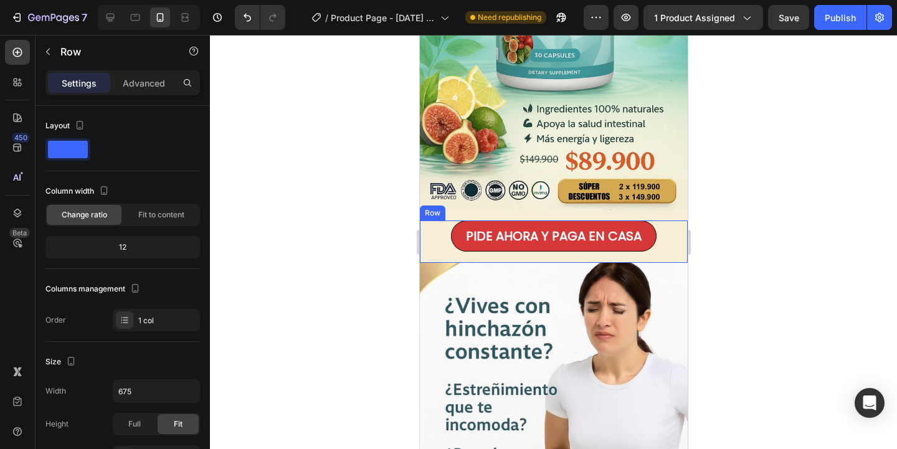
click at [668, 252] on div "PIDE AHORA Y PAGA EN CASA Button Product" at bounding box center [553, 242] width 268 height 42
click at [343, 264] on div at bounding box center [553, 242] width 687 height 414
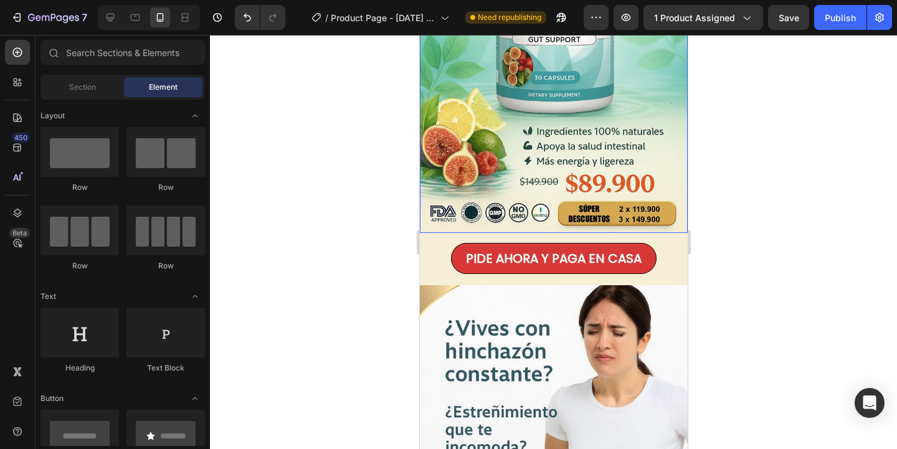
scroll to position [237, 0]
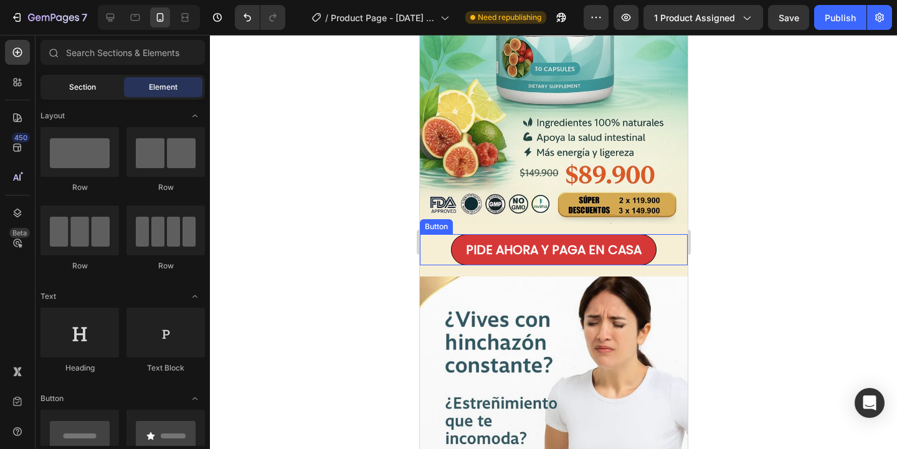
click at [90, 90] on span "Section" at bounding box center [82, 87] width 27 height 11
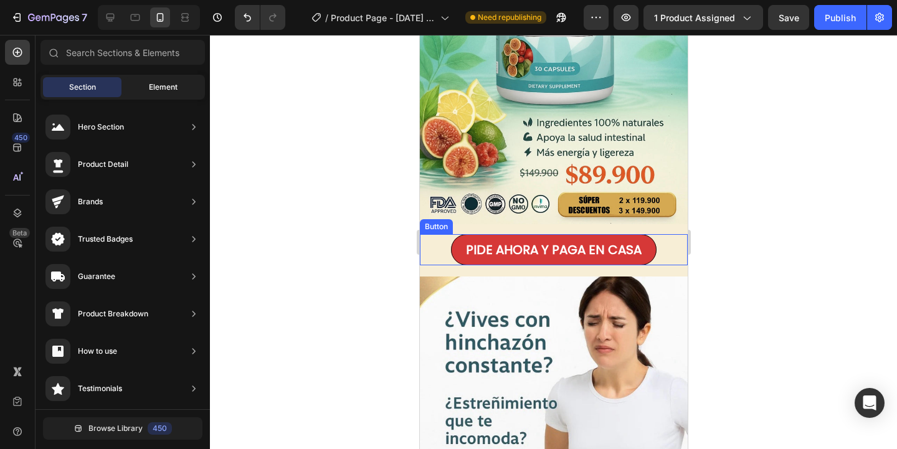
click at [167, 95] on div "Element" at bounding box center [163, 87] width 79 height 20
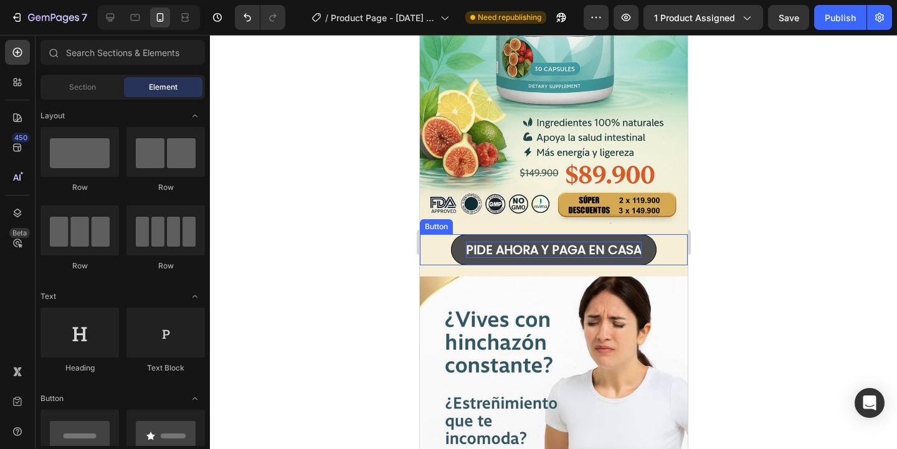
click at [504, 249] on p "PIDE AHORA Y PAGA EN CASA" at bounding box center [553, 250] width 176 height 16
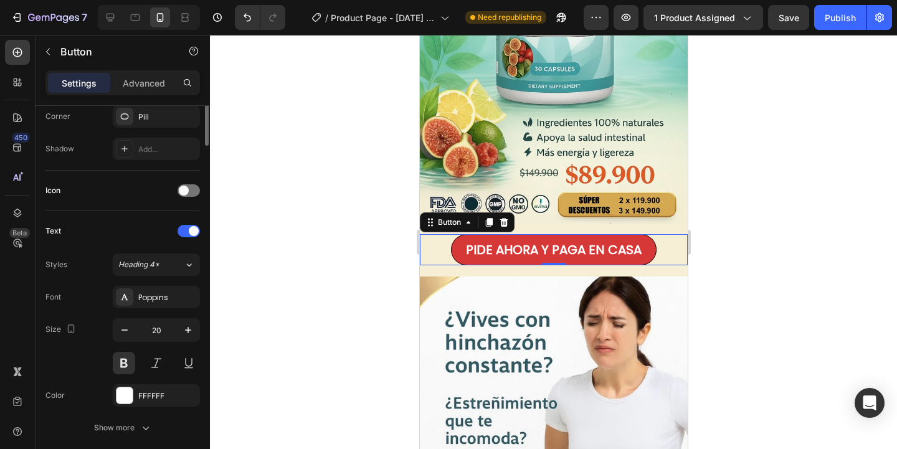
scroll to position [0, 0]
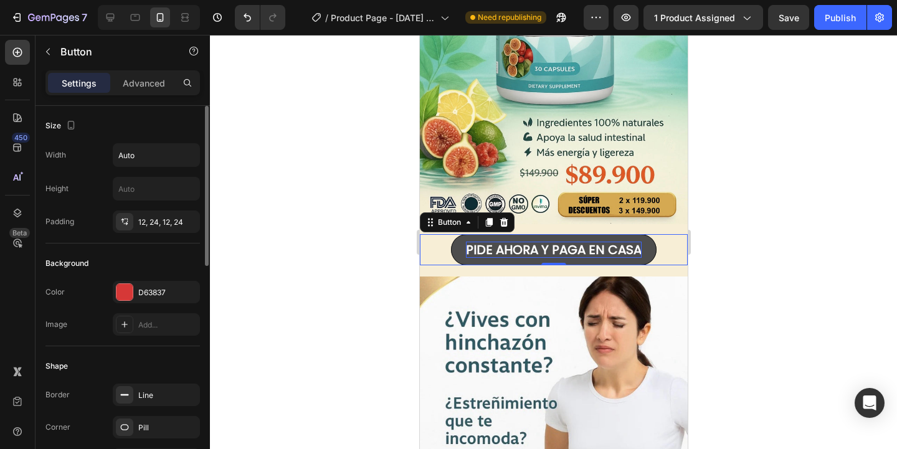
click at [480, 247] on p "PIDE AHORA Y PAGA EN CASA" at bounding box center [553, 250] width 176 height 16
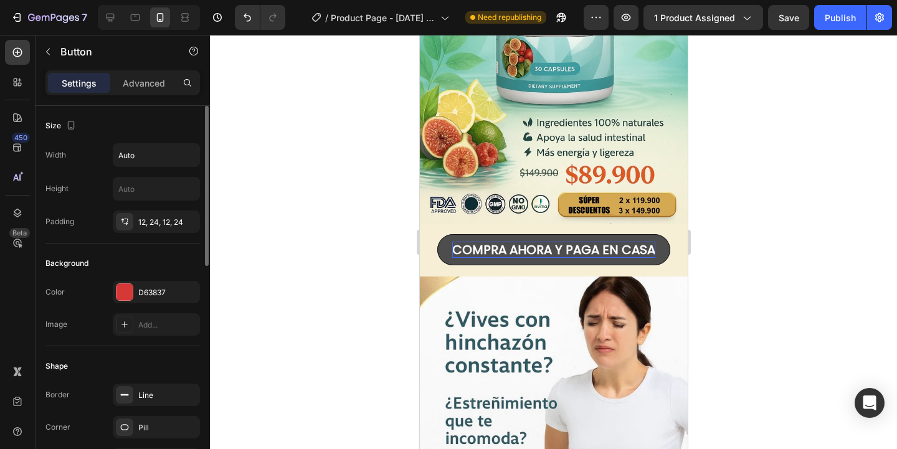
click at [139, 117] on div "Size" at bounding box center [122, 126] width 155 height 20
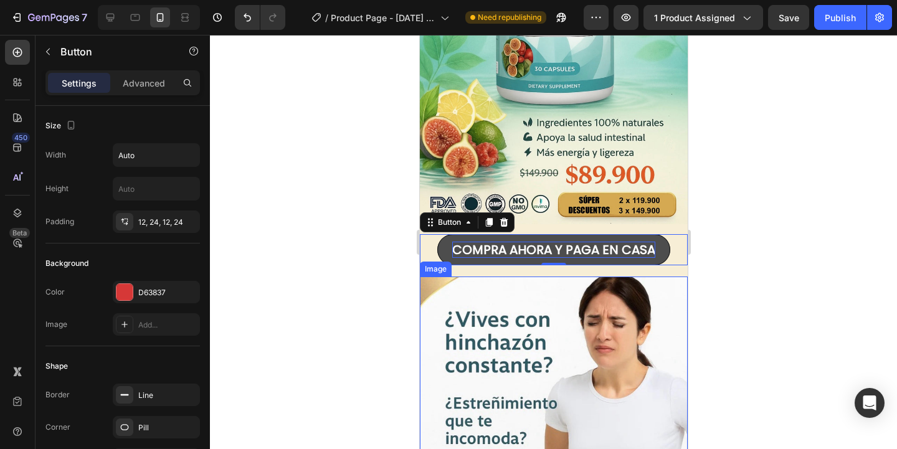
click at [364, 276] on div at bounding box center [553, 242] width 687 height 414
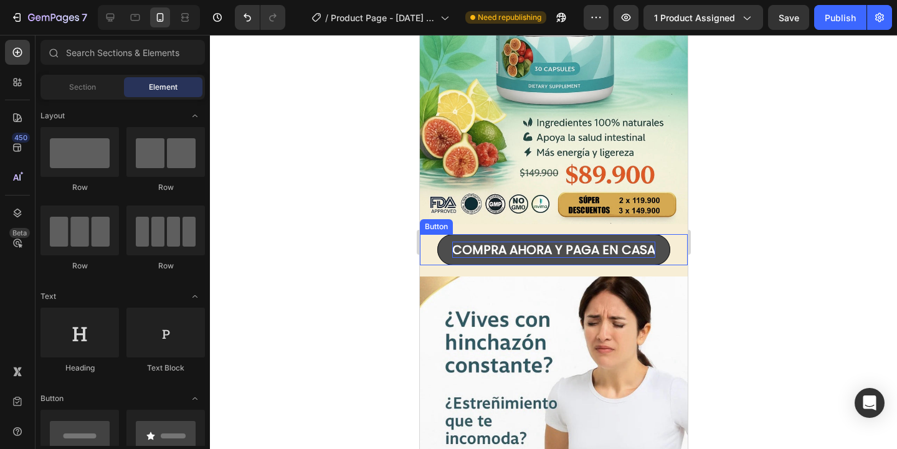
click at [468, 249] on p "COMPRA AHORA Y PAGA EN CASA" at bounding box center [553, 250] width 203 height 16
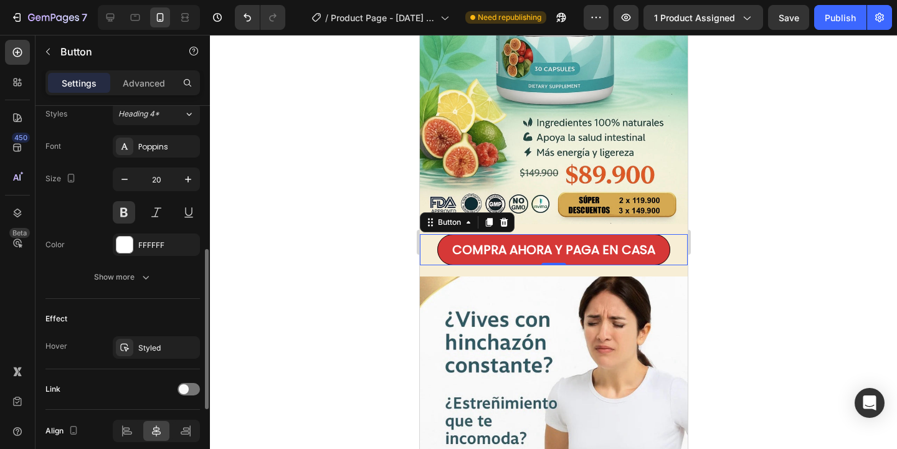
scroll to position [515, 0]
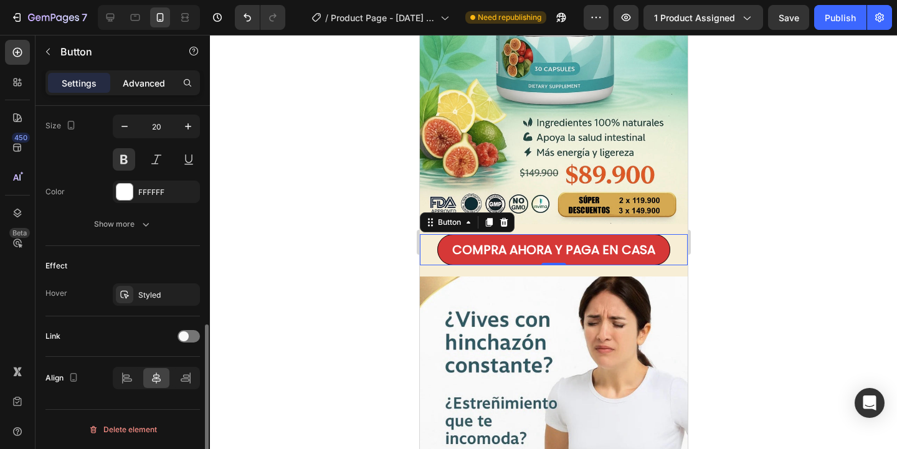
click at [150, 92] on div "Advanced" at bounding box center [144, 83] width 62 height 20
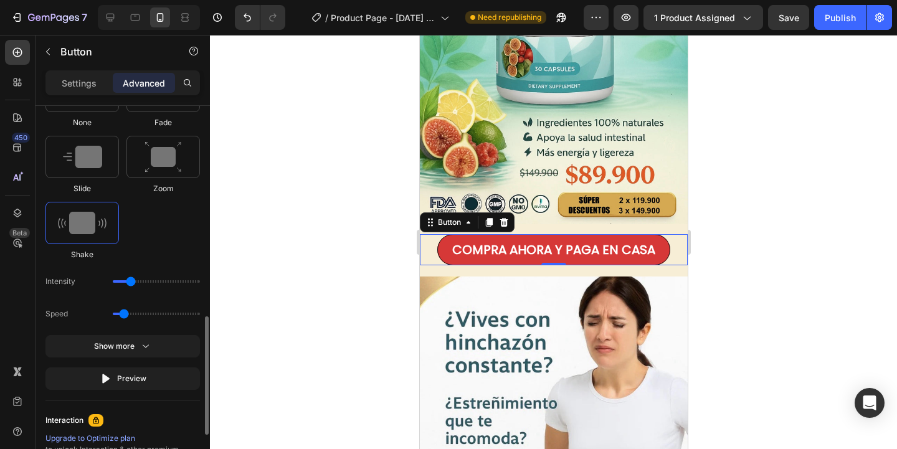
scroll to position [673, 0]
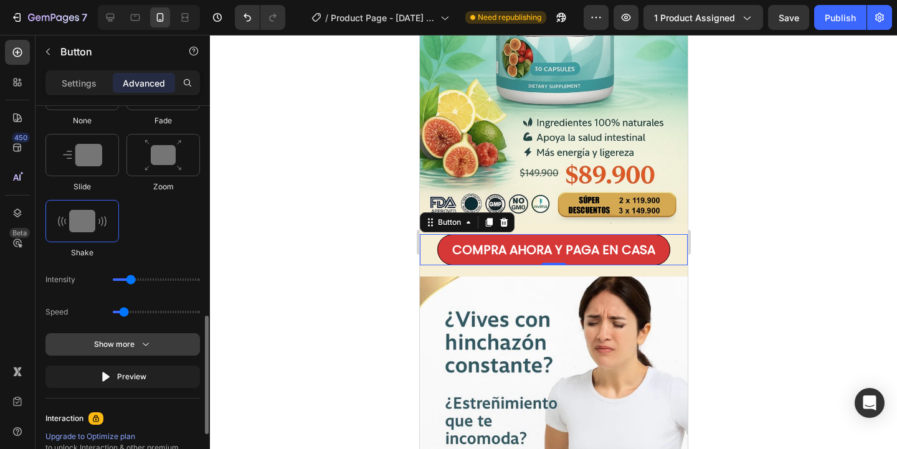
click at [138, 366] on button "Show more" at bounding box center [122, 377] width 155 height 22
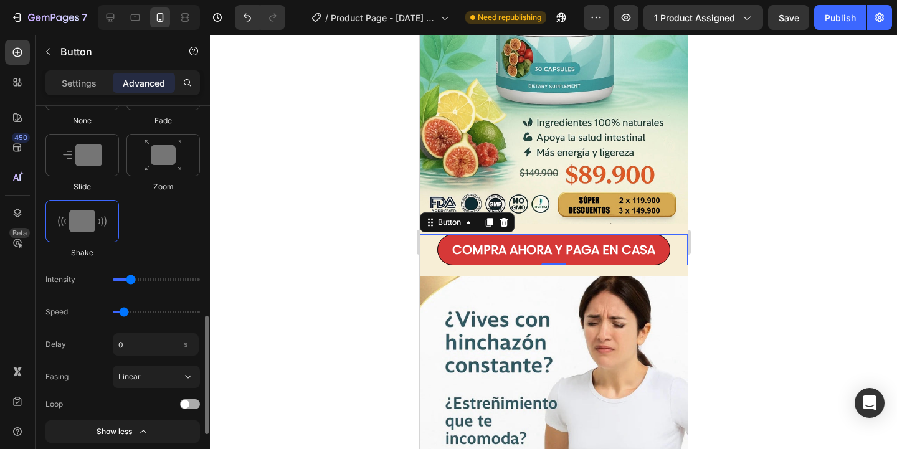
click at [184, 402] on span at bounding box center [185, 404] width 9 height 9
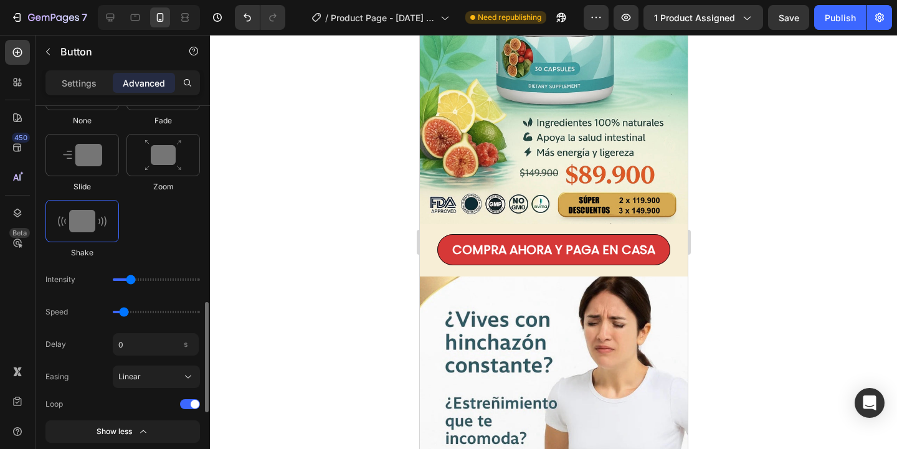
click at [122, 301] on div "Intensity" at bounding box center [122, 312] width 155 height 22
type input "11"
click at [129, 281] on input "range" at bounding box center [156, 280] width 87 height 2
click at [120, 313] on input "range" at bounding box center [156, 312] width 87 height 2
drag, startPoint x: 115, startPoint y: 309, endPoint x: 100, endPoint y: 309, distance: 14.3
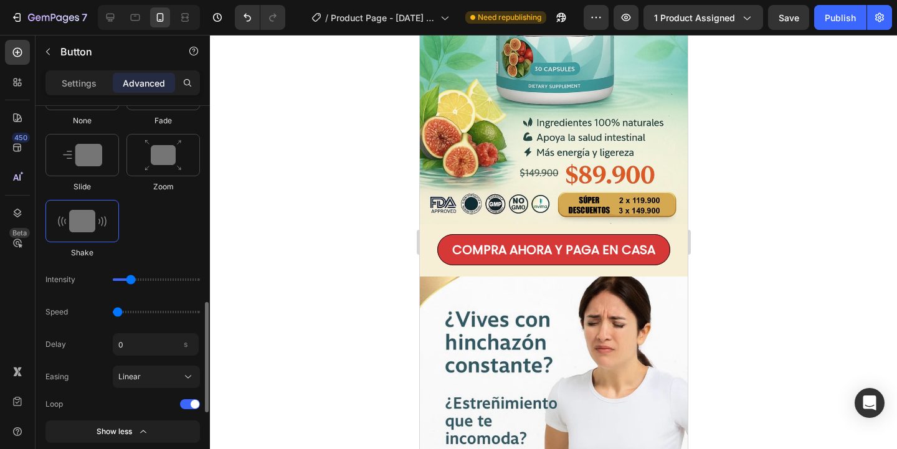
click at [113, 311] on input "range" at bounding box center [156, 312] width 87 height 2
drag, startPoint x: 117, startPoint y: 310, endPoint x: 126, endPoint y: 310, distance: 9.4
click at [126, 311] on input "range" at bounding box center [156, 312] width 87 height 2
drag, startPoint x: 125, startPoint y: 310, endPoint x: 207, endPoint y: 312, distance: 82.3
click at [200, 313] on input "range" at bounding box center [156, 312] width 87 height 2
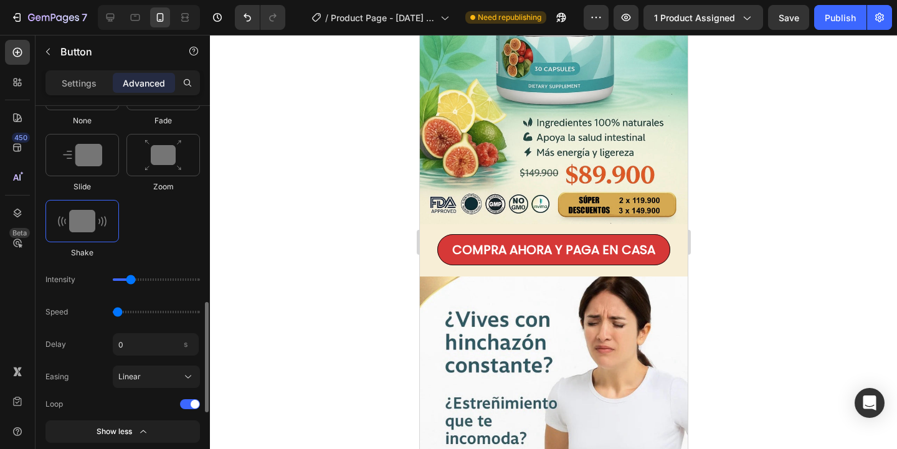
drag, startPoint x: 194, startPoint y: 313, endPoint x: 107, endPoint y: 310, distance: 87.3
type input "0.5"
click at [113, 311] on input "range" at bounding box center [156, 312] width 87 height 2
click at [122, 280] on input "range" at bounding box center [156, 280] width 87 height 2
click at [129, 279] on input "range" at bounding box center [156, 280] width 87 height 2
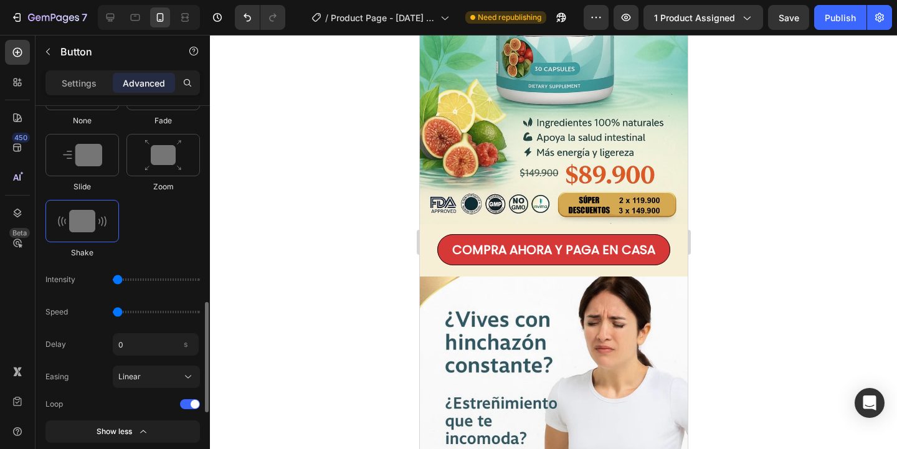
type input "11"
click at [130, 279] on input "range" at bounding box center [156, 280] width 87 height 2
click at [167, 231] on div "None Fade Slide Zoom Shake" at bounding box center [122, 163] width 155 height 191
click at [136, 381] on span "Linear" at bounding box center [129, 376] width 22 height 11
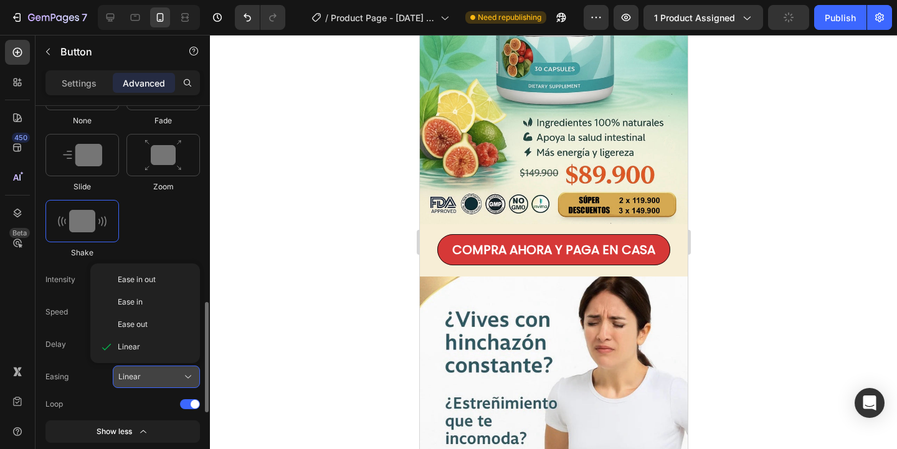
click at [137, 381] on span "Linear" at bounding box center [129, 376] width 22 height 11
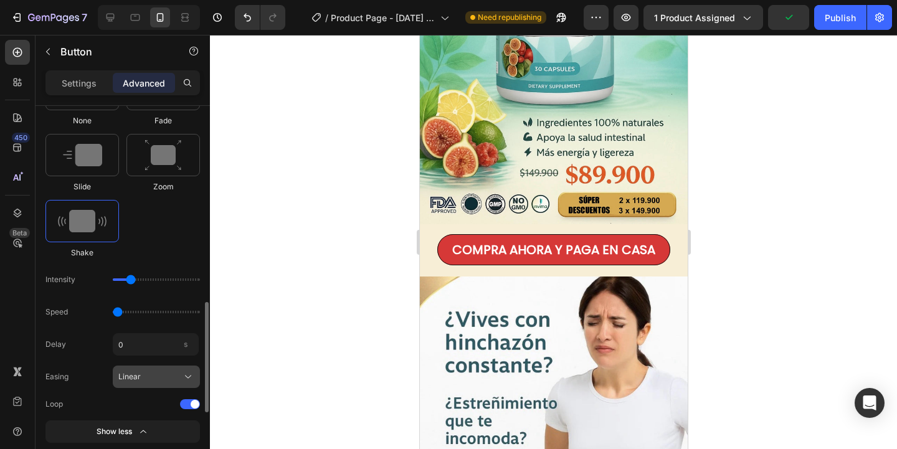
click at [137, 381] on span "Linear" at bounding box center [129, 376] width 22 height 11
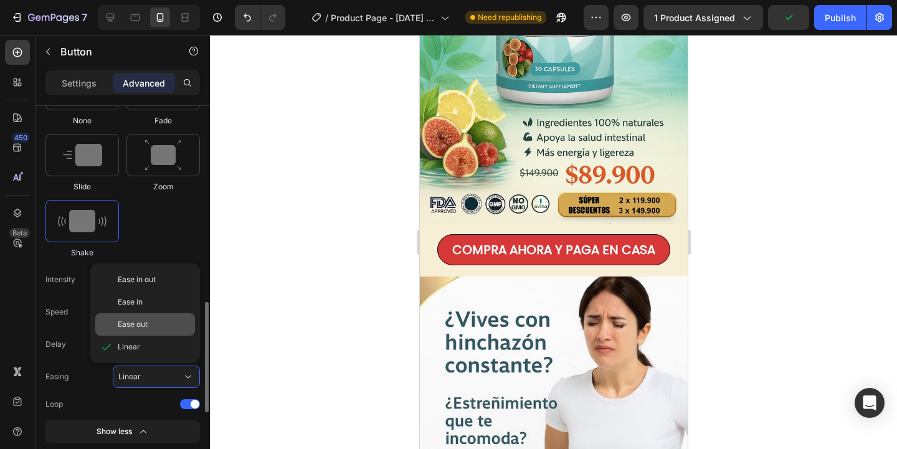
click at [146, 332] on div "Ease out" at bounding box center [145, 324] width 100 height 22
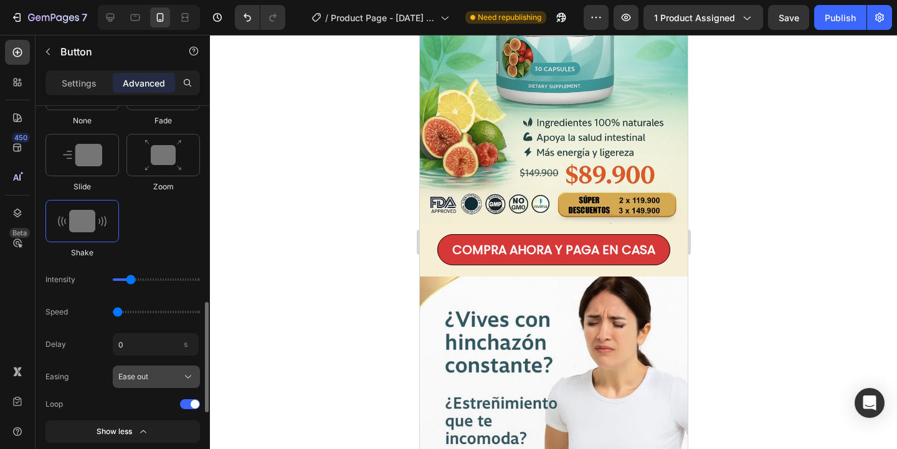
click at [153, 376] on div "Ease out" at bounding box center [148, 376] width 61 height 11
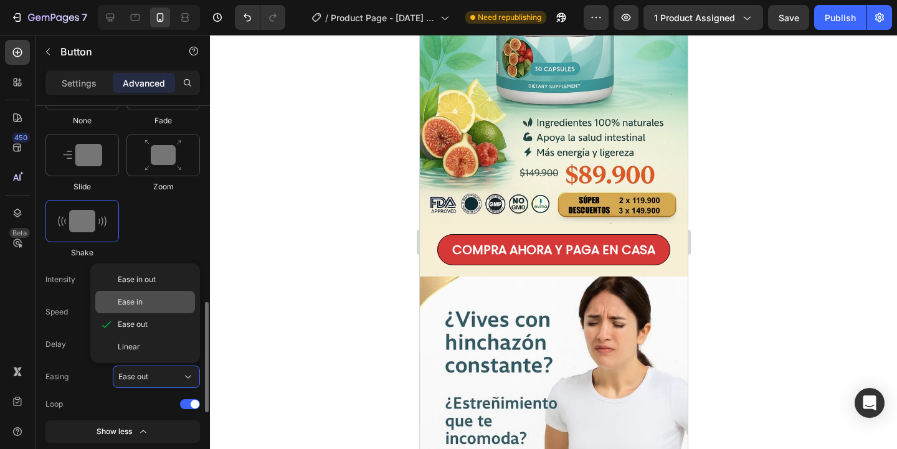
click at [155, 309] on div "Ease in" at bounding box center [145, 302] width 100 height 22
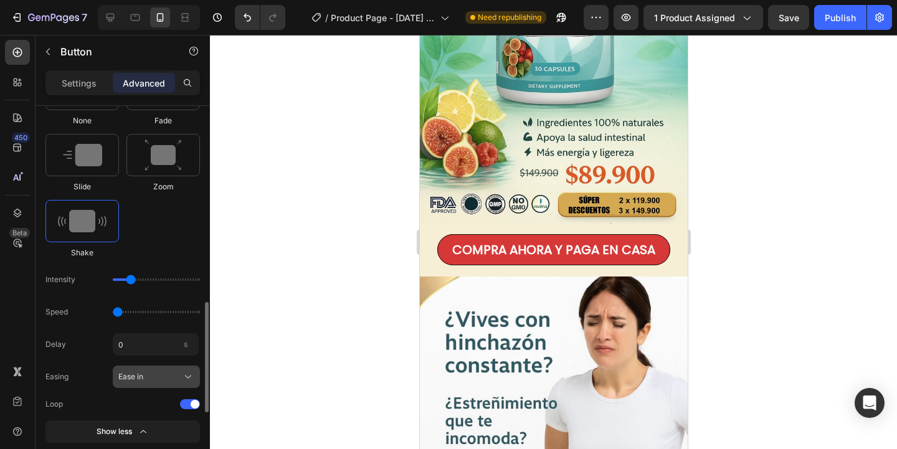
click at [160, 368] on button "Ease in" at bounding box center [156, 377] width 87 height 22
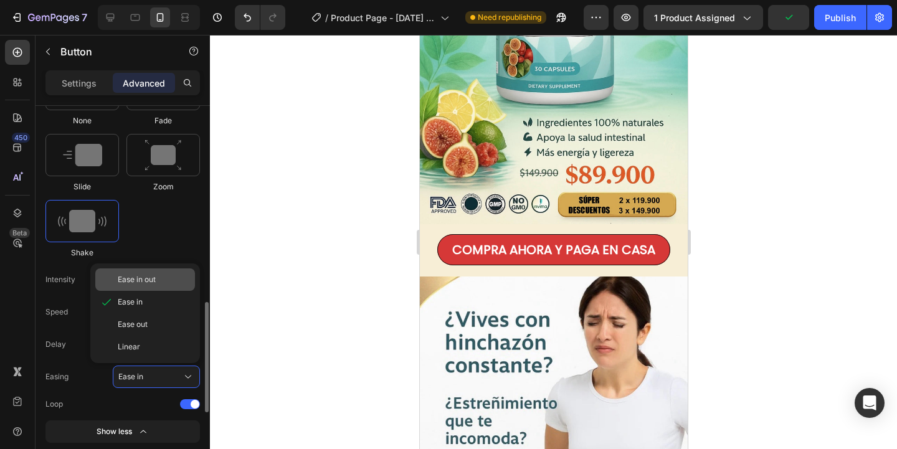
click at [168, 280] on div "Ease in out" at bounding box center [154, 279] width 72 height 11
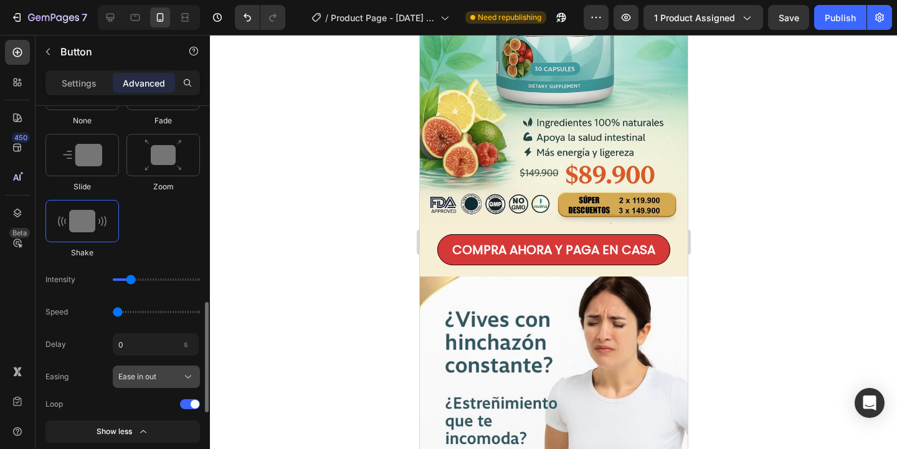
click at [187, 378] on icon at bounding box center [188, 377] width 12 height 12
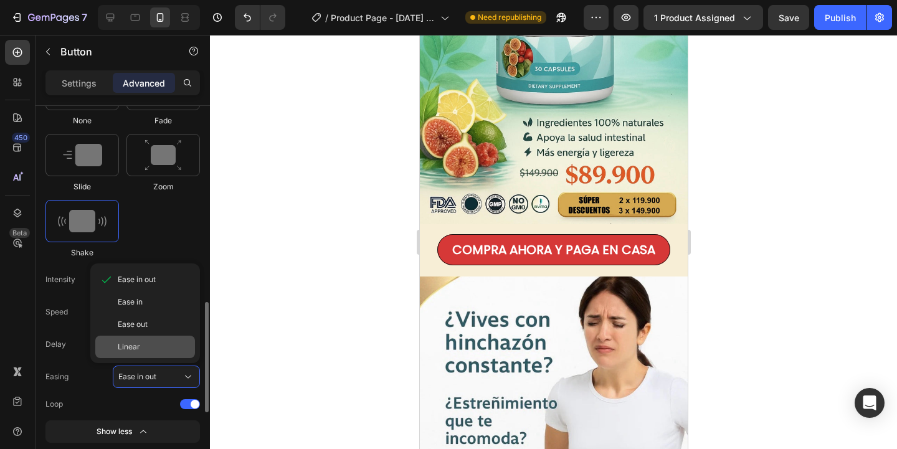
click at [159, 343] on div "Linear" at bounding box center [154, 346] width 72 height 11
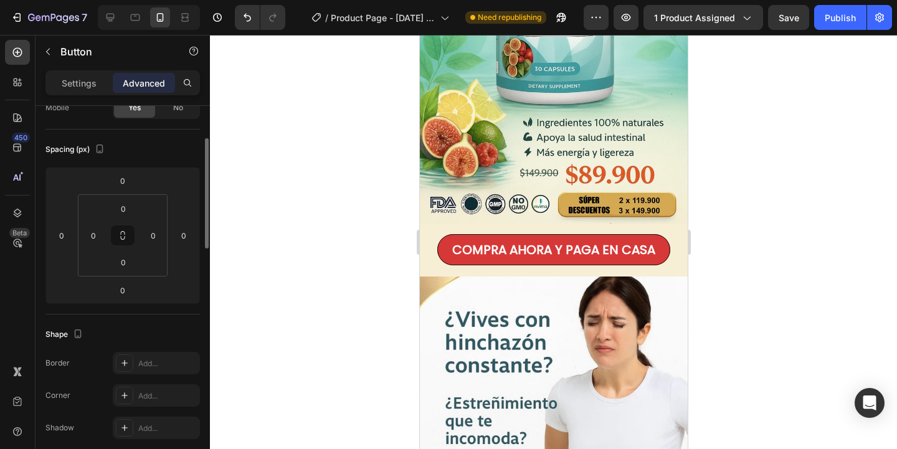
scroll to position [0, 0]
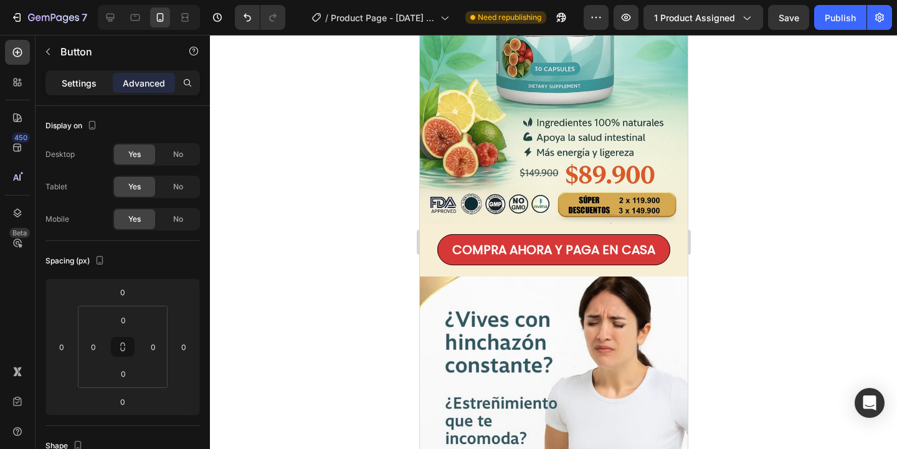
click at [95, 90] on div "Settings" at bounding box center [79, 83] width 62 height 20
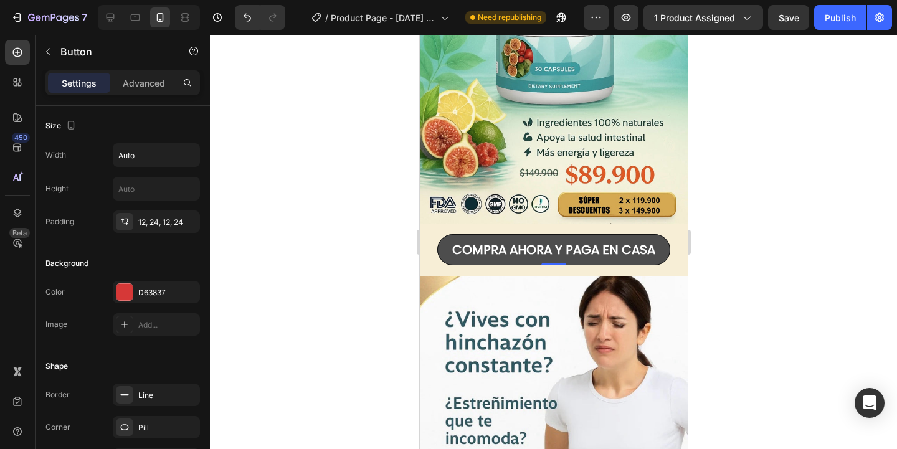
click at [446, 245] on button "COMPRA AHORA Y PAGA EN CASA" at bounding box center [553, 249] width 233 height 31
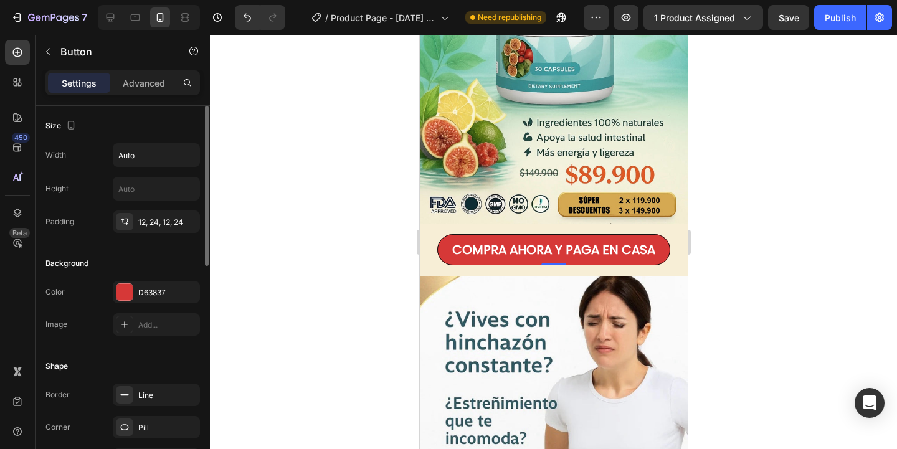
click at [136, 118] on div "Size" at bounding box center [122, 126] width 155 height 20
click at [361, 265] on div at bounding box center [553, 242] width 687 height 414
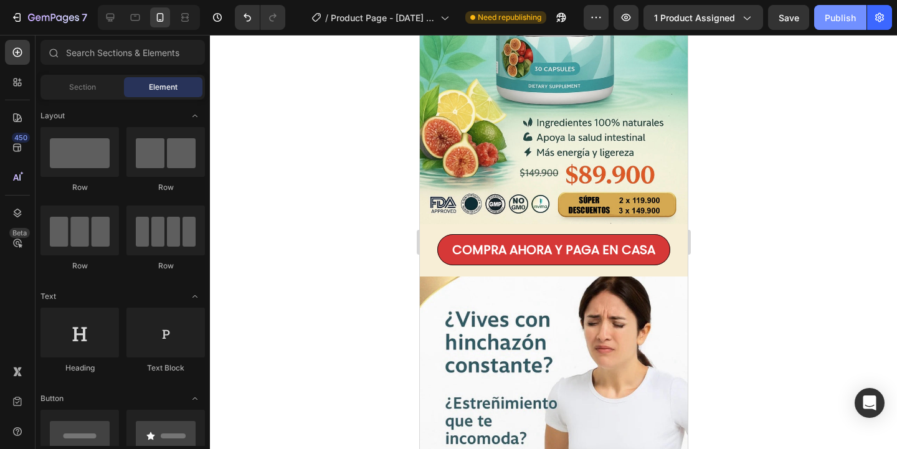
click at [852, 21] on div "Publish" at bounding box center [840, 17] width 31 height 13
click at [814, 5] on button "Publish" at bounding box center [840, 17] width 52 height 25
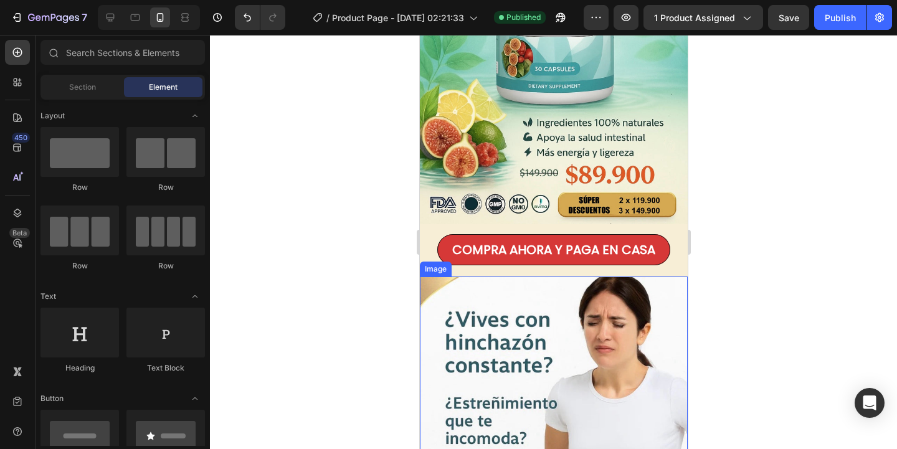
click at [285, 186] on div at bounding box center [553, 242] width 687 height 414
click at [379, 250] on div at bounding box center [553, 242] width 687 height 414
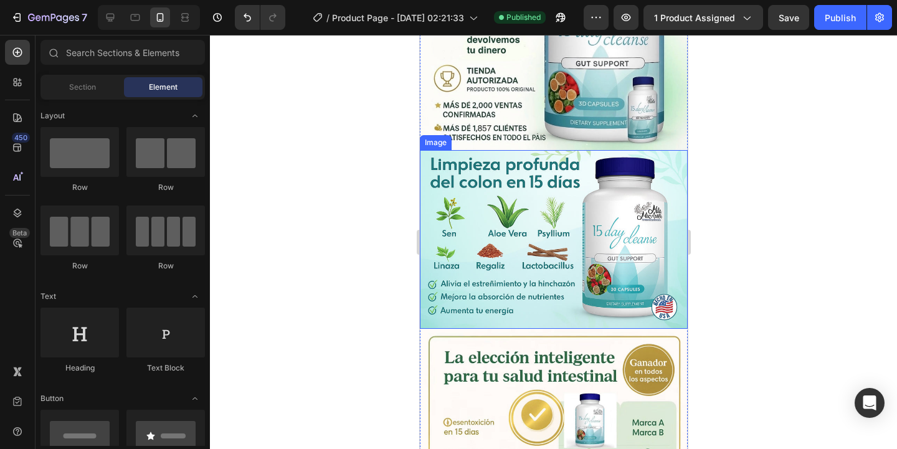
scroll to position [2266, 0]
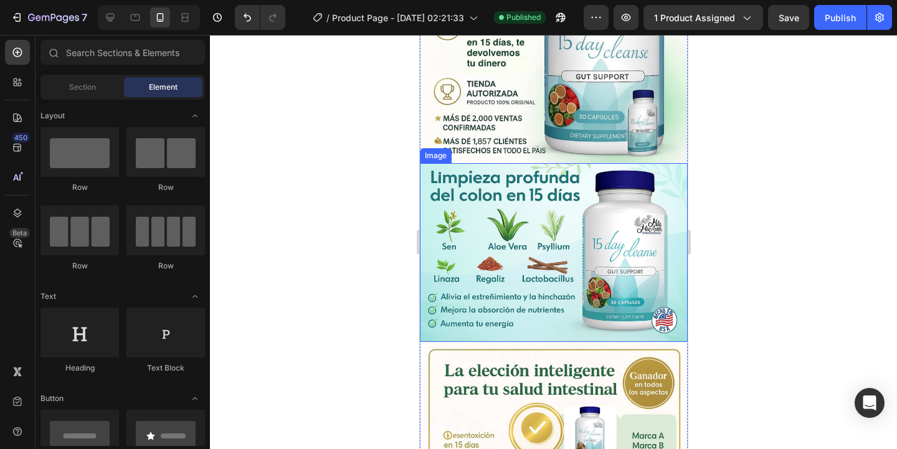
click at [483, 257] on img at bounding box center [553, 252] width 268 height 179
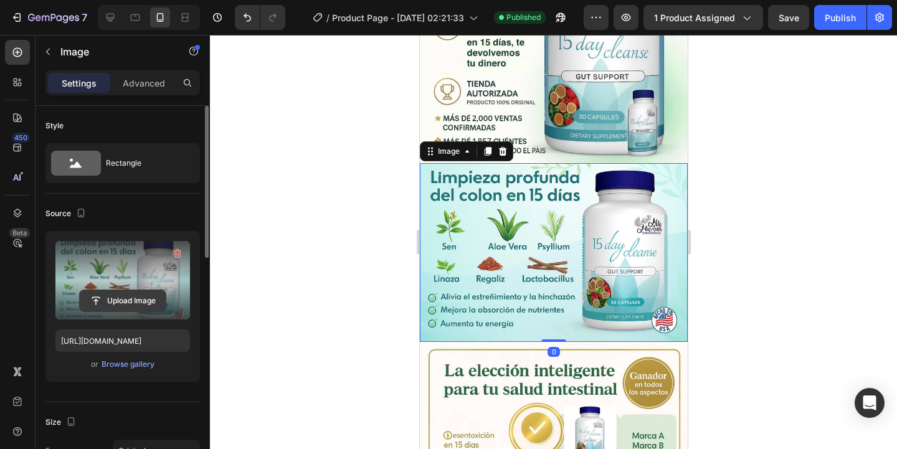
click at [107, 302] on input "file" at bounding box center [123, 300] width 86 height 21
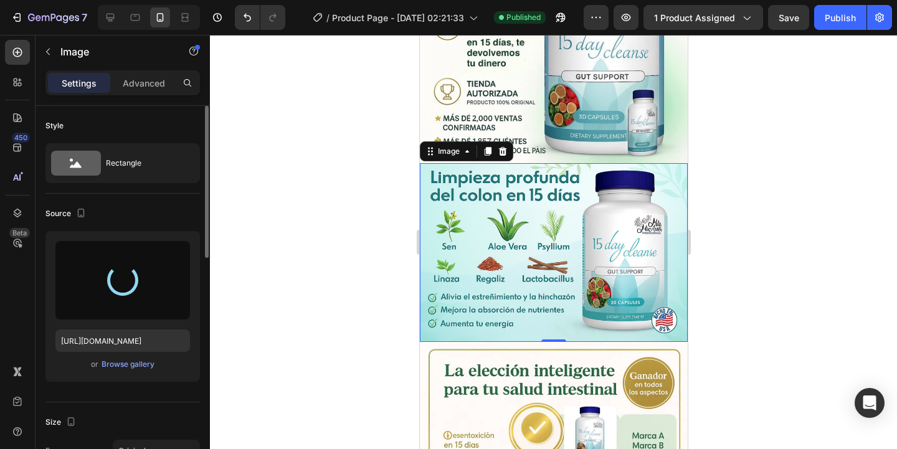
type input "[URL][DOMAIN_NAME]"
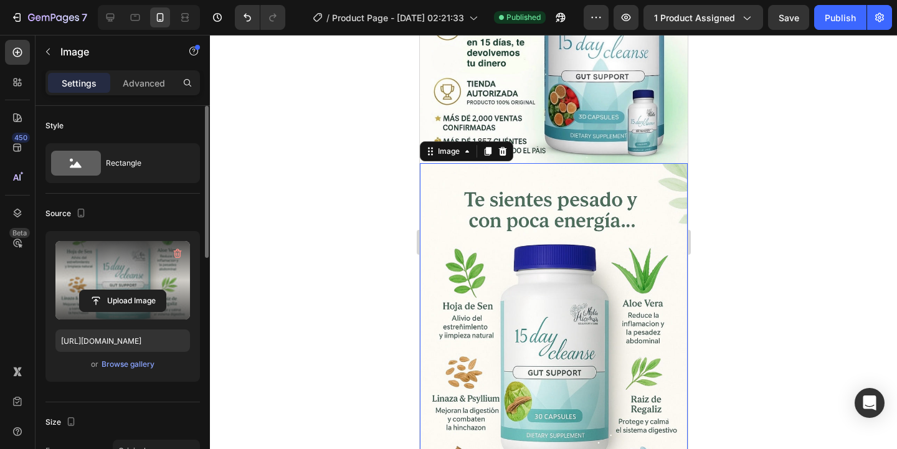
click at [776, 148] on div at bounding box center [553, 242] width 687 height 414
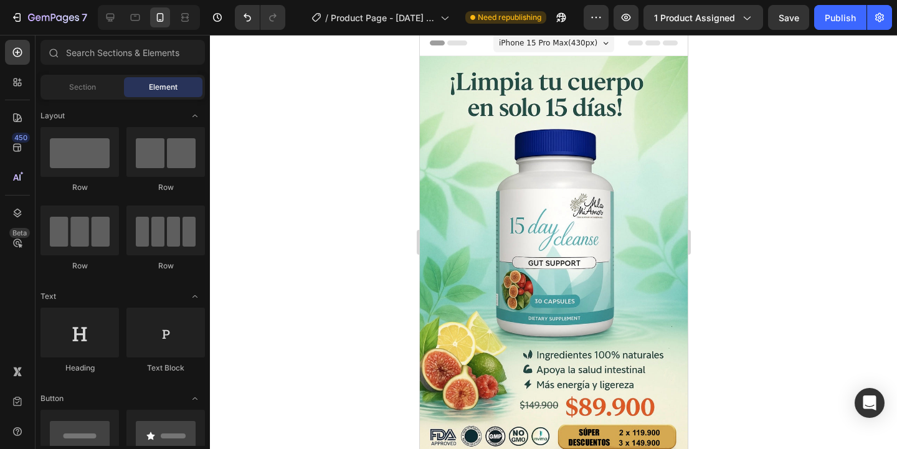
scroll to position [0, 0]
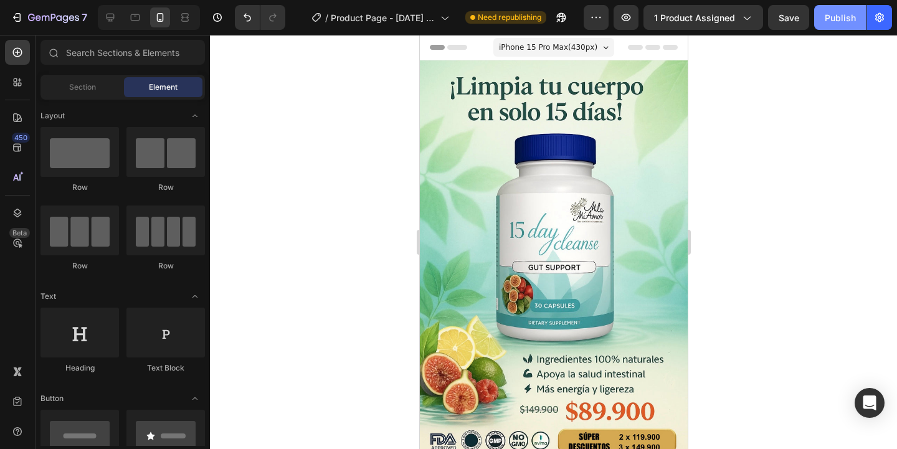
click at [833, 24] on button "Publish" at bounding box center [840, 17] width 52 height 25
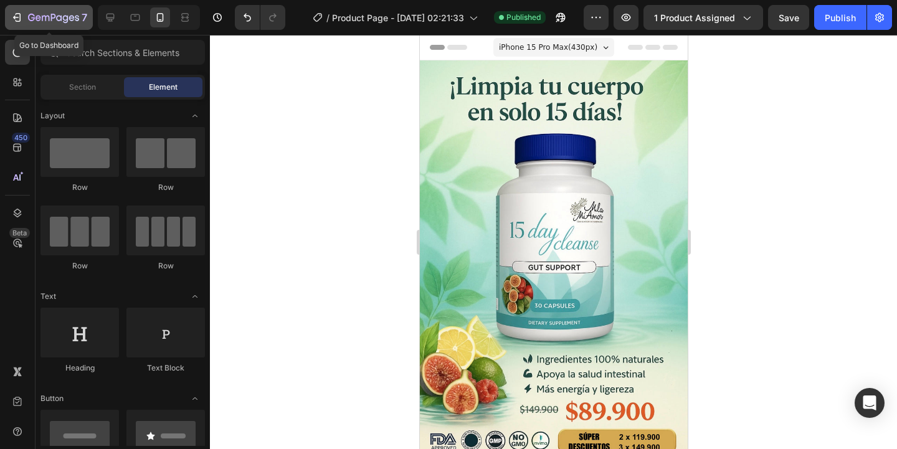
click at [60, 26] on button "7" at bounding box center [49, 17] width 88 height 25
